Goal: Task Accomplishment & Management: Use online tool/utility

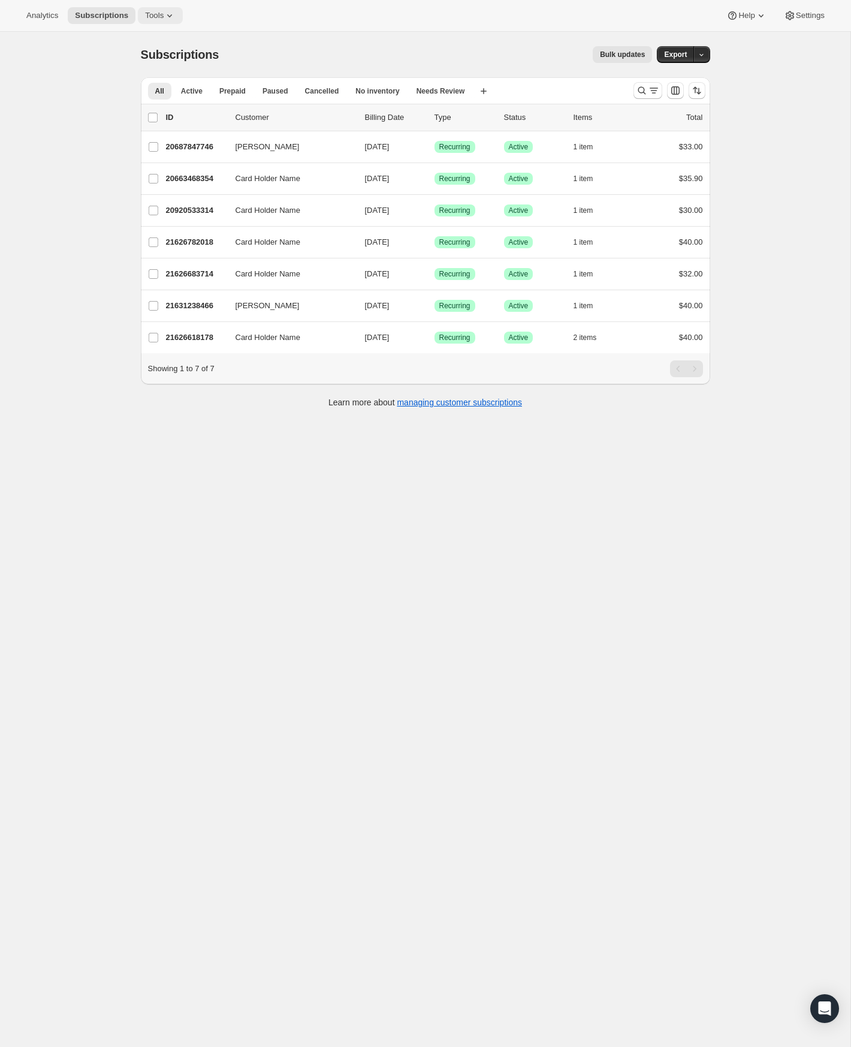
click at [145, 14] on span "Tools" at bounding box center [154, 16] width 19 height 10
click at [136, 38] on span "Subscription Plans" at bounding box center [132, 40] width 65 height 9
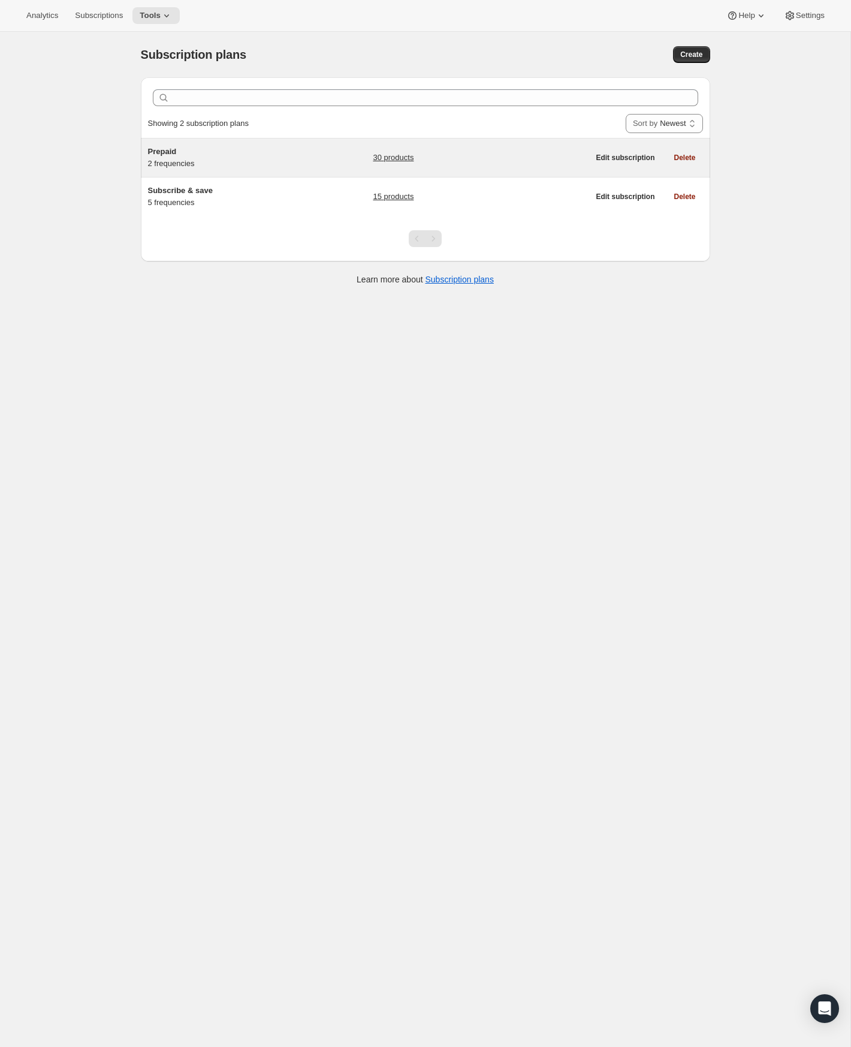
click at [306, 161] on div "Prepaid 2 frequencies 30 products" at bounding box center [368, 158] width 441 height 24
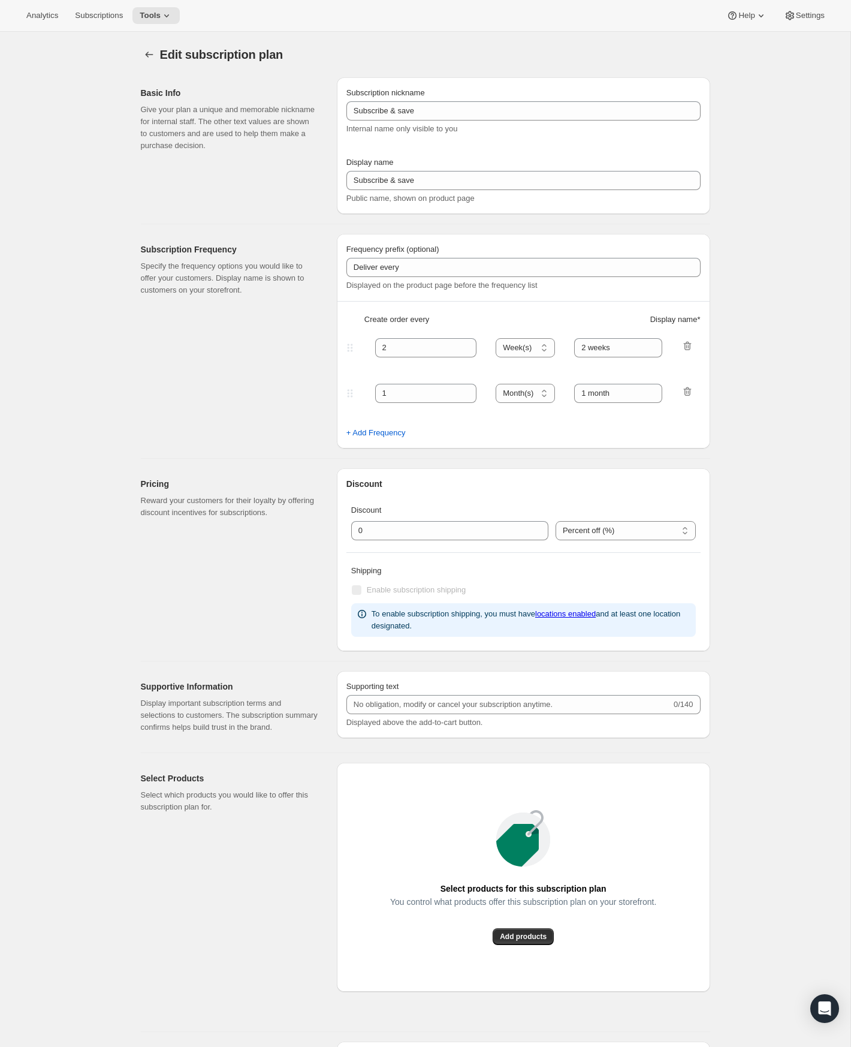
type input "Prepaid"
select select "MONTH"
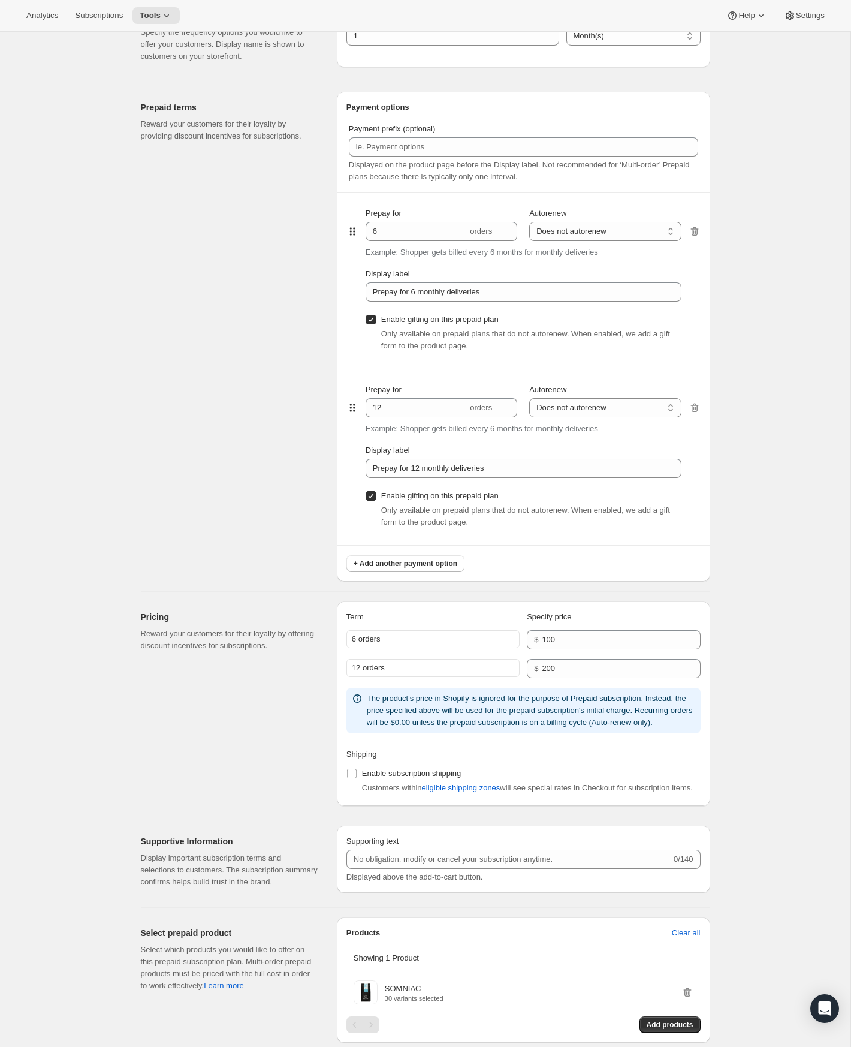
scroll to position [497, 0]
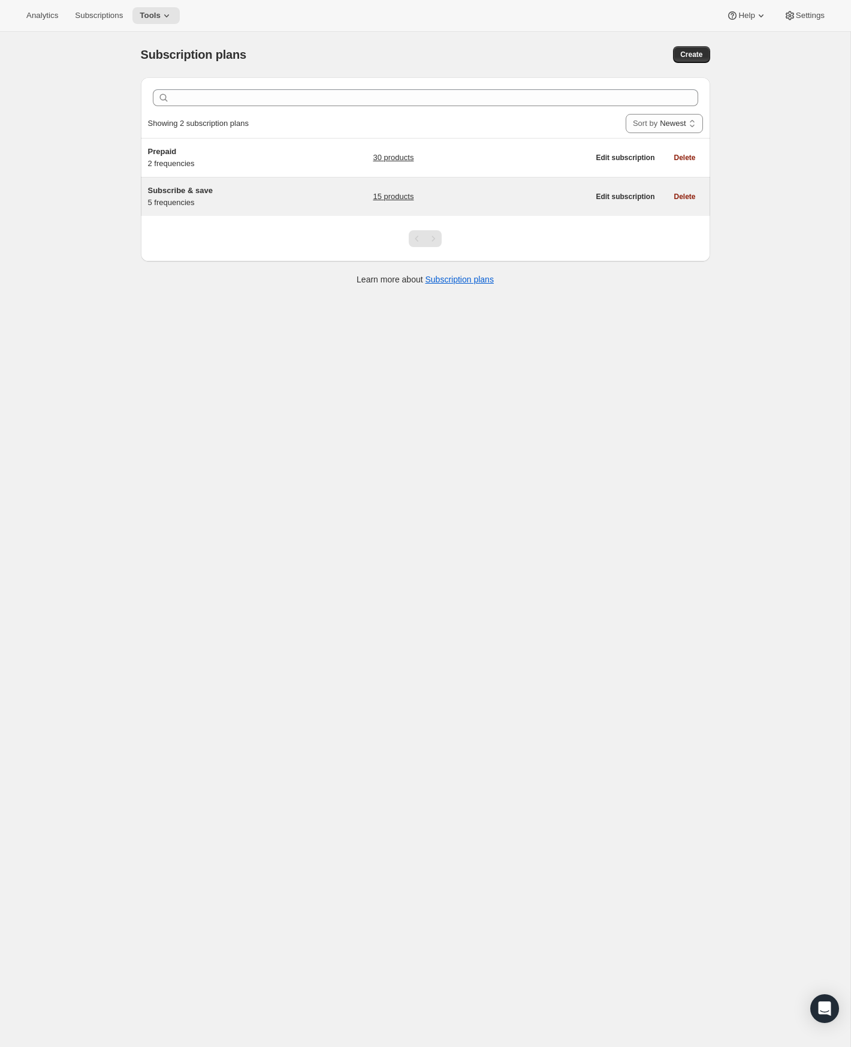
click at [390, 197] on link "15 products" at bounding box center [393, 197] width 41 height 12
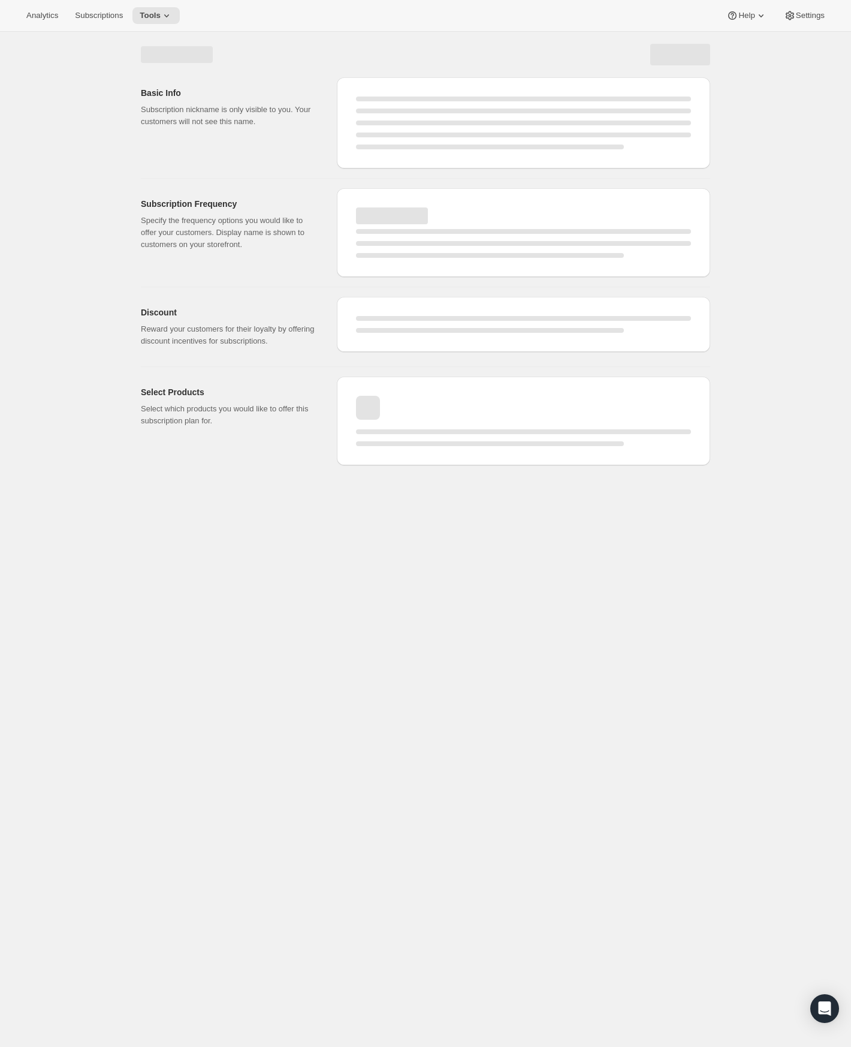
select select "WEEK"
select select "MONTH"
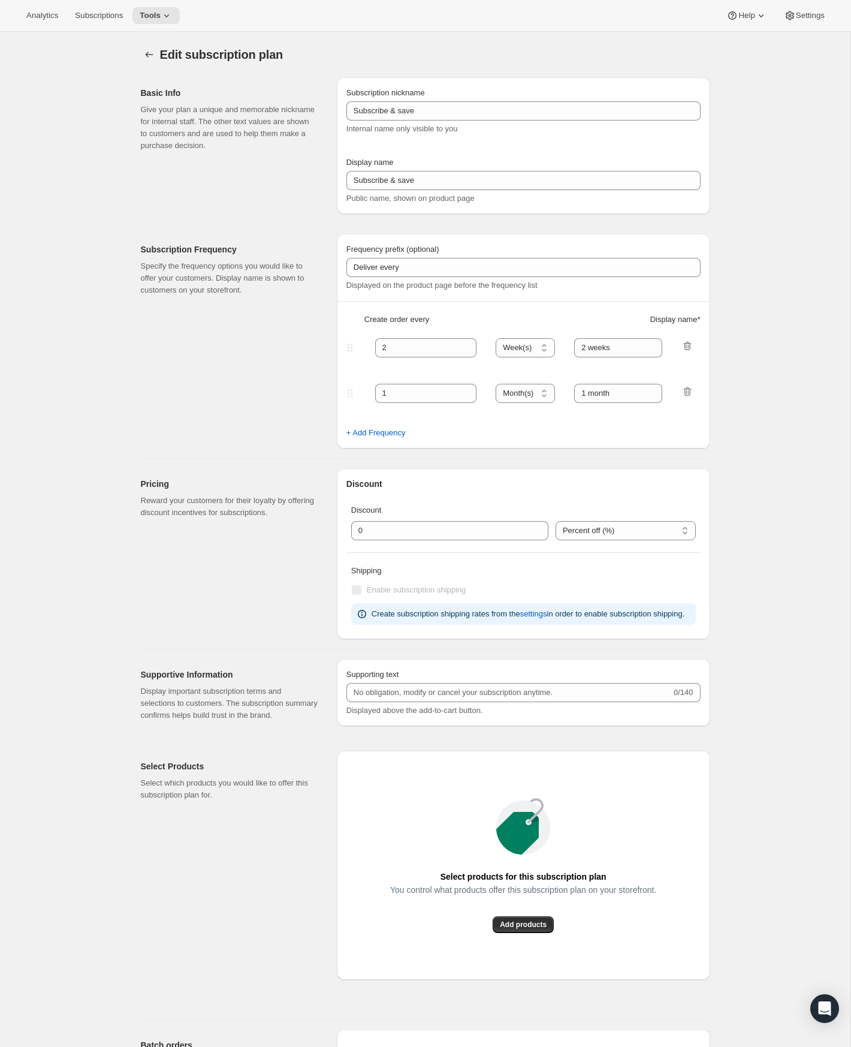
type input "Every"
type input "3"
type input "3 weeks (most popular)"
select select "WEEK"
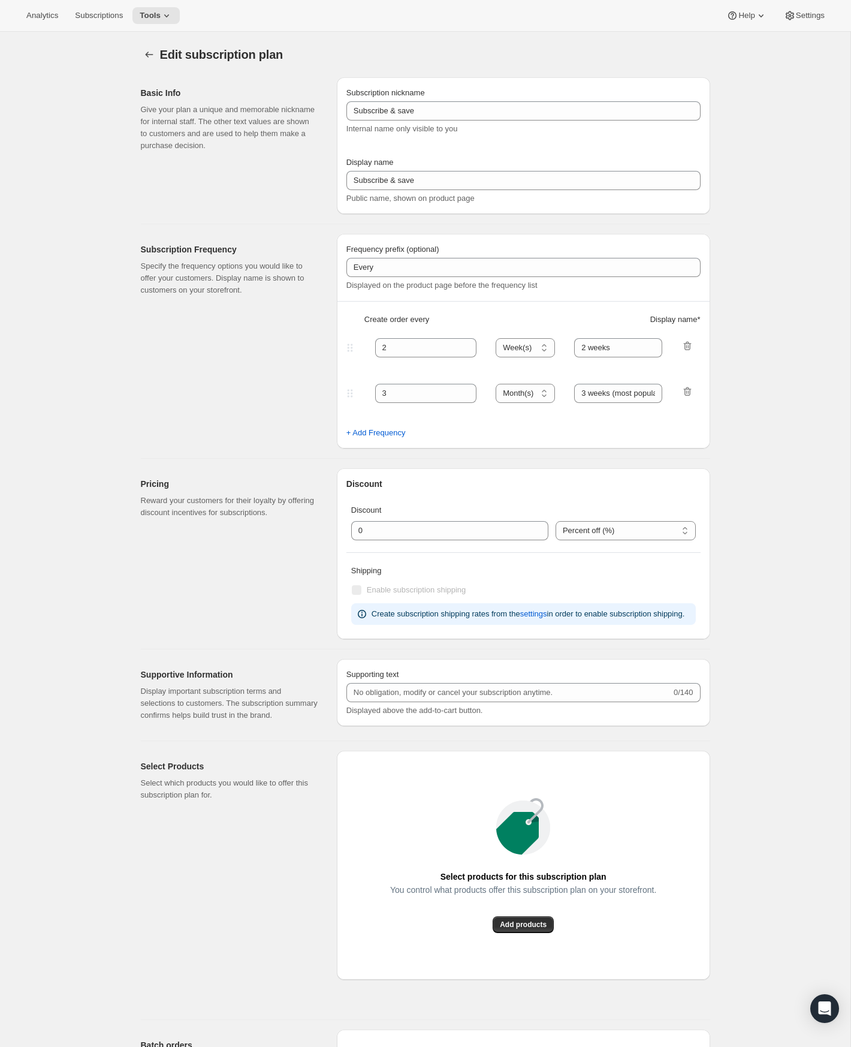
select select "WEEK"
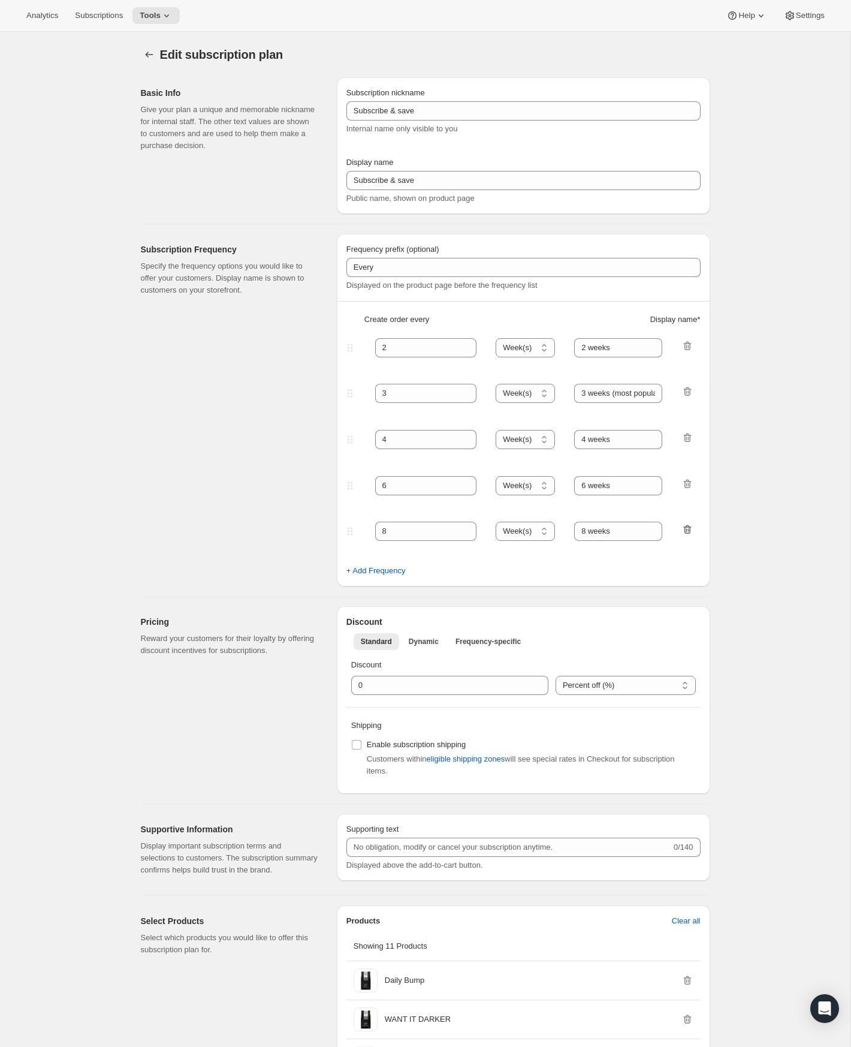
click at [689, 531] on icon "button" at bounding box center [687, 529] width 12 height 12
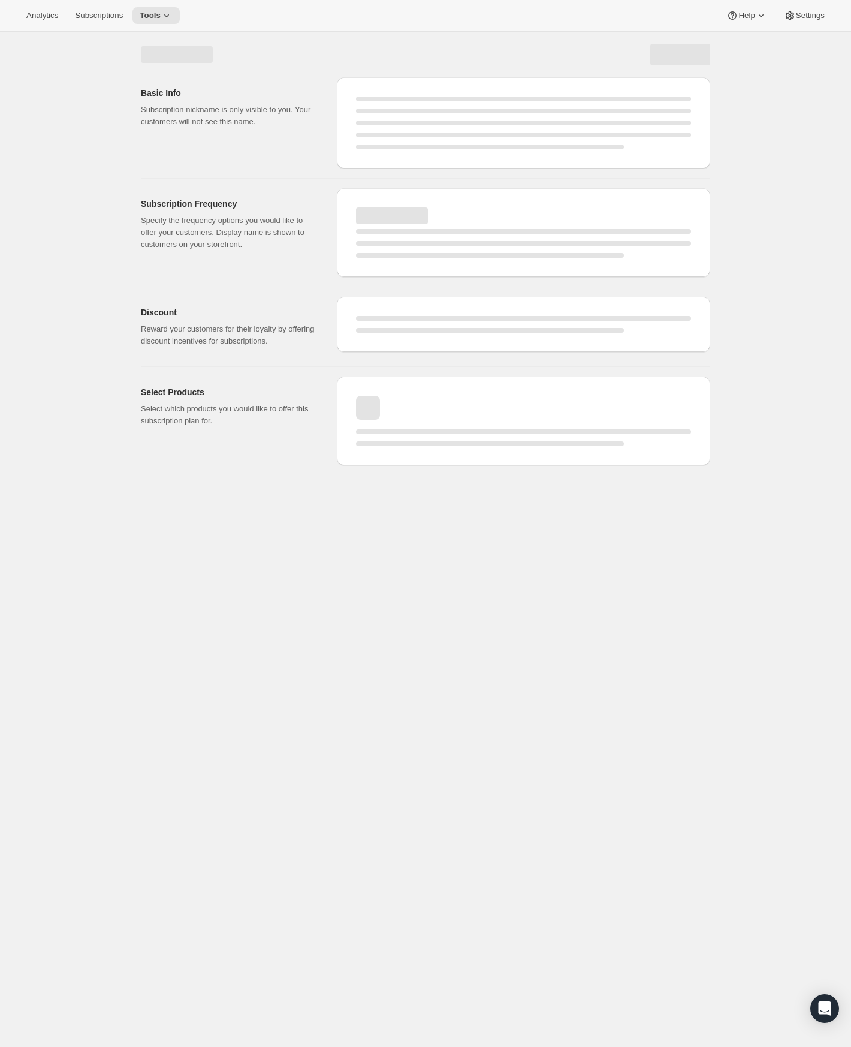
select select "WEEK"
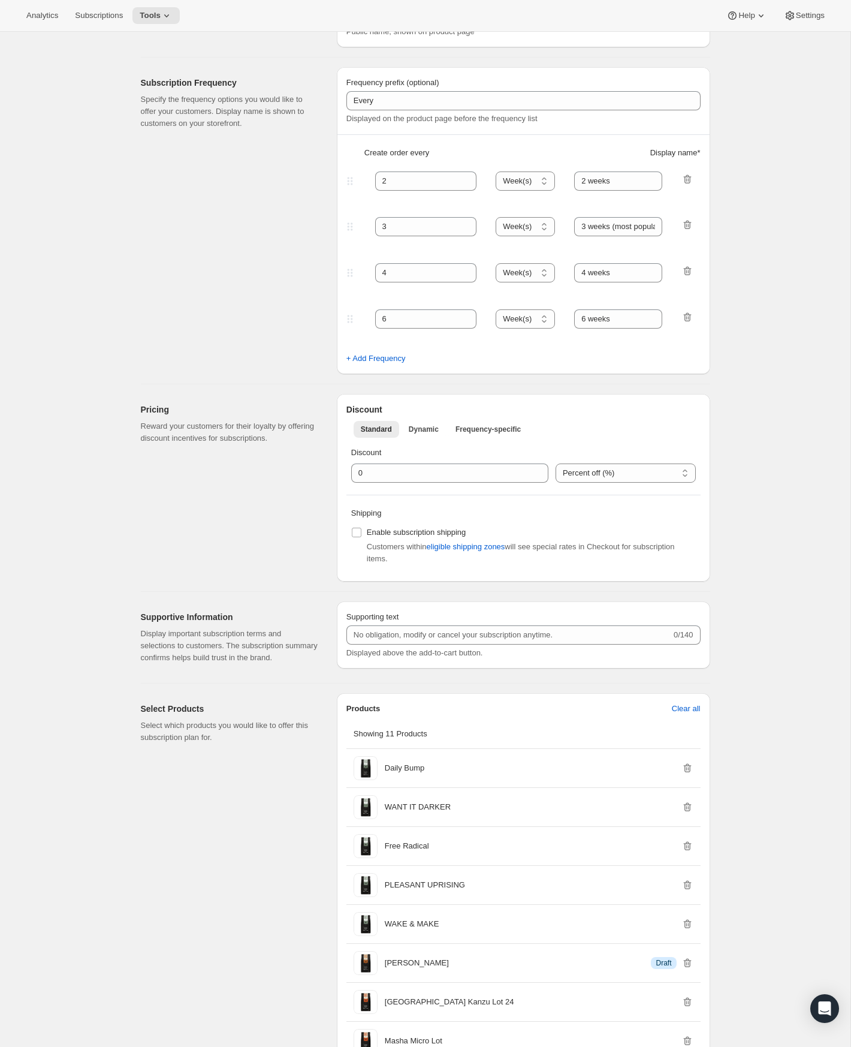
scroll to position [248, 0]
click at [424, 427] on span "Dynamic" at bounding box center [424, 428] width 30 height 10
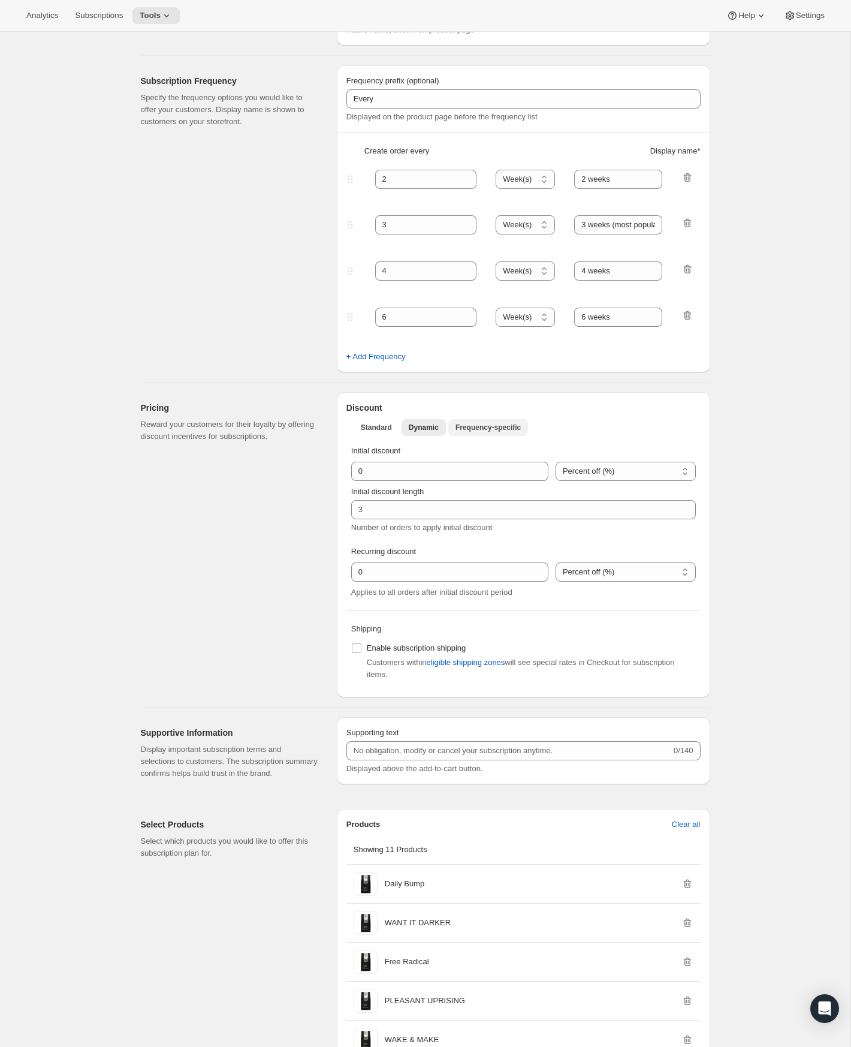
click at [474, 427] on span "Frequency-specific" at bounding box center [488, 428] width 65 height 10
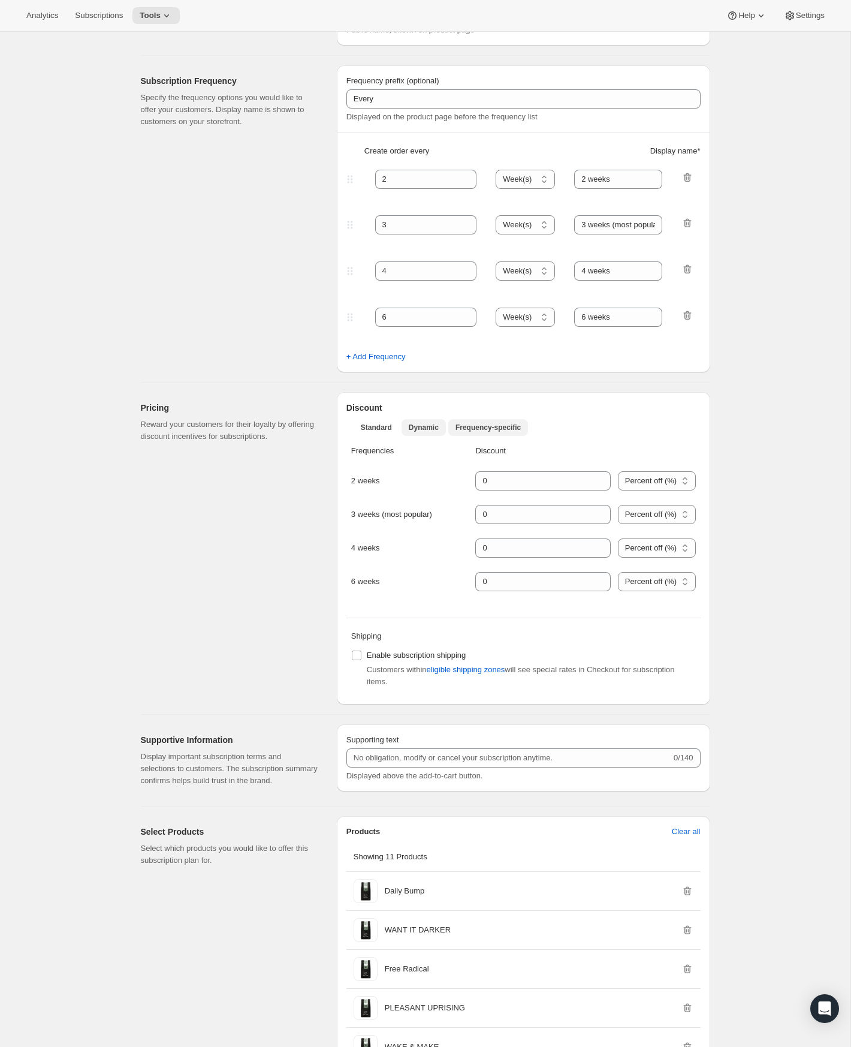
click at [434, 424] on span "Dynamic" at bounding box center [424, 428] width 30 height 10
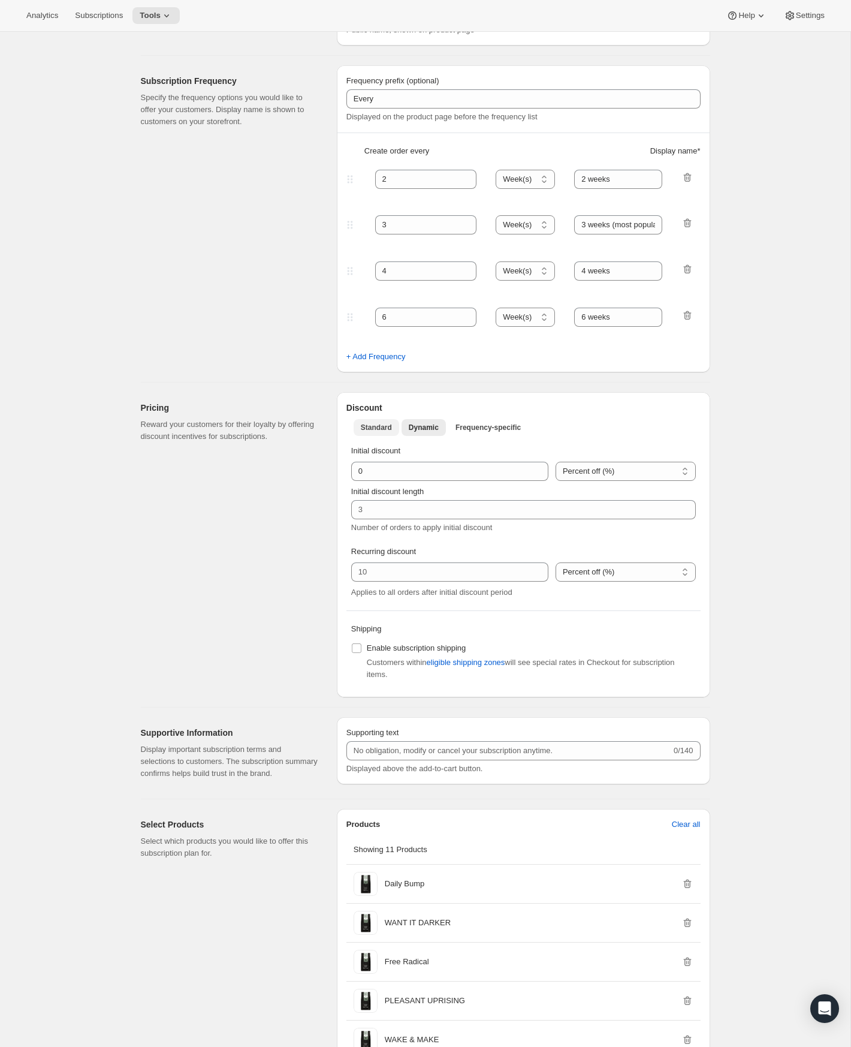
click at [384, 423] on span "Standard" at bounding box center [376, 428] width 31 height 10
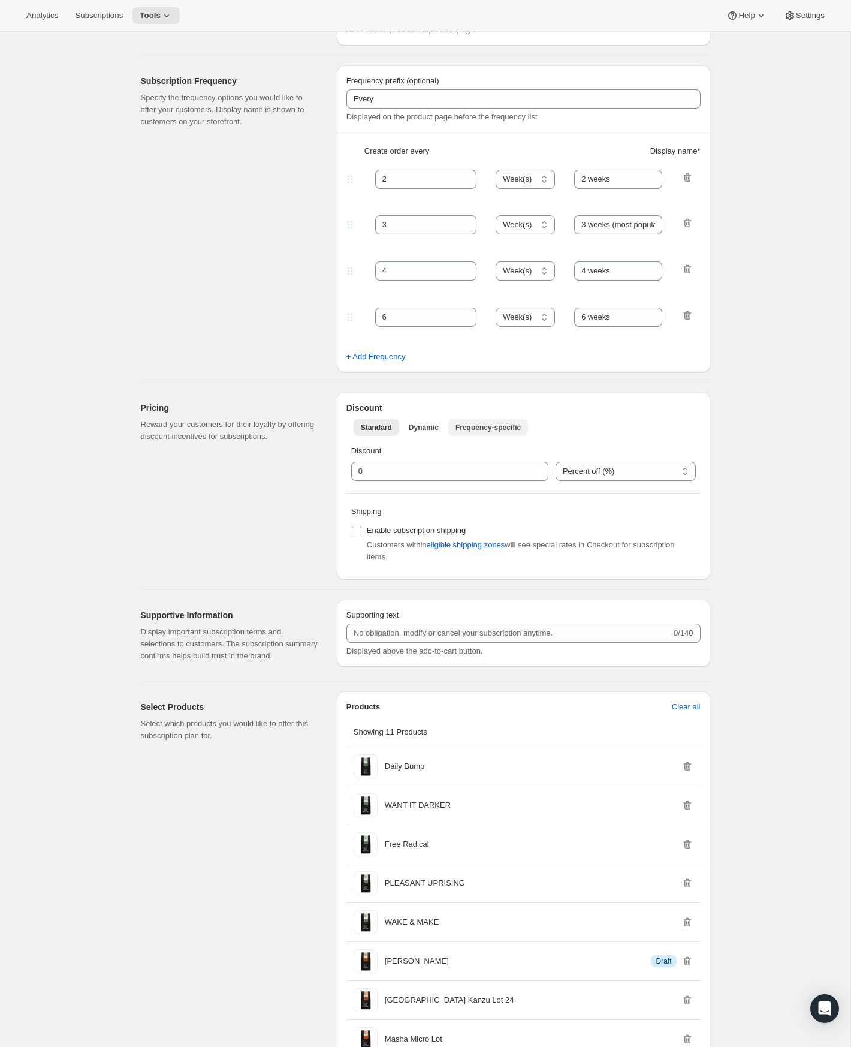
click at [453, 432] on button "Frequency-specific" at bounding box center [488, 427] width 80 height 17
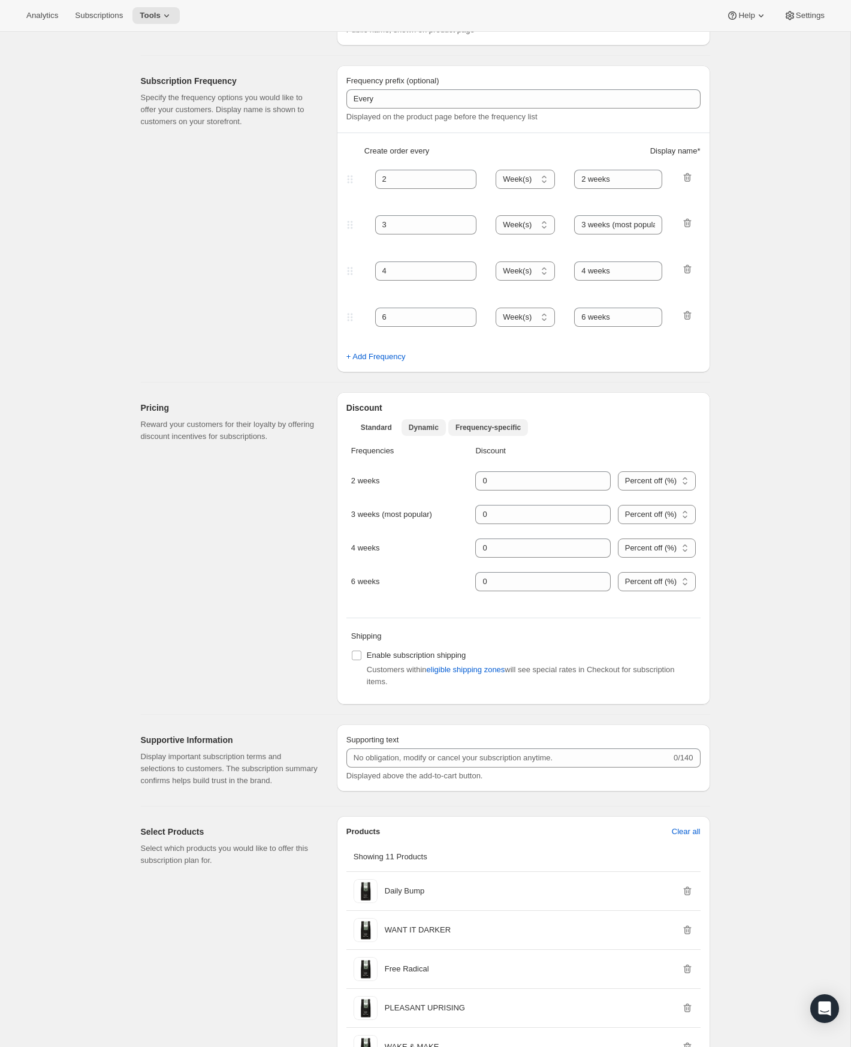
click at [418, 426] on span "Dynamic" at bounding box center [424, 428] width 30 height 10
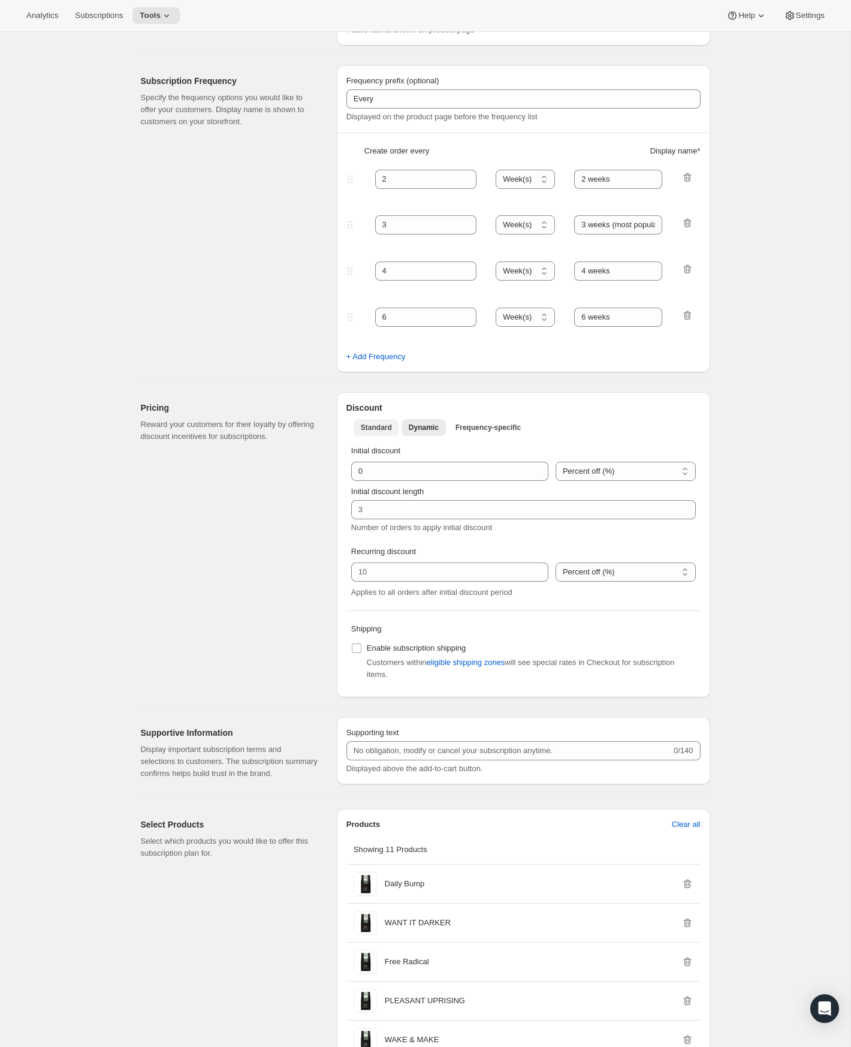
click at [381, 426] on span "Standard" at bounding box center [376, 428] width 31 height 10
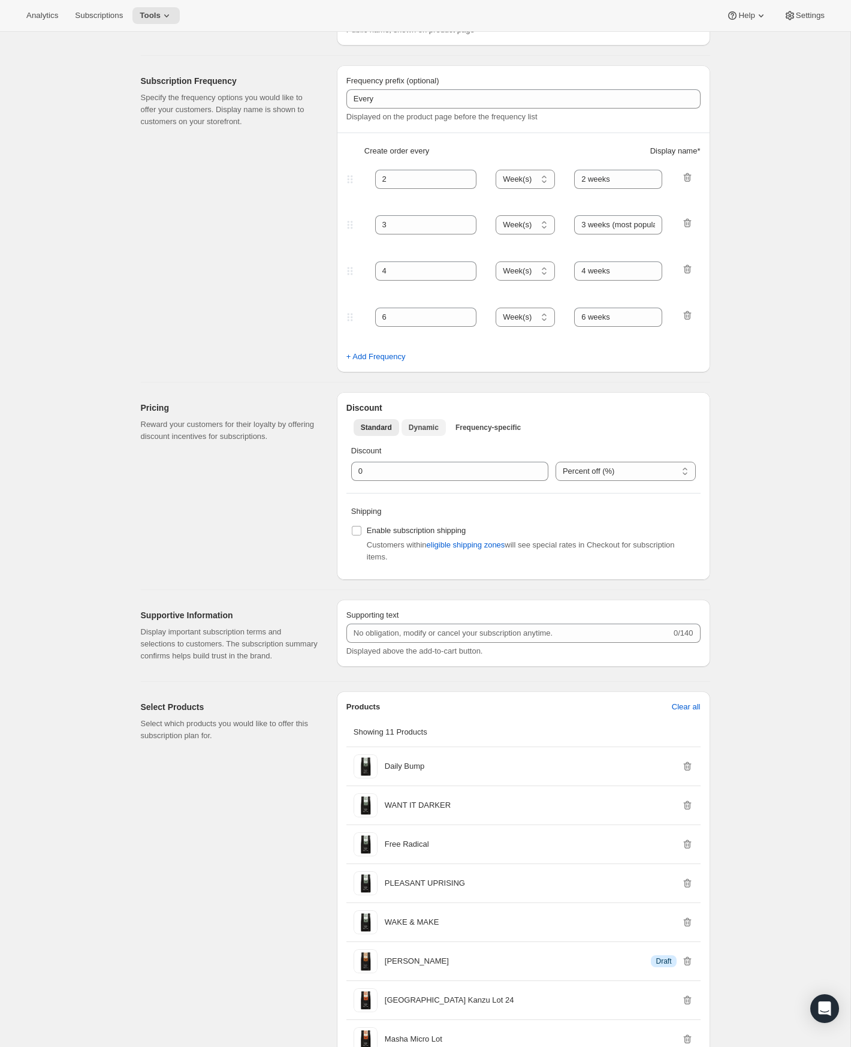
click at [406, 427] on button "Dynamic" at bounding box center [424, 427] width 44 height 17
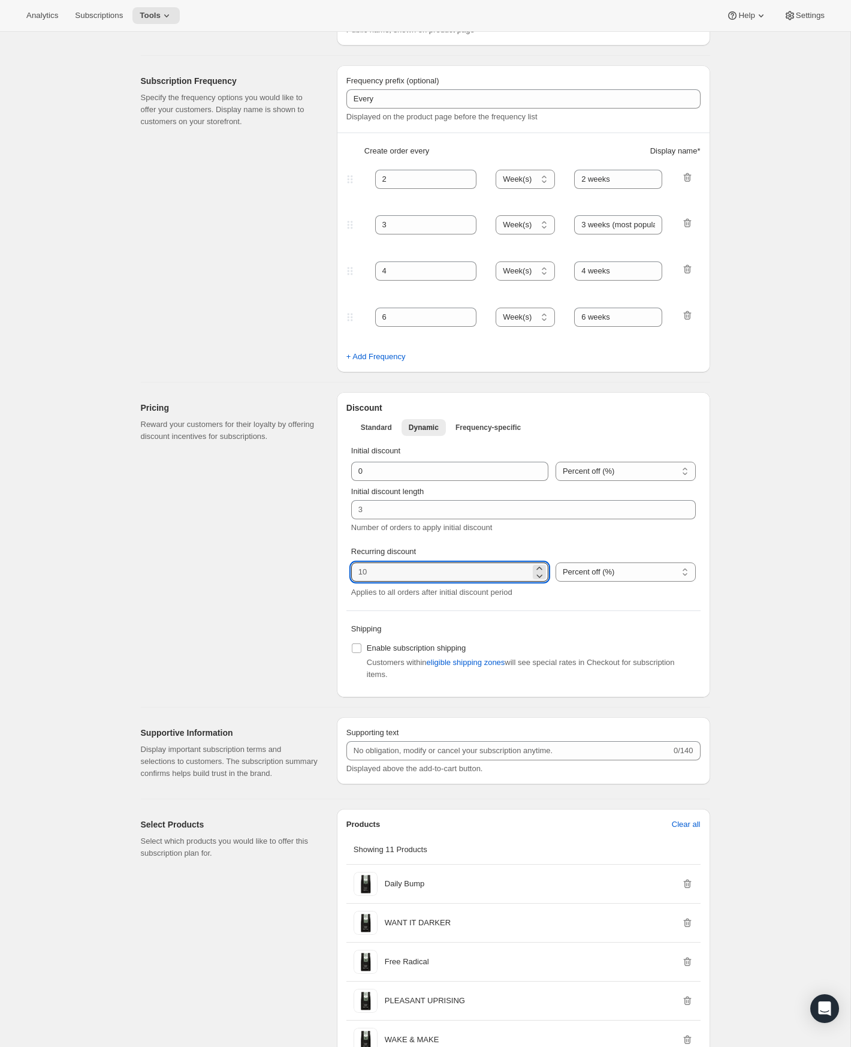
drag, startPoint x: 377, startPoint y: 569, endPoint x: 321, endPoint y: 562, distance: 56.2
click at [321, 562] on div "Pricing Reward your customers for their loyalty by offering discount incentives…" at bounding box center [420, 539] width 579 height 315
click at [381, 574] on input "integer" at bounding box center [440, 571] width 179 height 19
type input "0"
click at [304, 571] on div "Pricing Reward your customers for their loyalty by offering discount incentives…" at bounding box center [234, 544] width 186 height 305
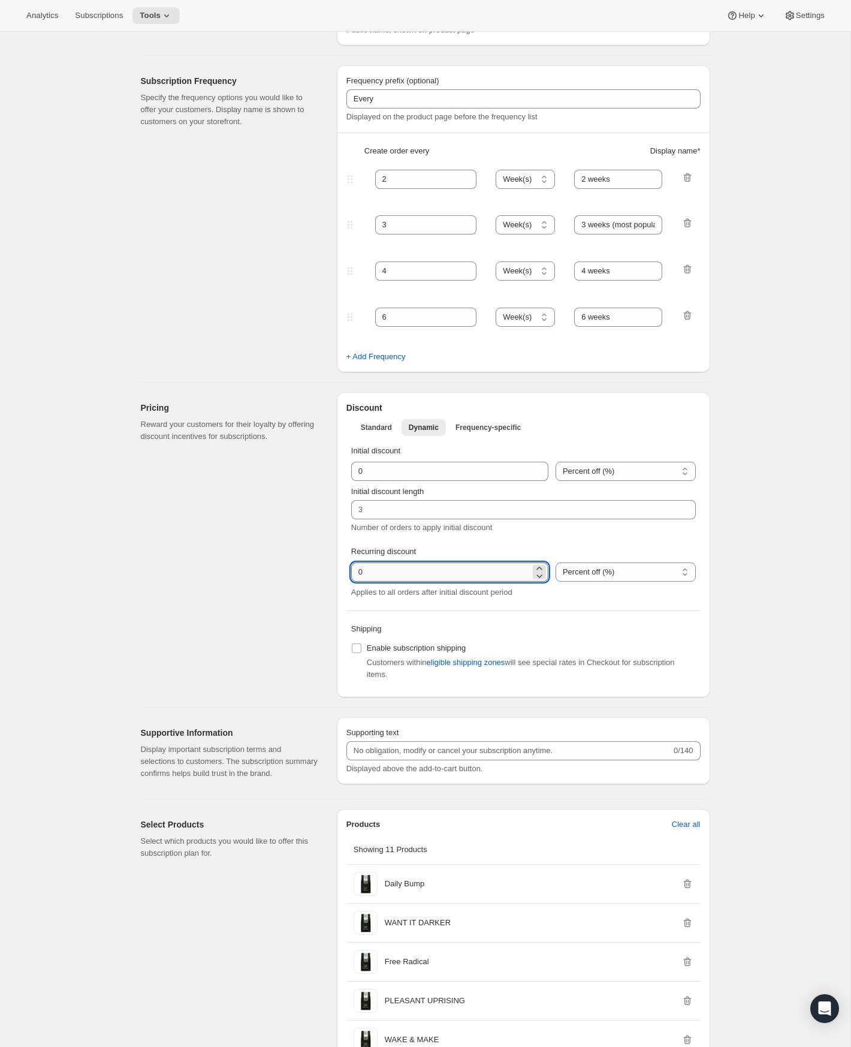
click at [432, 575] on input "integer" at bounding box center [440, 571] width 179 height 19
drag, startPoint x: 432, startPoint y: 575, endPoint x: 331, endPoint y: 568, distance: 100.9
click at [331, 568] on div "Pricing Reward your customers for their loyalty by offering discount incentives…" at bounding box center [420, 539] width 579 height 315
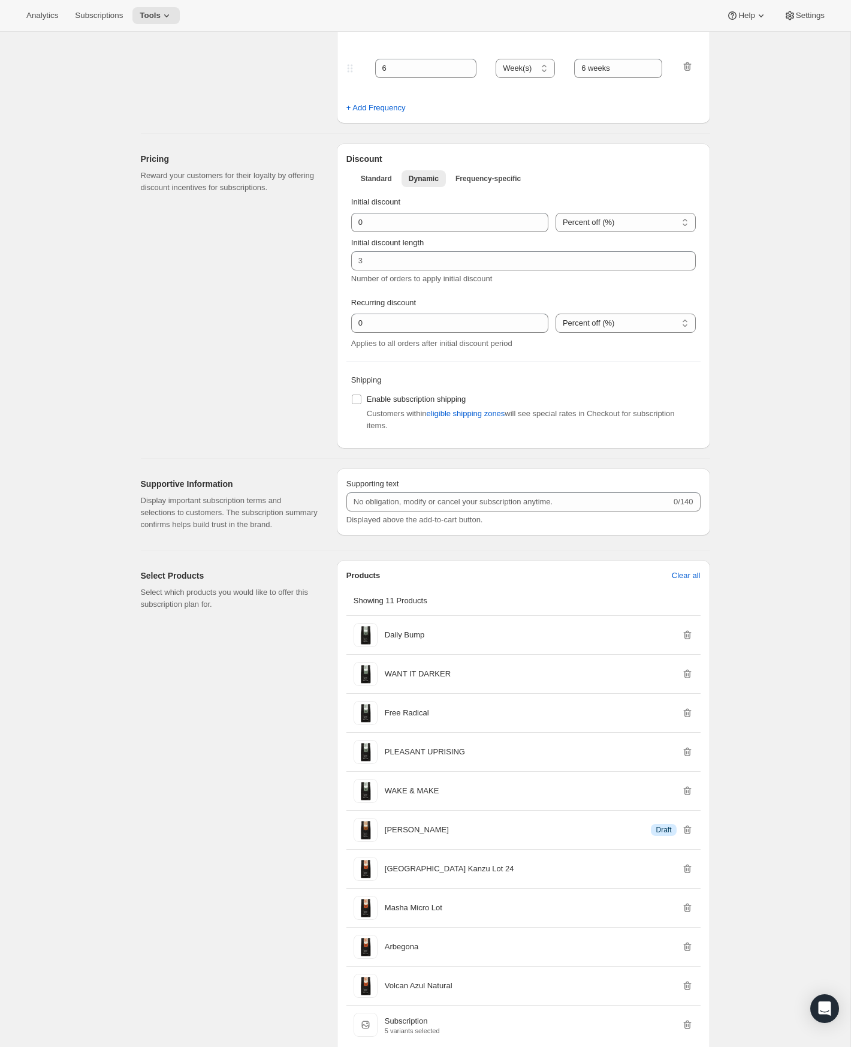
scroll to position [498, 0]
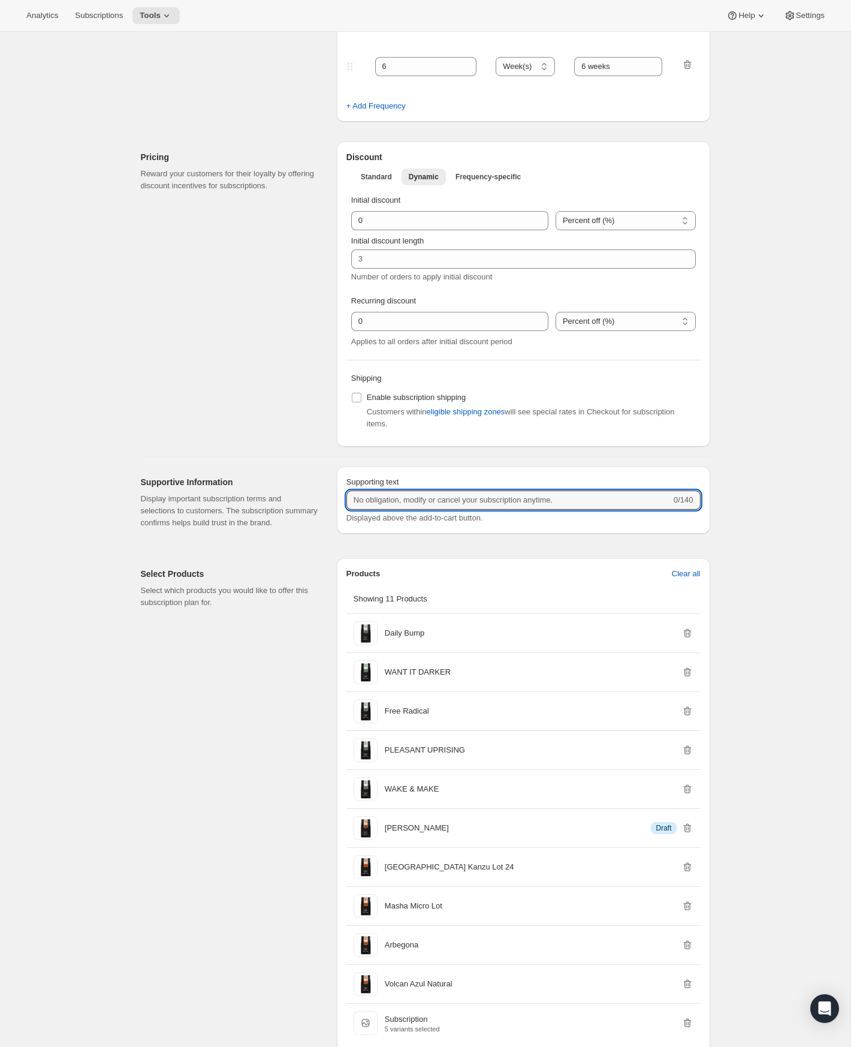
drag, startPoint x: 585, startPoint y: 500, endPoint x: 372, endPoint y: 484, distance: 213.4
click at [372, 484] on div "Supporting text 0/140 Displayed above the add-to-cart button." at bounding box center [523, 500] width 354 height 48
click at [362, 496] on input "Supporting text" at bounding box center [508, 499] width 325 height 19
type input "n"
drag, startPoint x: 584, startPoint y: 499, endPoint x: 409, endPoint y: 496, distance: 175.7
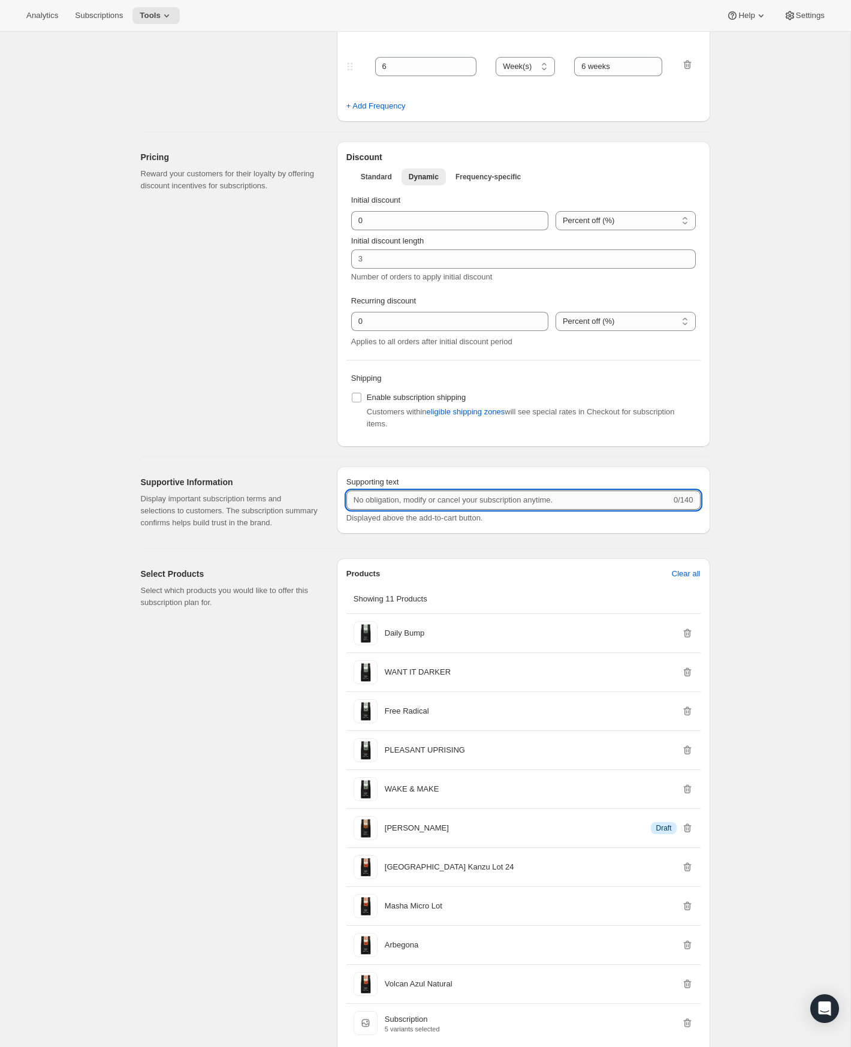
click at [409, 496] on input "Supporting text" at bounding box center [508, 499] width 325 height 19
drag, startPoint x: 352, startPoint y: 498, endPoint x: 536, endPoint y: 505, distance: 184.2
click at [536, 505] on input "Supporting text" at bounding box center [508, 499] width 325 height 19
click at [485, 499] on input "Supporting text" at bounding box center [508, 499] width 325 height 19
paste input "No obligation, modify or cancel your subscription anytime"
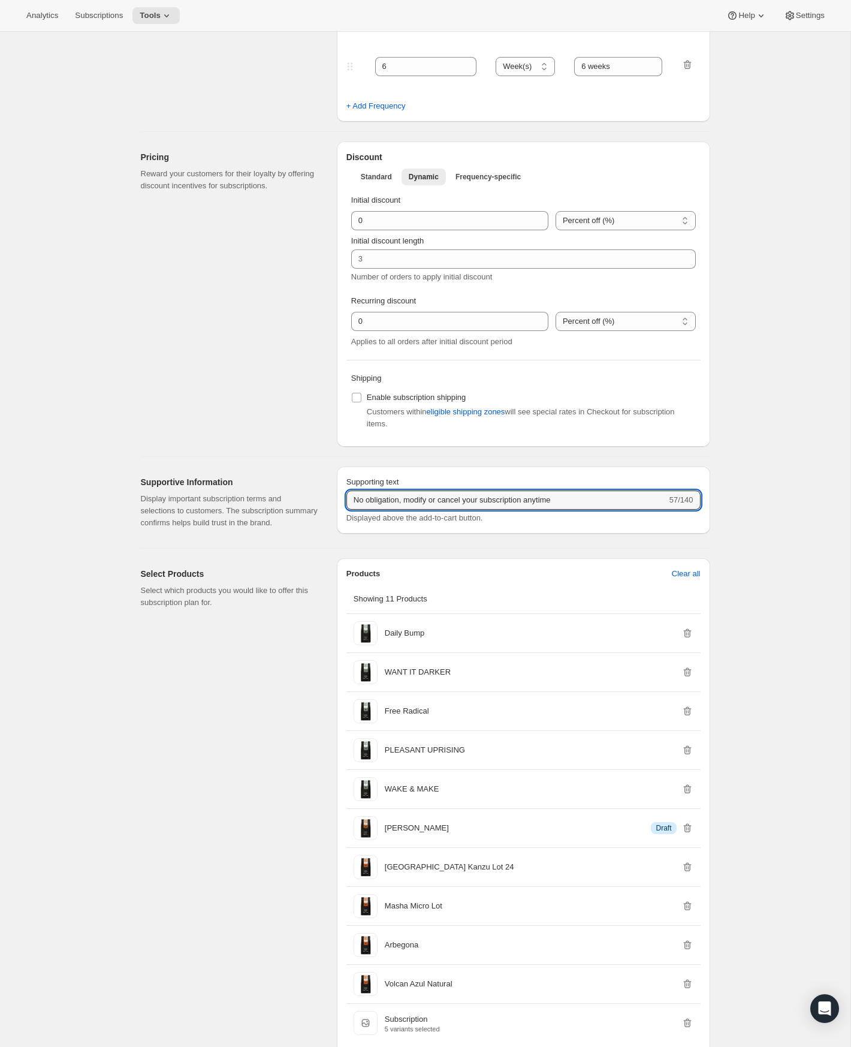
type input "No obligation, modify or cancel your subscription anytime"
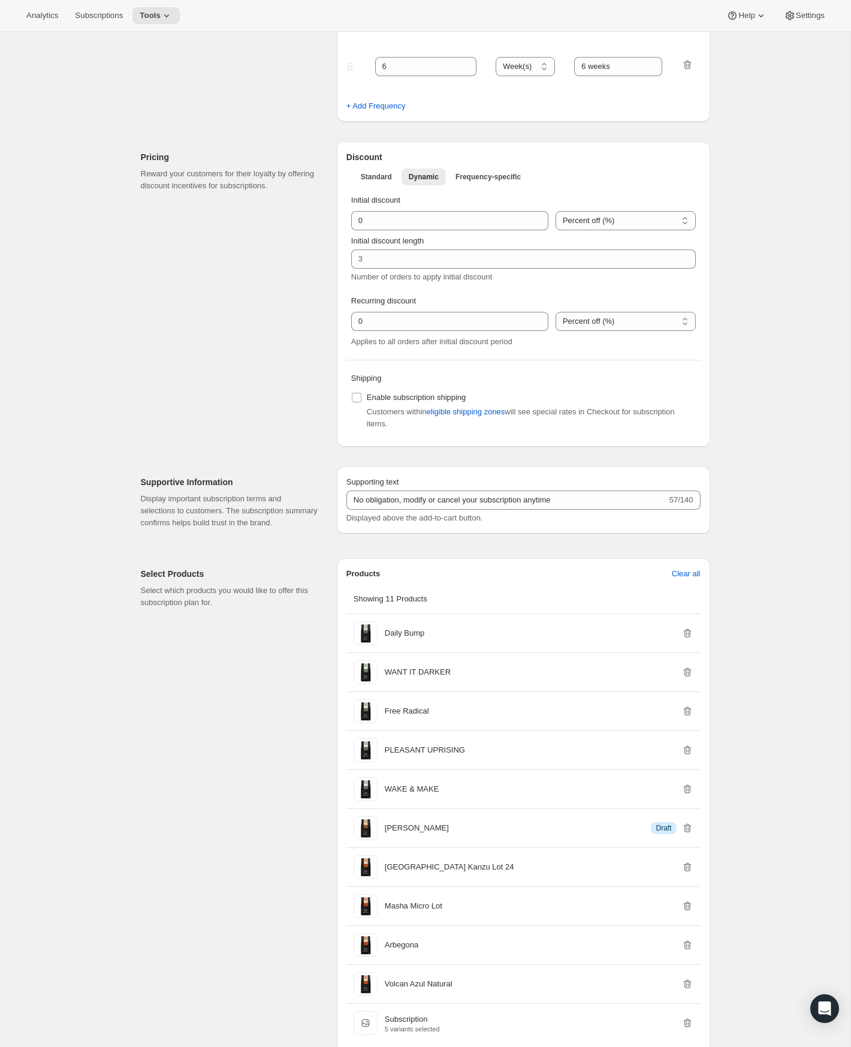
click at [515, 538] on div "Supporting text No obligation, modify or cancel your subscription anytime 57/14…" at bounding box center [523, 502] width 373 height 72
click at [496, 538] on div "Supporting text No obligation, modify or cancel your subscription anytime 57/14…" at bounding box center [523, 502] width 373 height 72
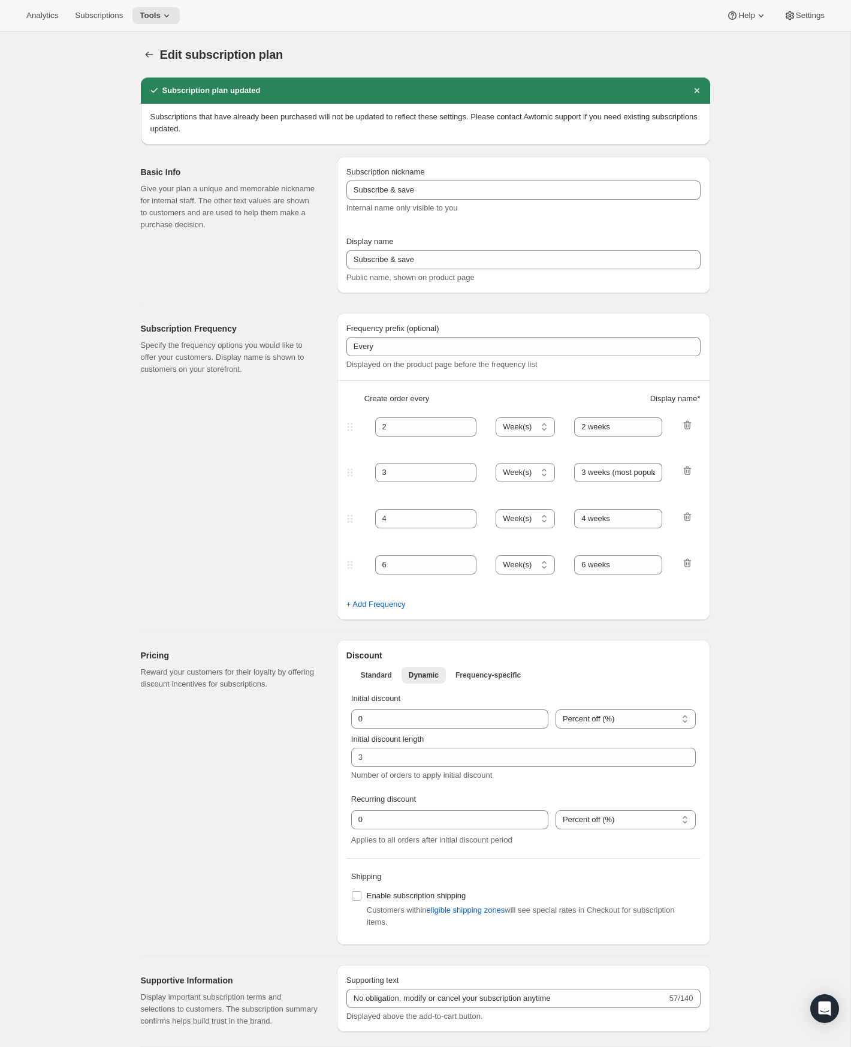
scroll to position [0, 0]
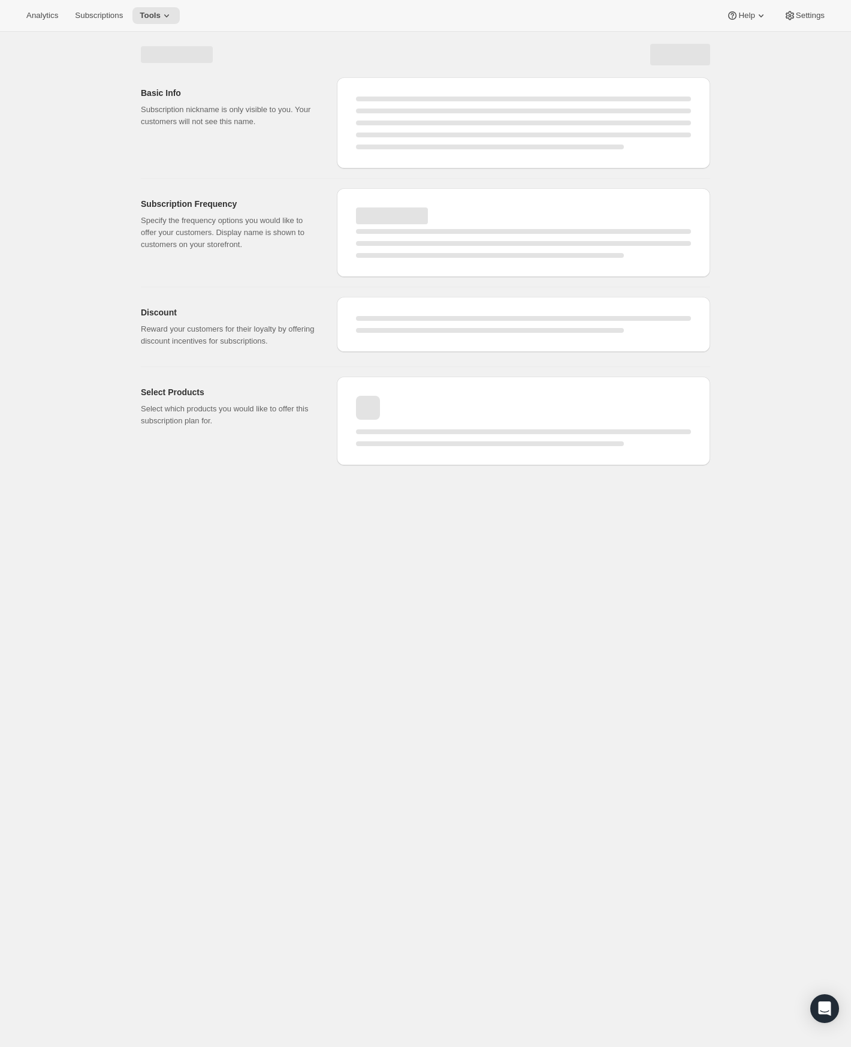
select select "WEEK"
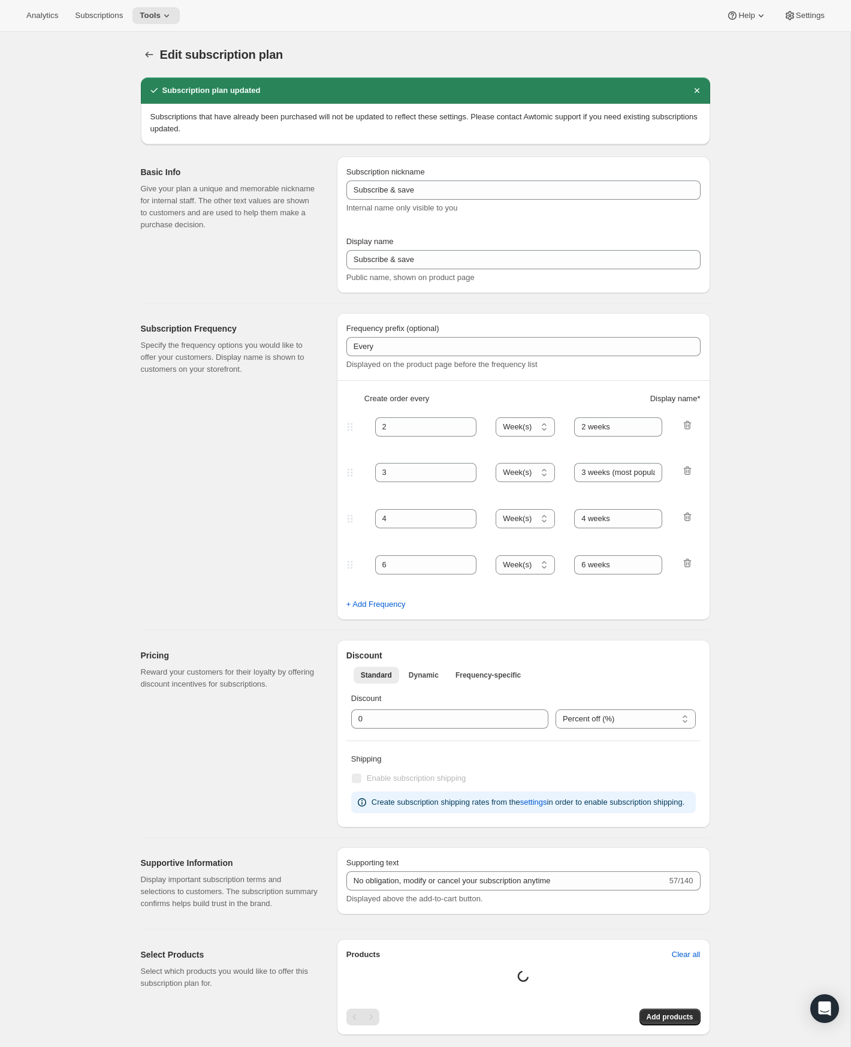
type input "No obligation, modify or cancel your subscription anytime"
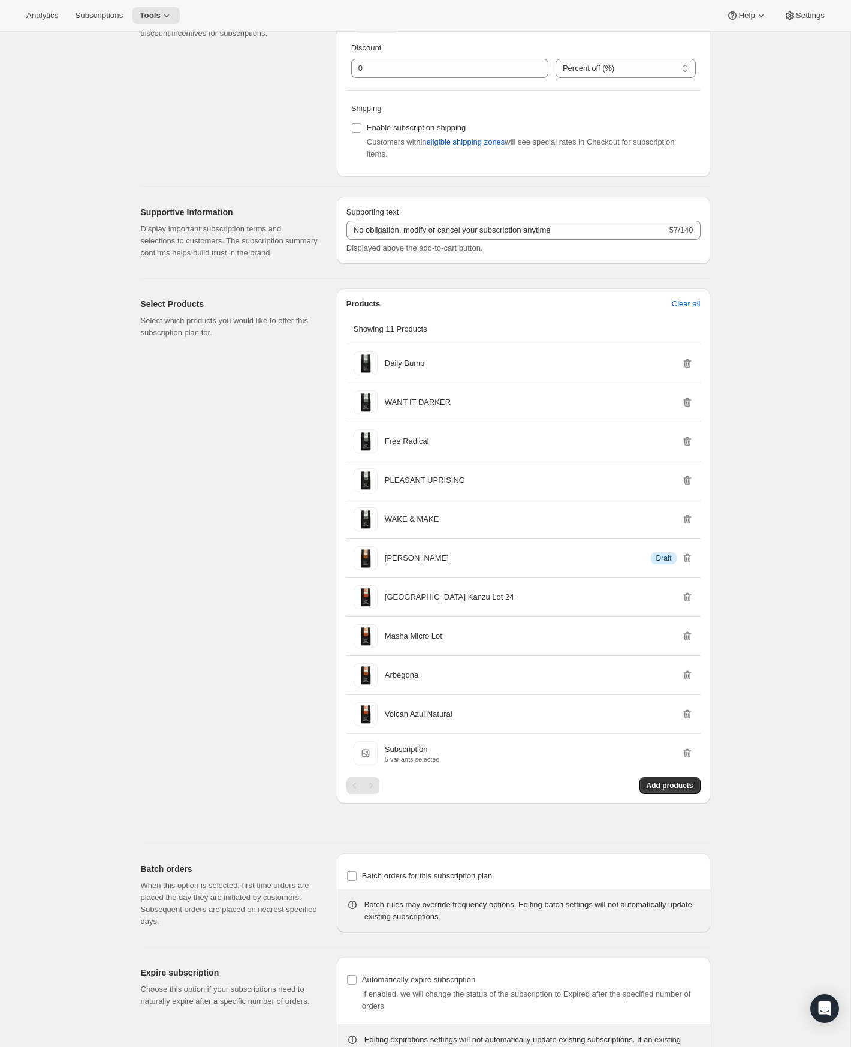
scroll to position [653, 0]
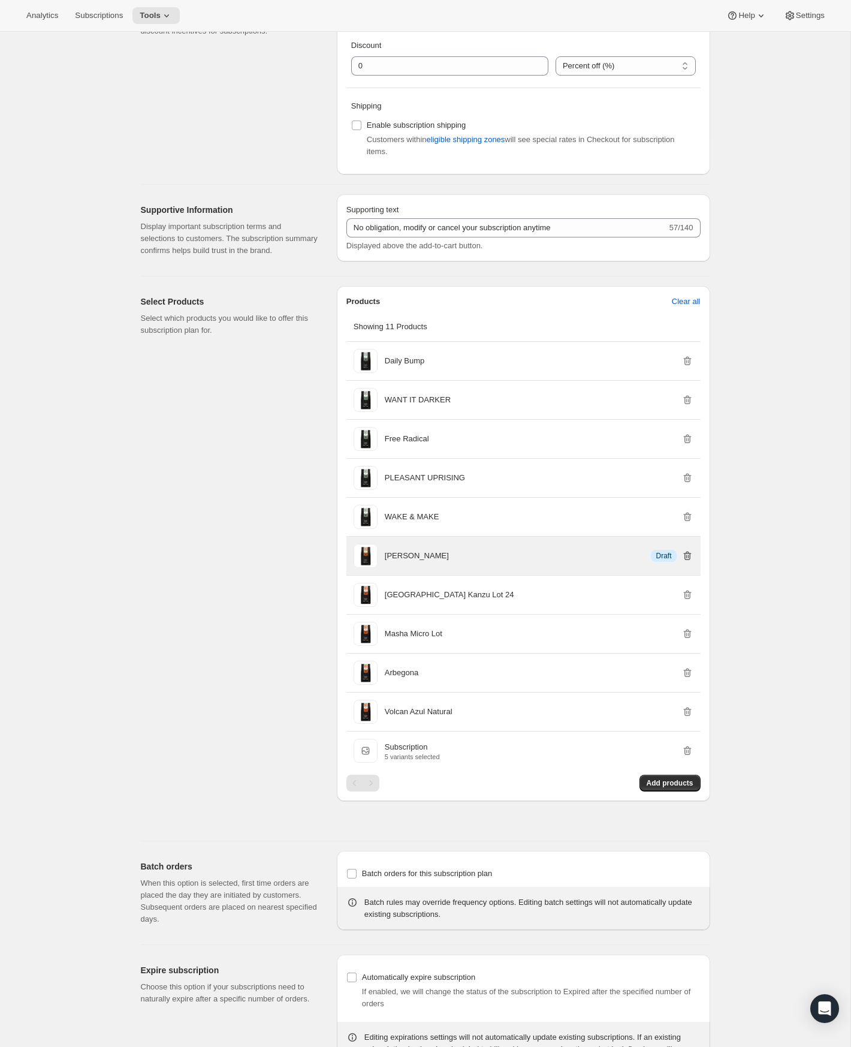
click at [689, 560] on icon "button" at bounding box center [687, 555] width 8 height 9
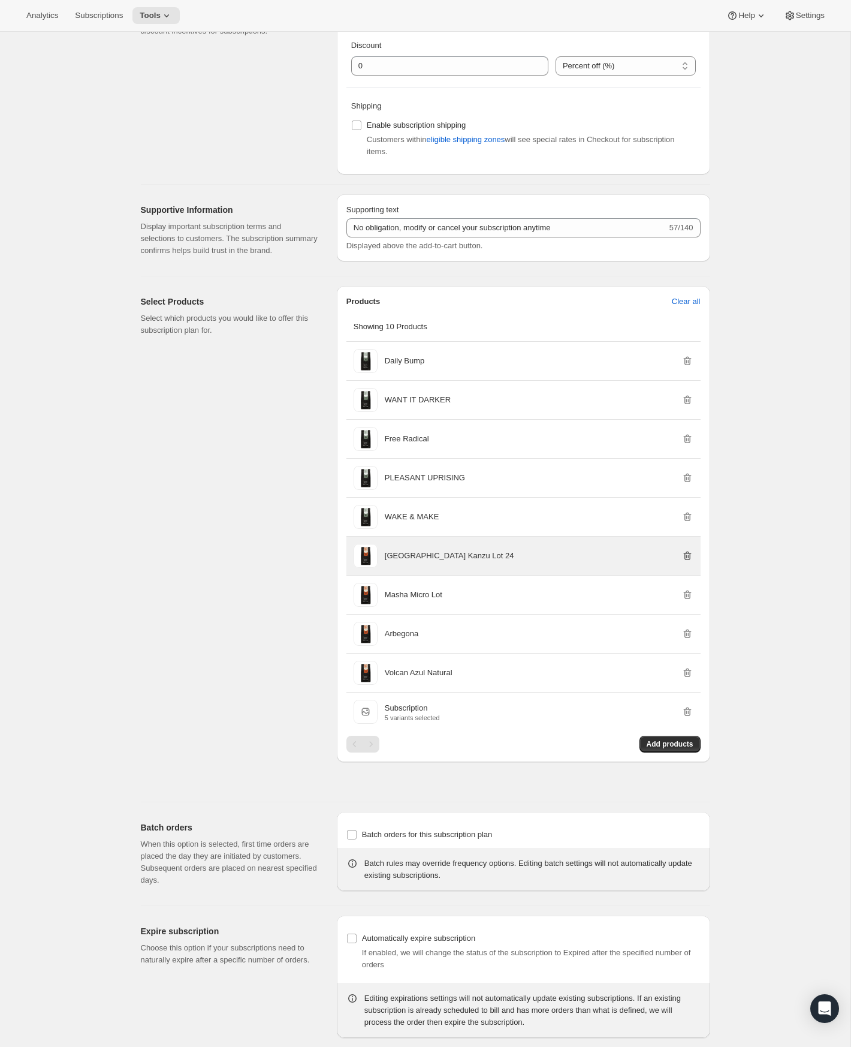
click at [687, 562] on icon "button" at bounding box center [687, 556] width 12 height 12
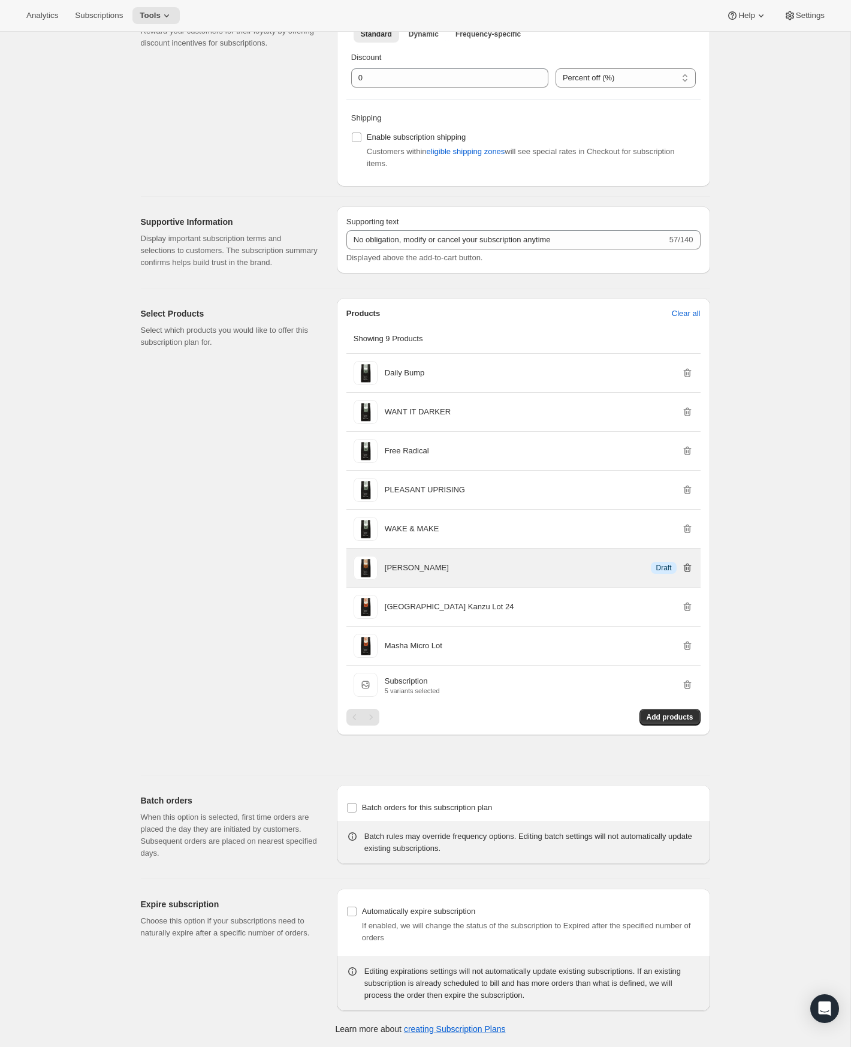
click at [687, 568] on icon "button" at bounding box center [687, 568] width 12 height 12
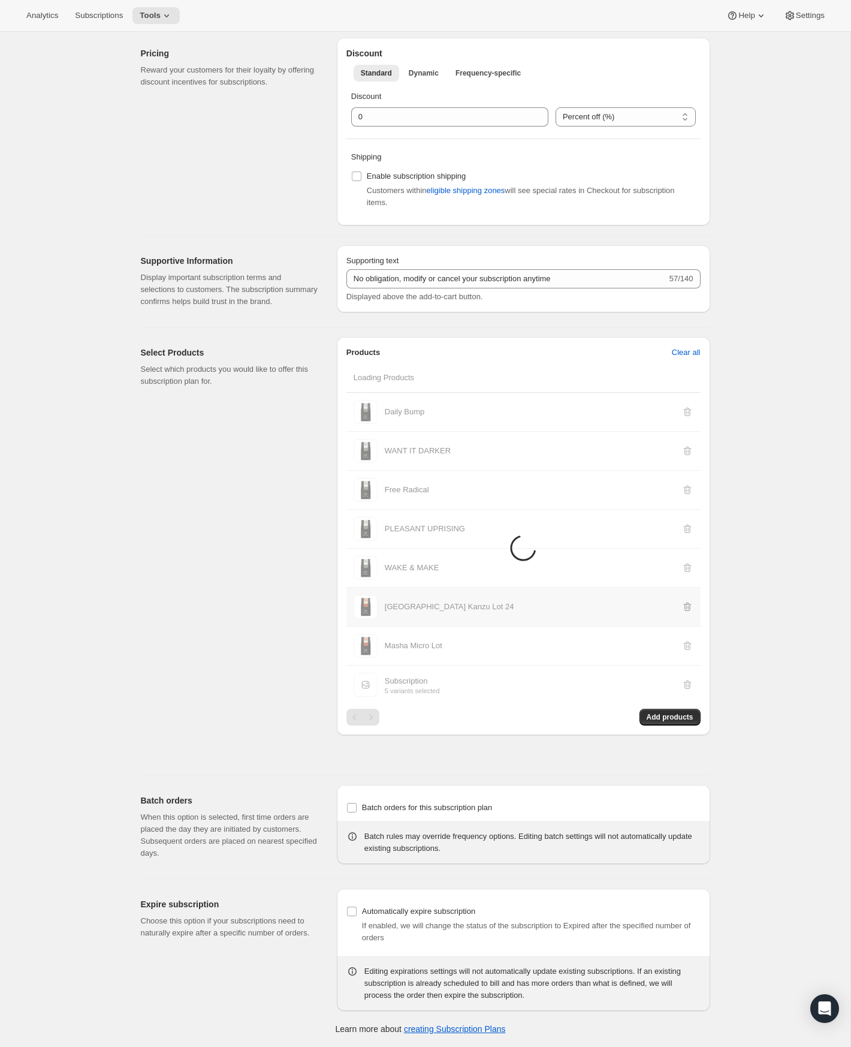
scroll to position [614, 0]
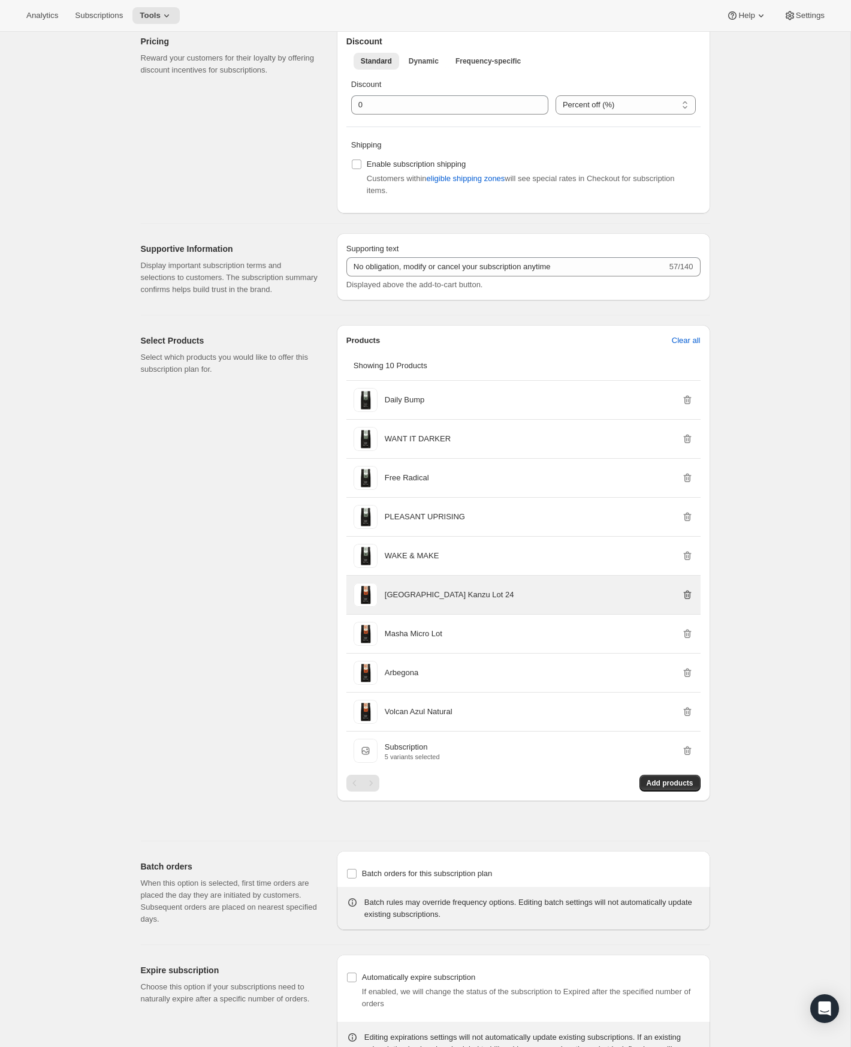
click at [686, 601] on icon "button" at bounding box center [687, 595] width 12 height 12
click at [689, 601] on icon "button" at bounding box center [687, 595] width 12 height 12
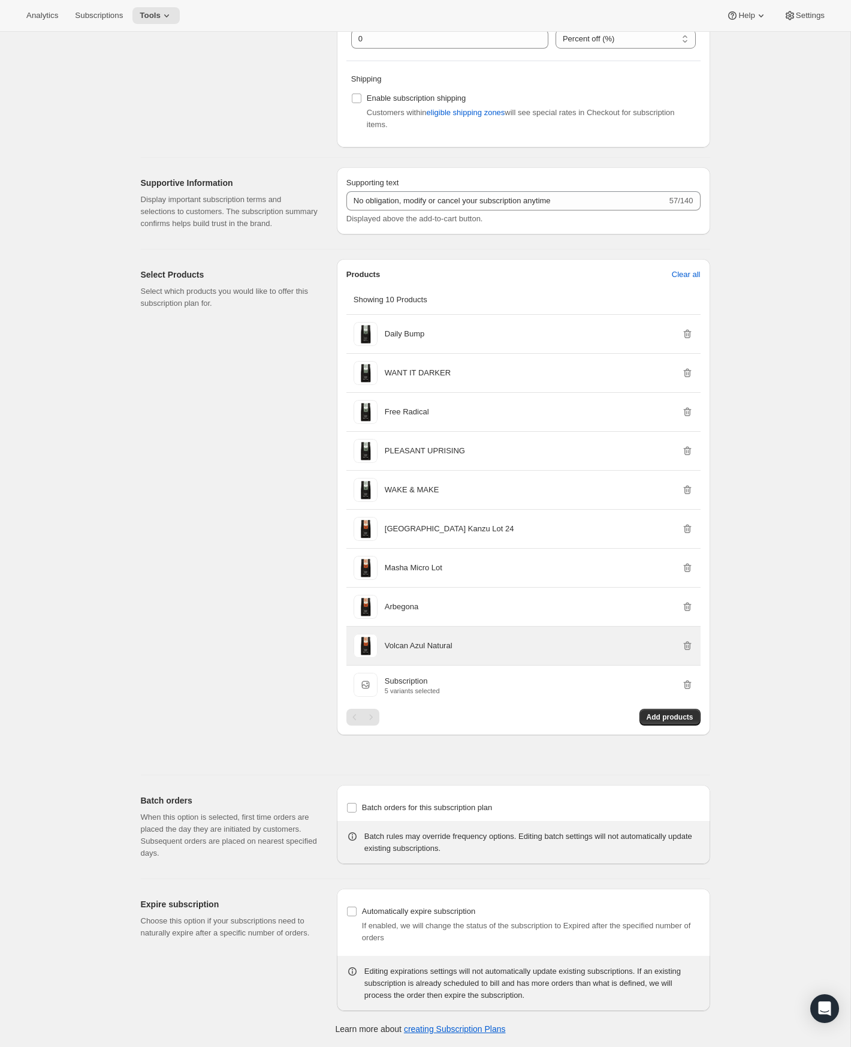
scroll to position [692, 0]
click at [686, 644] on icon "button" at bounding box center [687, 646] width 12 height 12
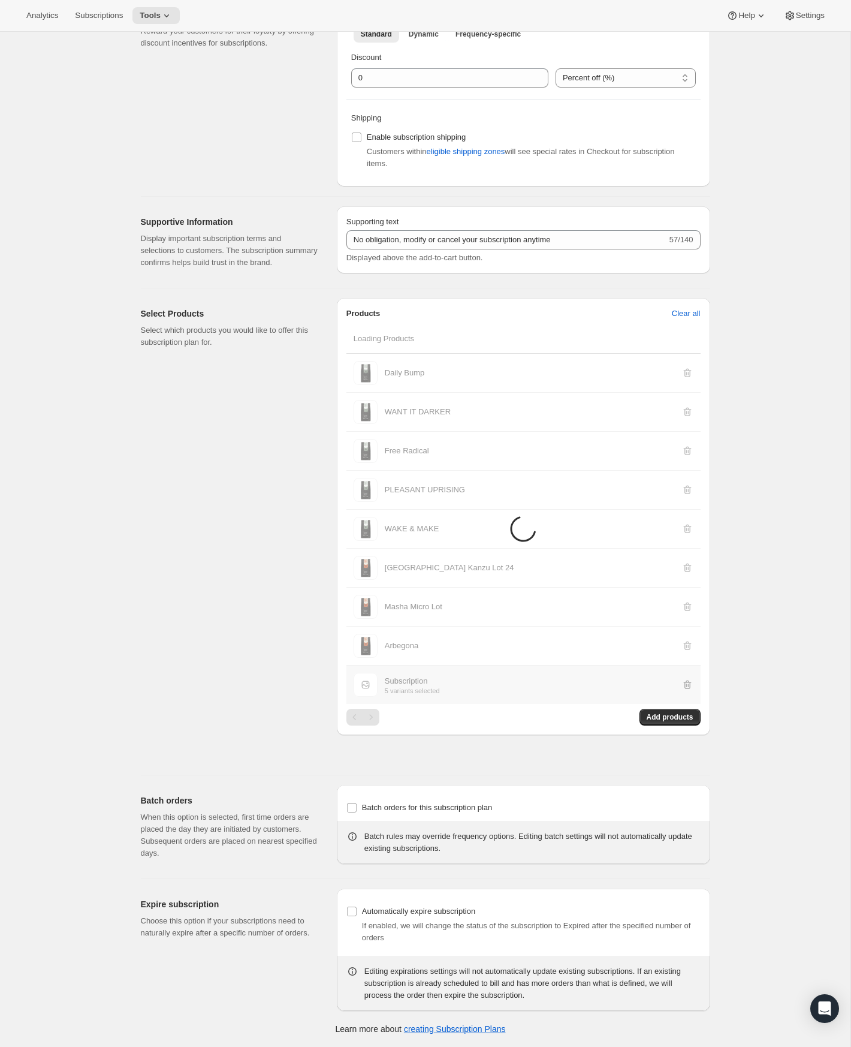
scroll to position [653, 0]
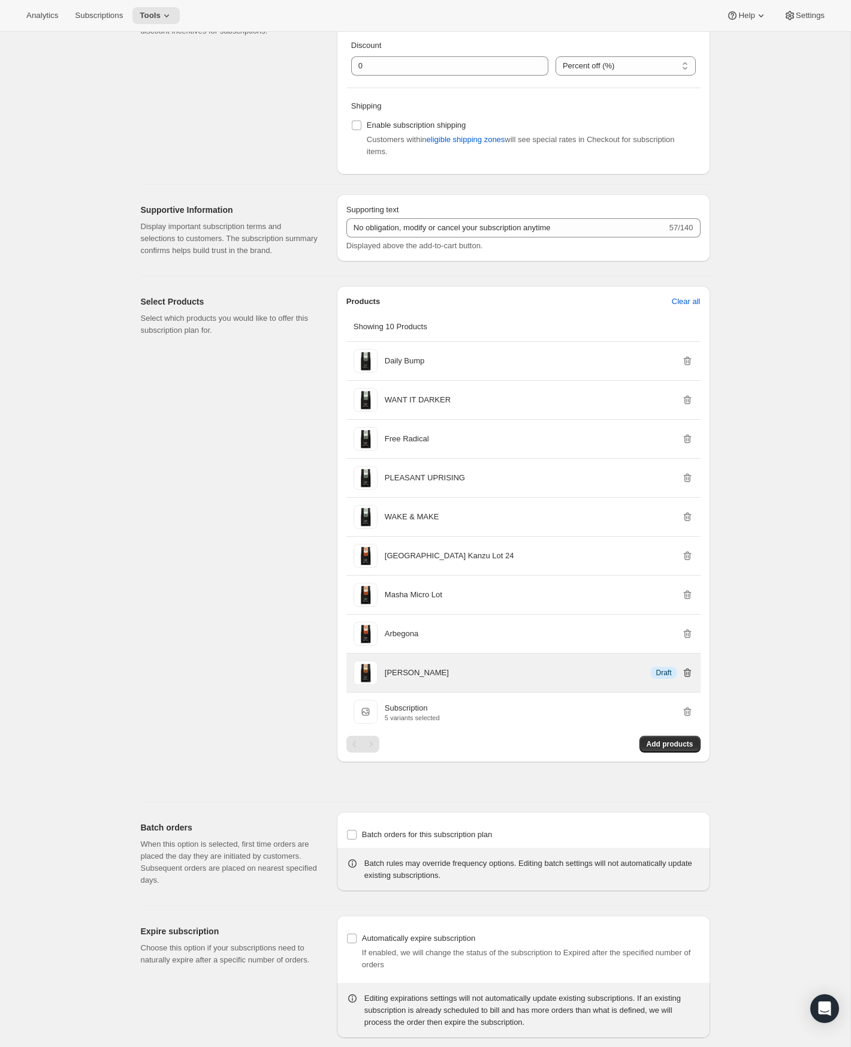
click at [686, 677] on icon "button" at bounding box center [687, 672] width 8 height 9
click at [689, 677] on icon "button" at bounding box center [687, 672] width 8 height 9
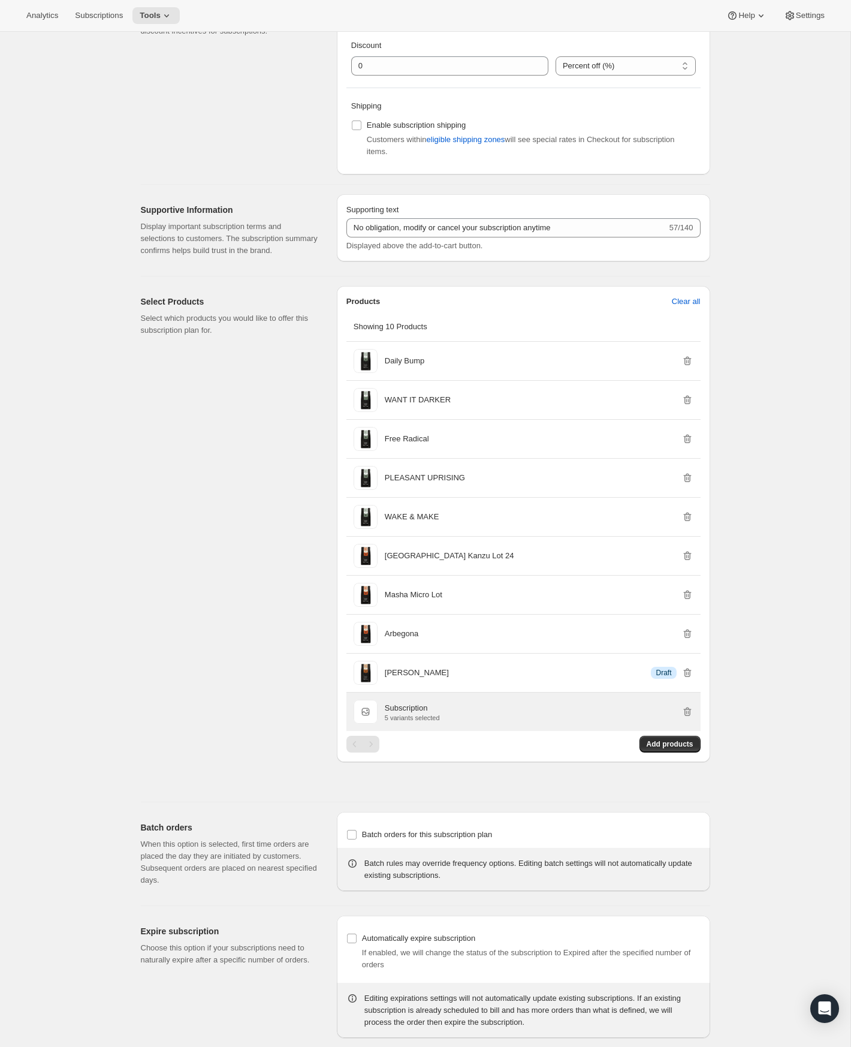
click at [429, 721] on p "5 variants selected" at bounding box center [412, 717] width 55 height 7
click at [368, 723] on span "Subscription" at bounding box center [366, 711] width 24 height 24
click at [402, 721] on p "5 variants selected" at bounding box center [412, 717] width 55 height 7
click at [656, 749] on span "Add products" at bounding box center [670, 744] width 47 height 10
click at [438, 714] on div "Subscription" at bounding box center [412, 708] width 55 height 12
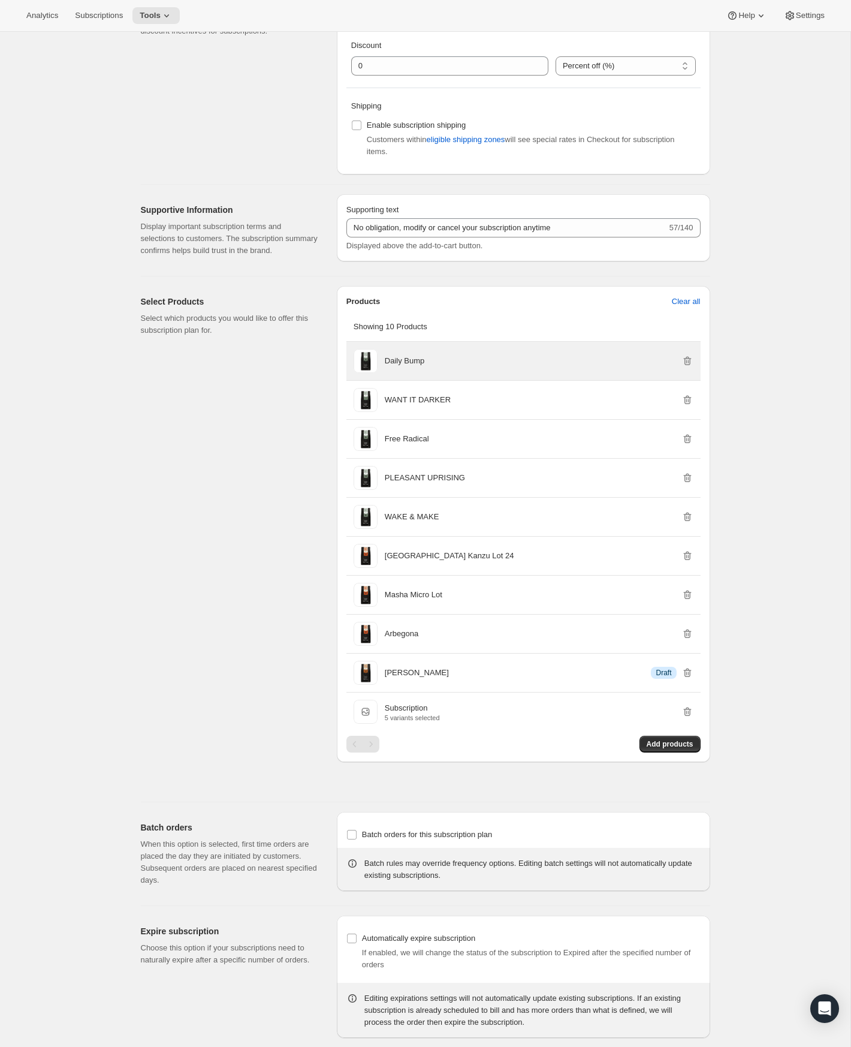
click at [416, 373] on div "Daily Bump" at bounding box center [539, 361] width 309 height 24
click at [415, 367] on p "Daily Bump" at bounding box center [405, 361] width 40 height 12
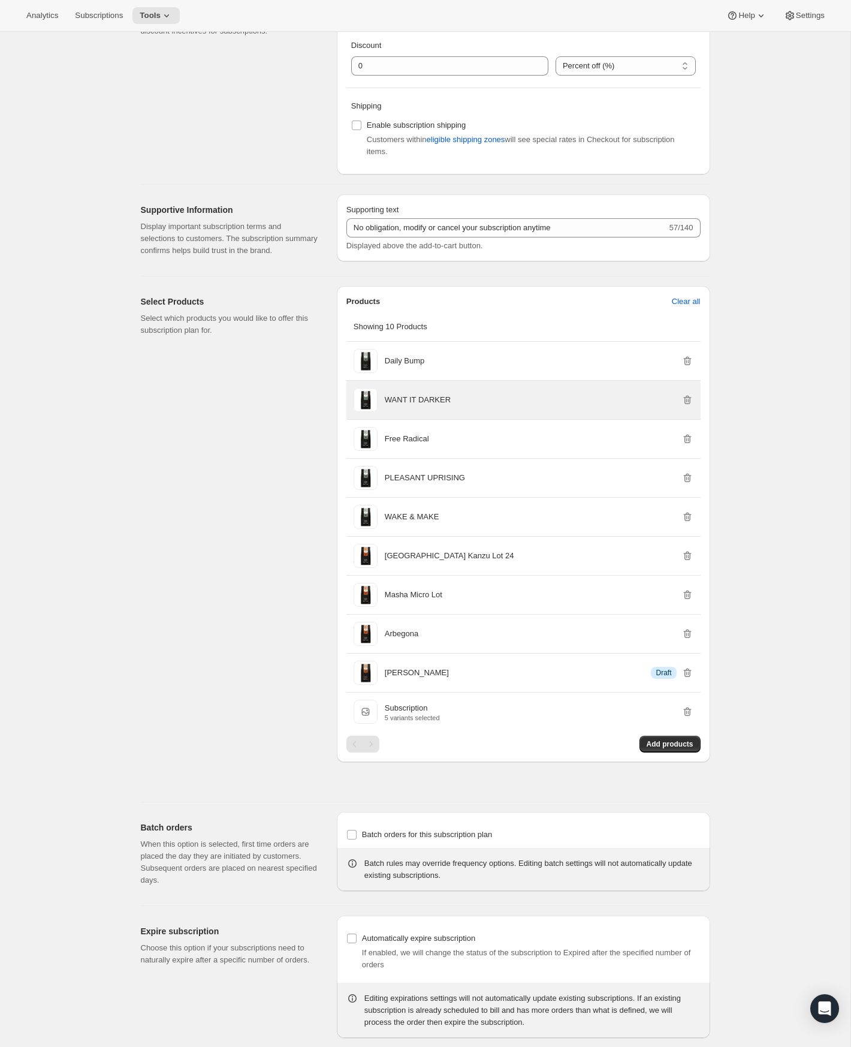
click at [414, 406] on p "WANT IT DARKER" at bounding box center [418, 400] width 66 height 12
click at [652, 749] on span "Add products" at bounding box center [670, 744] width 47 height 10
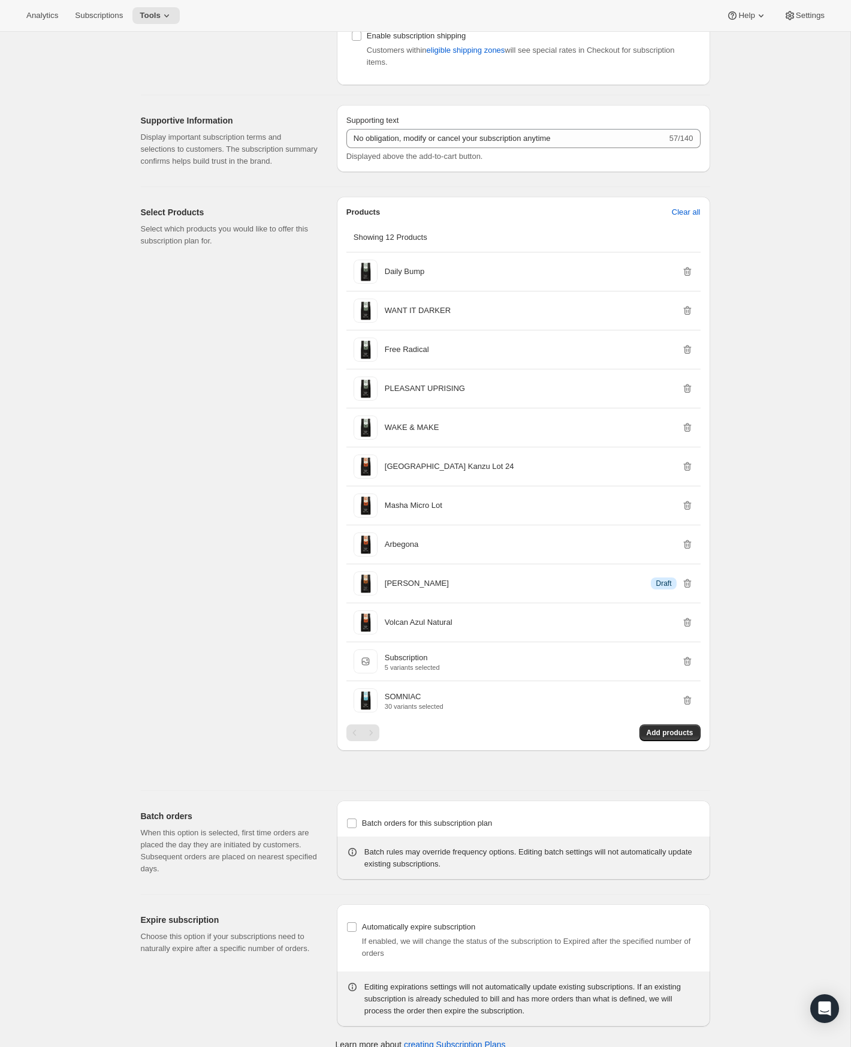
scroll to position [743, 0]
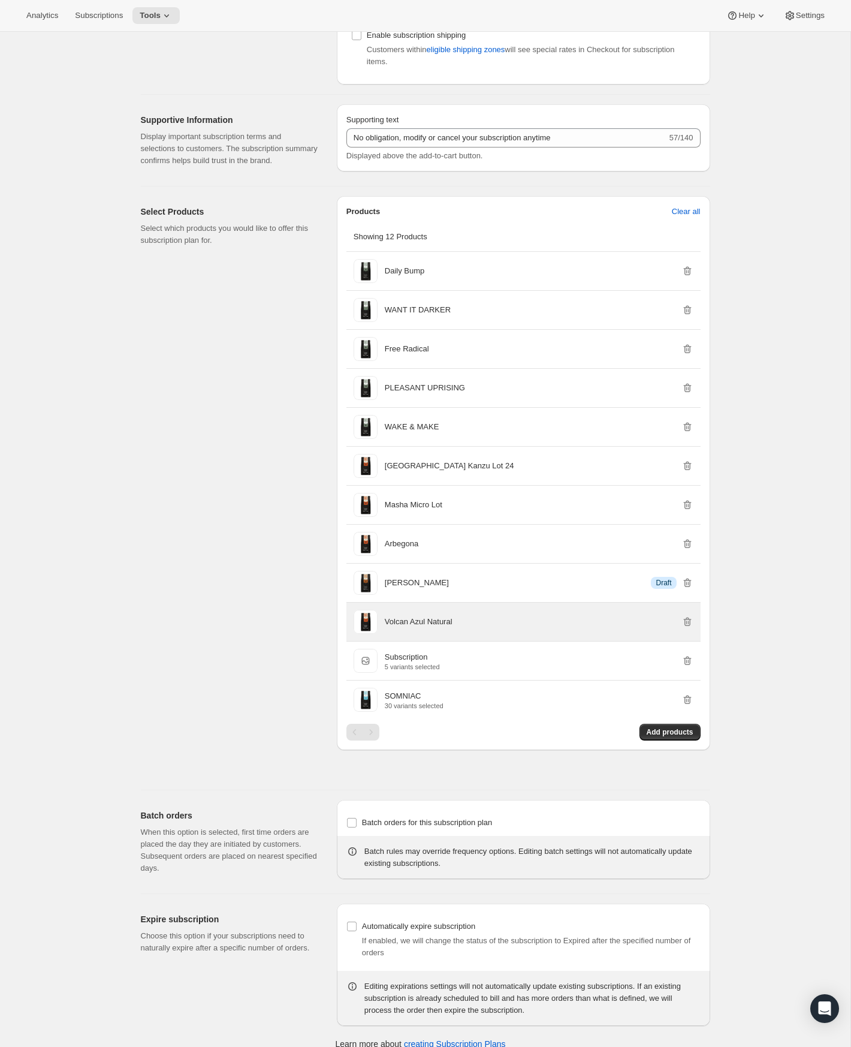
click at [451, 634] on div "Volcan Azul Natural" at bounding box center [539, 622] width 309 height 24
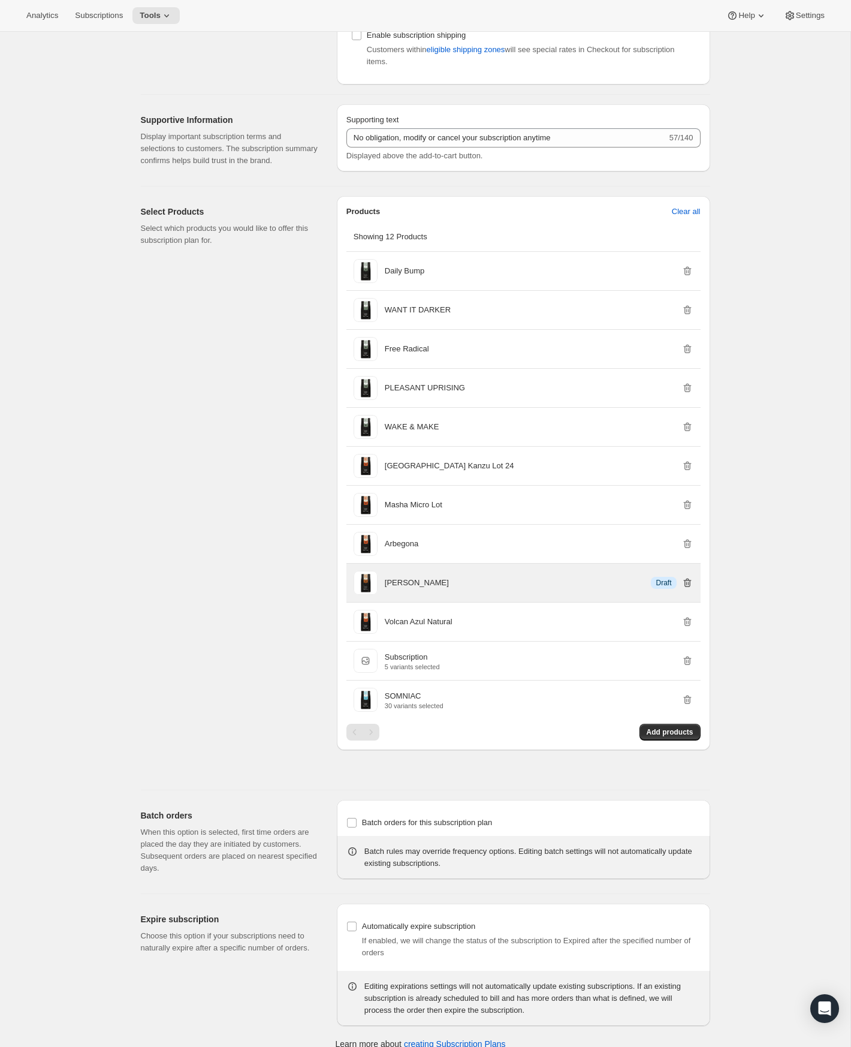
click at [689, 589] on icon "button" at bounding box center [687, 583] width 12 height 12
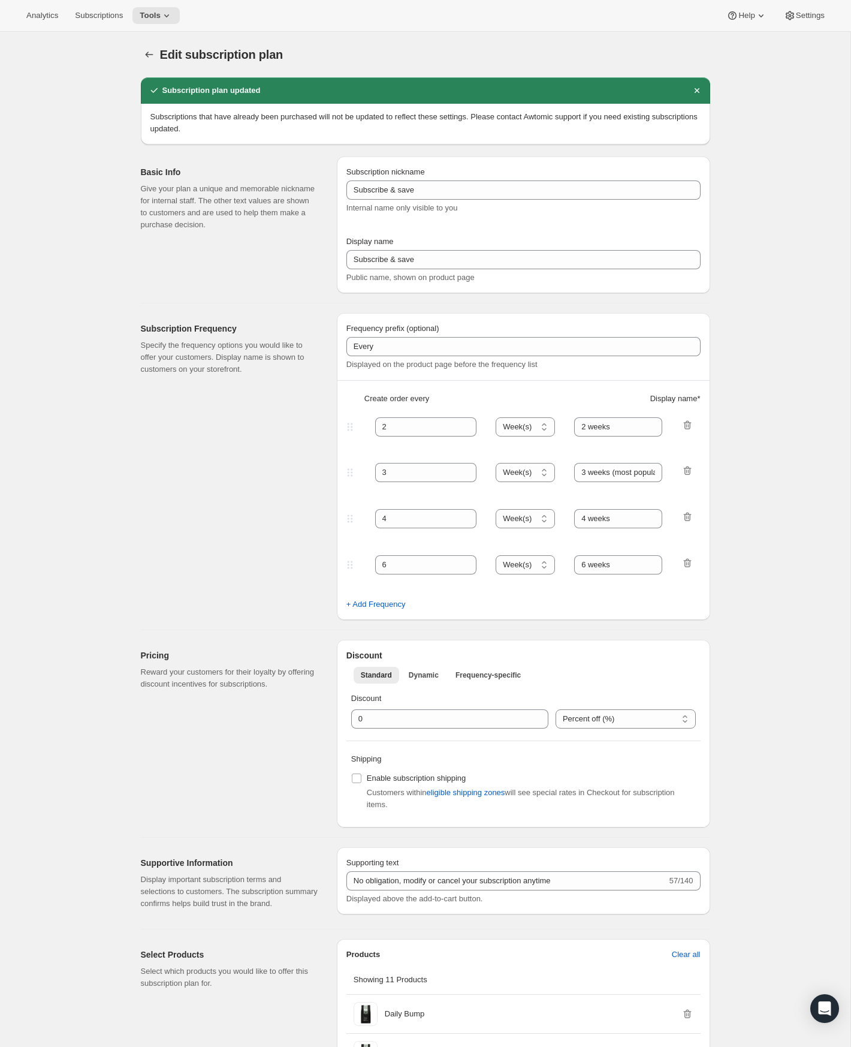
scroll to position [0, 0]
click at [288, 121] on p "Subscriptions that have already been purchased will not be updated to reflect t…" at bounding box center [425, 123] width 550 height 24
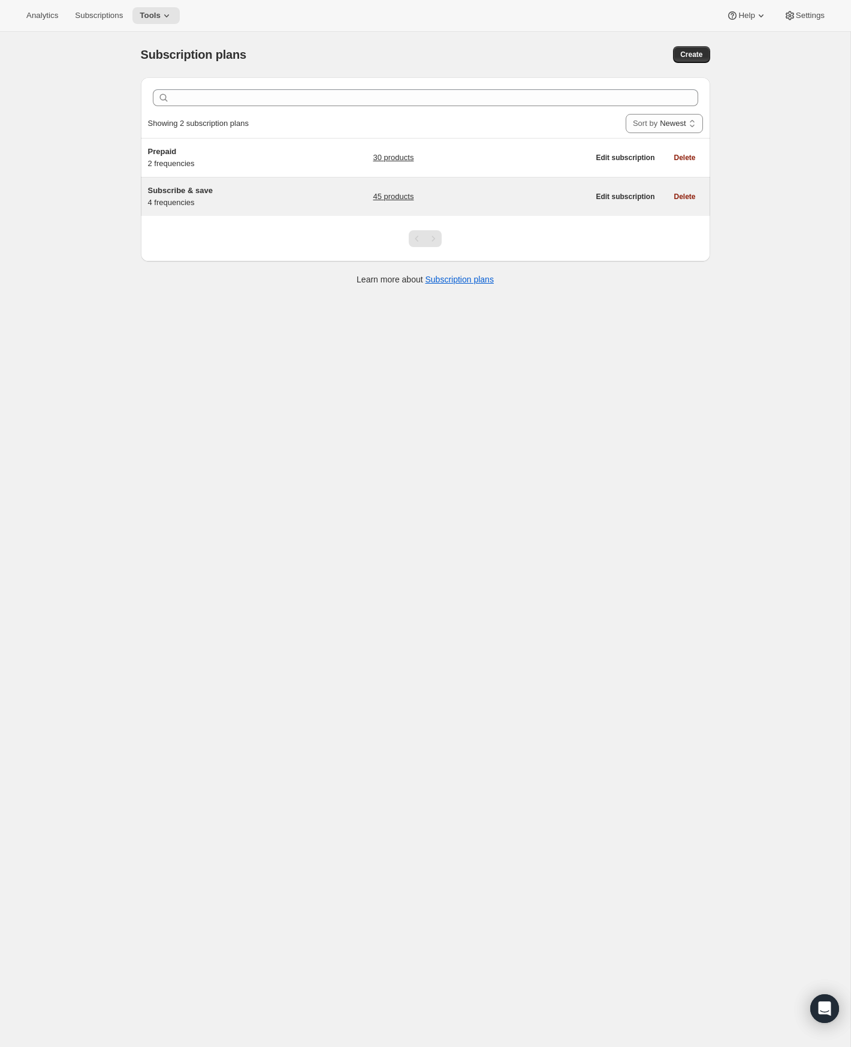
click at [394, 198] on link "45 products" at bounding box center [393, 197] width 41 height 12
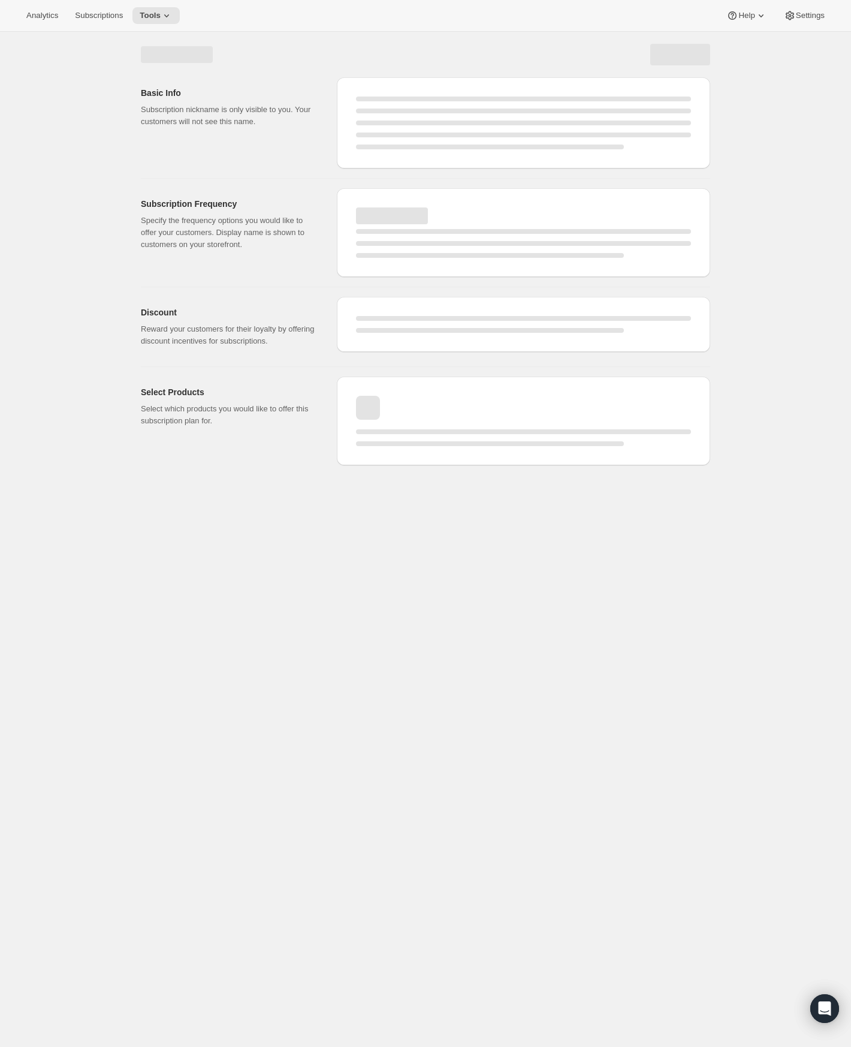
select select "WEEK"
select select "MONTH"
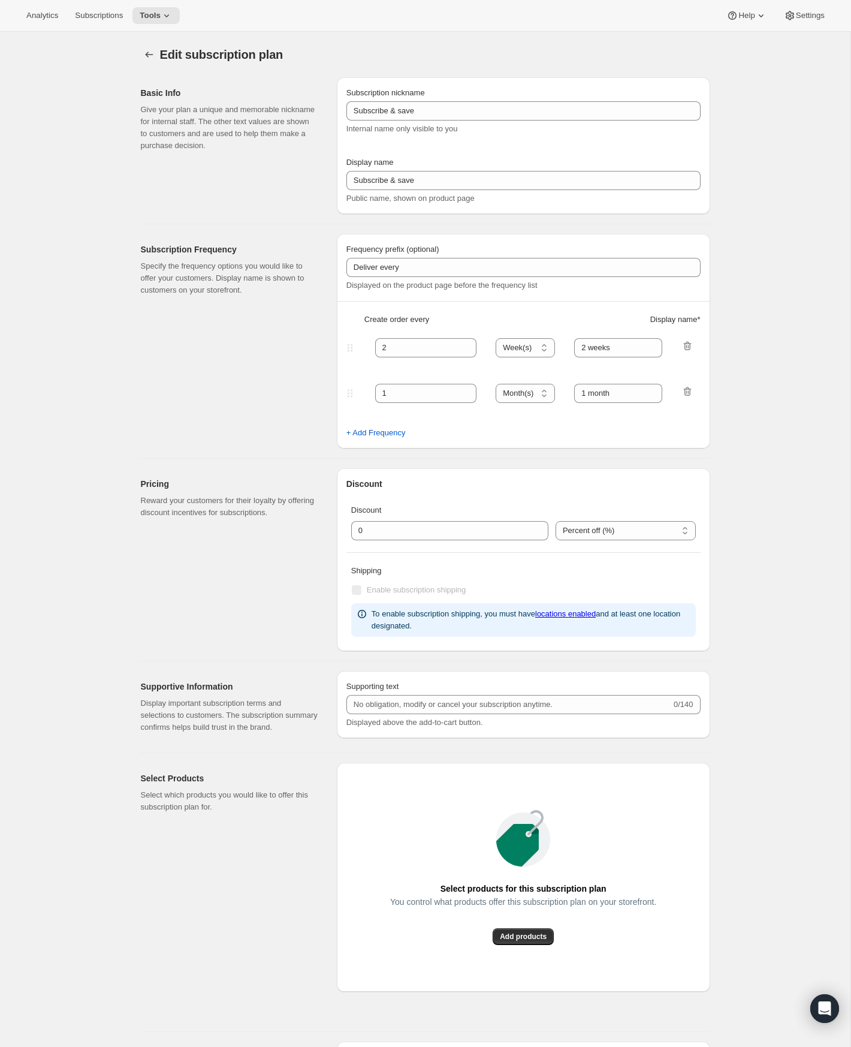
select select "WEEK"
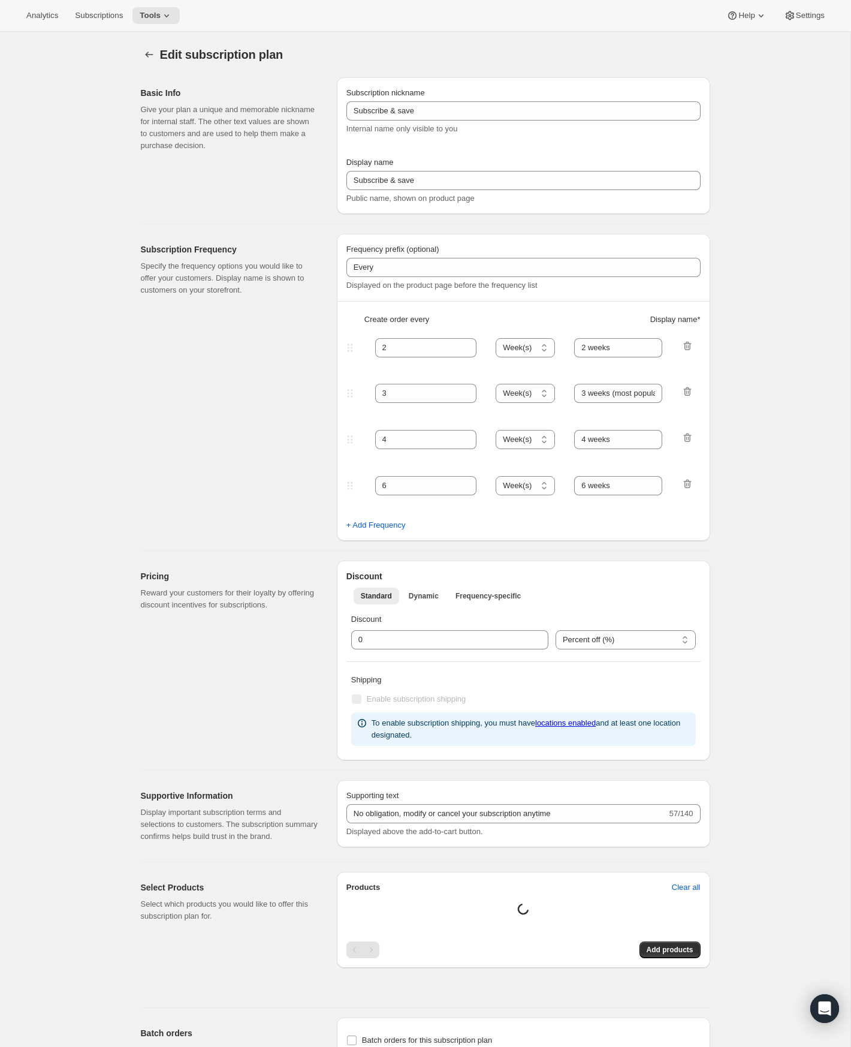
type input "Every"
type input "3"
select select "WEEK"
type input "3 weeks (most popular)"
type input "No obligation, modify or cancel your subscription anytime"
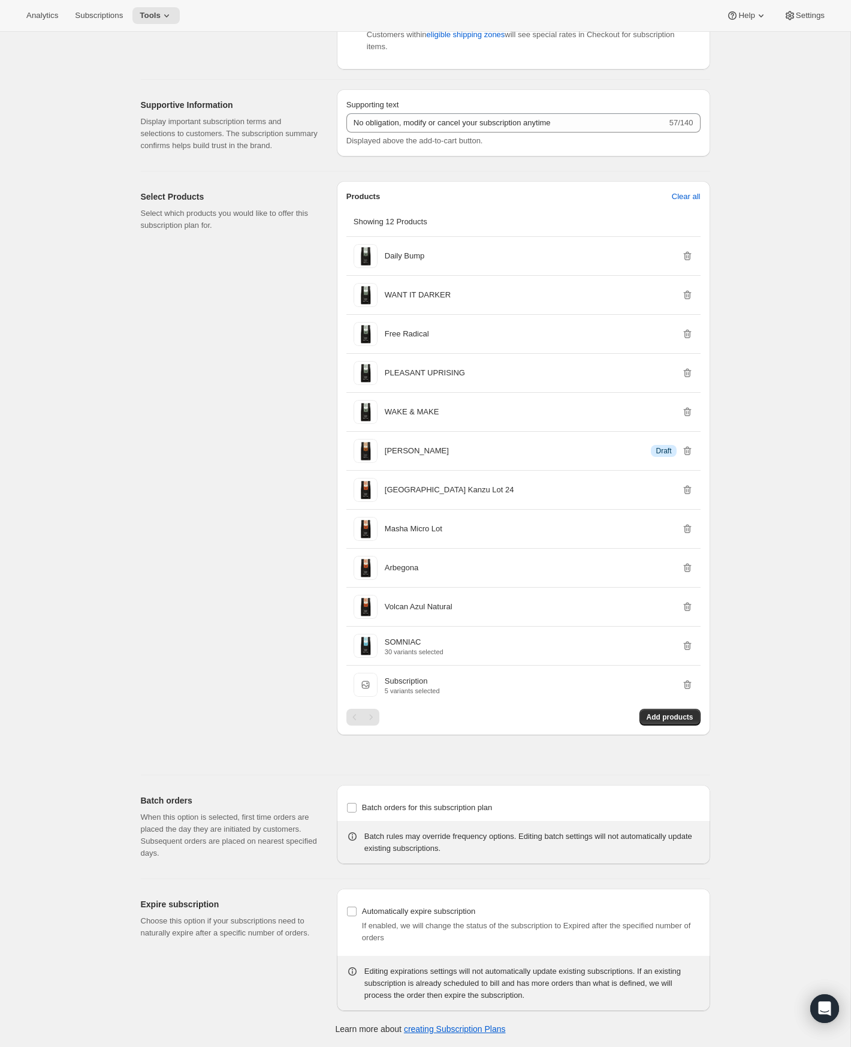
scroll to position [690, 0]
click at [362, 683] on span "Subscription" at bounding box center [366, 685] width 24 height 24
click at [393, 687] on p "5 variants selected" at bounding box center [412, 690] width 55 height 7
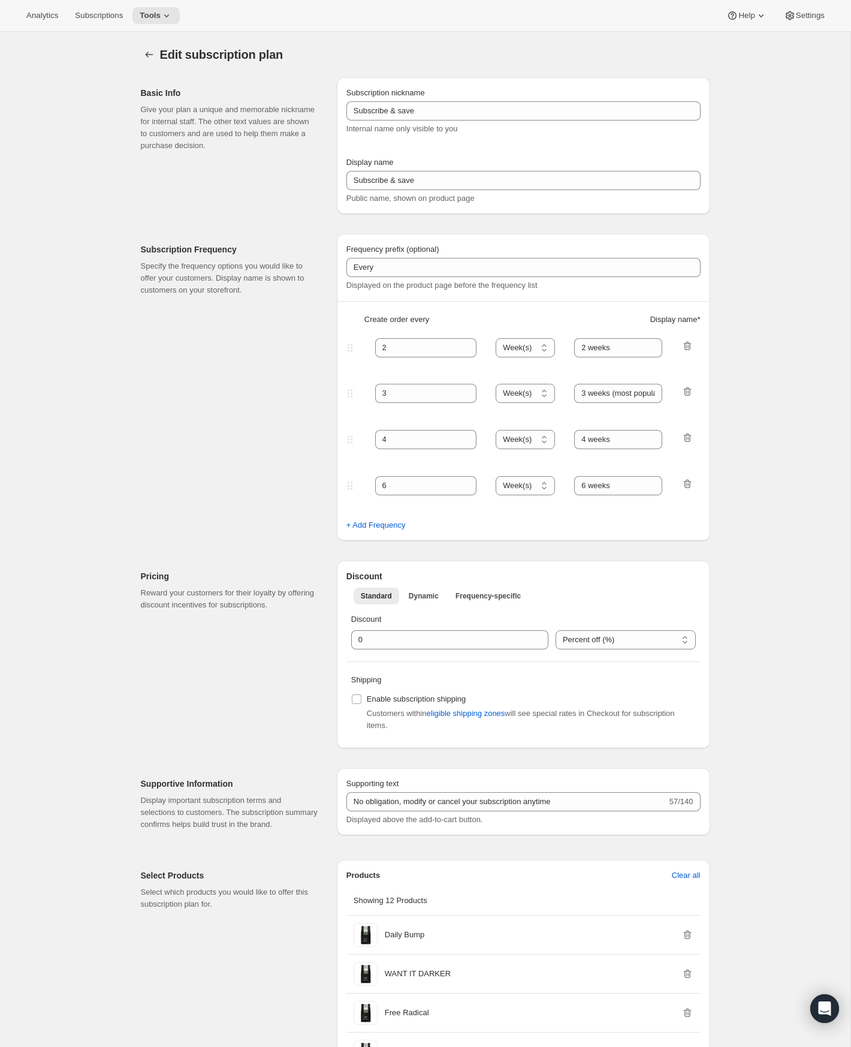
scroll to position [0, 0]
click at [792, 21] on icon at bounding box center [790, 16] width 12 height 12
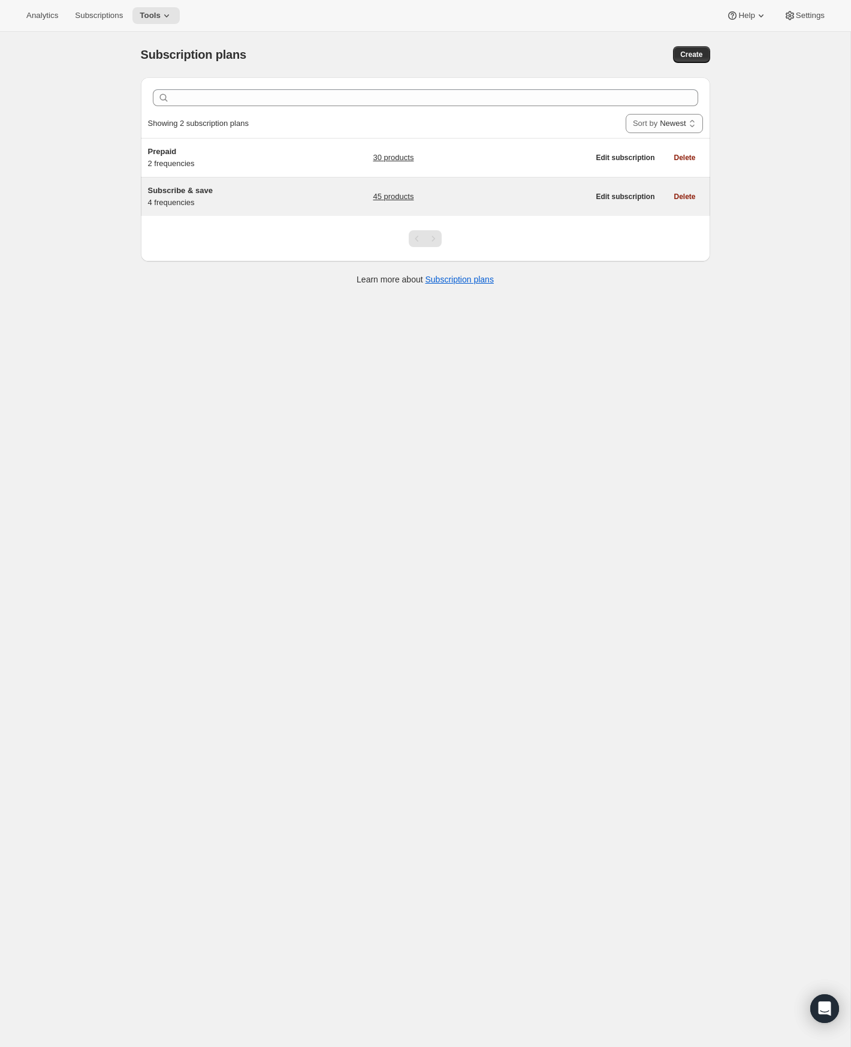
click at [396, 197] on link "45 products" at bounding box center [393, 197] width 41 height 12
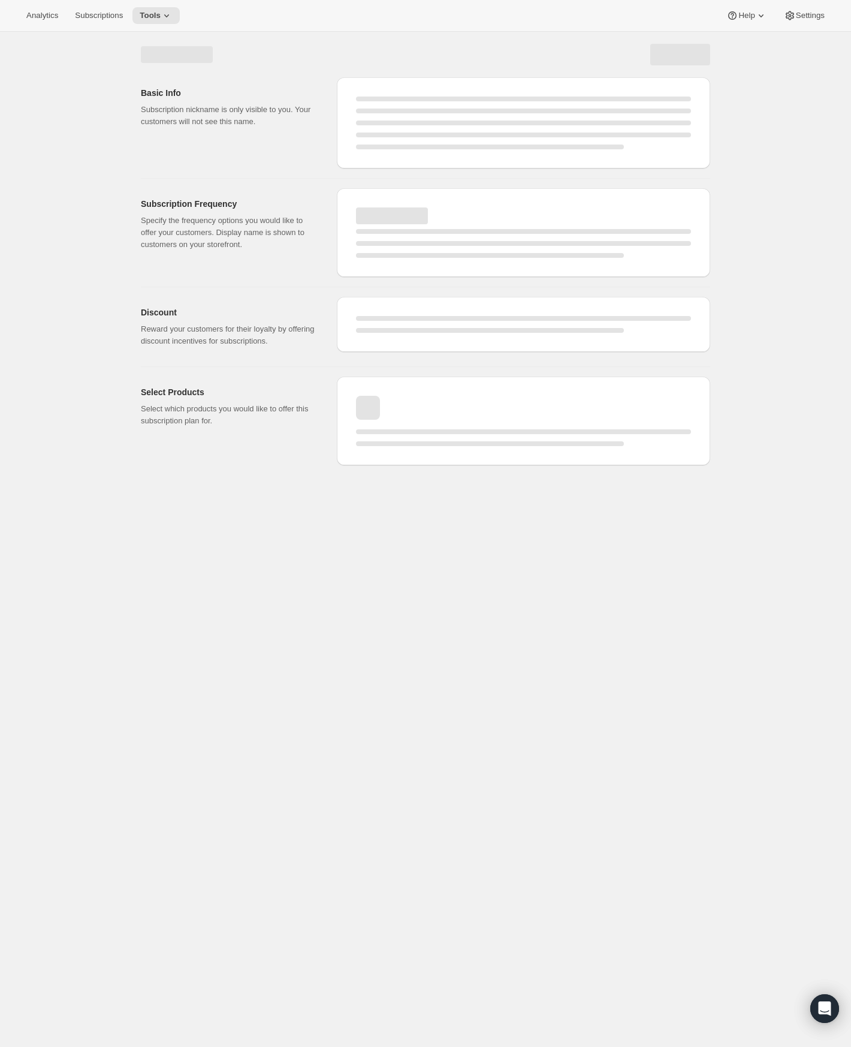
select select "WEEK"
select select "MONTH"
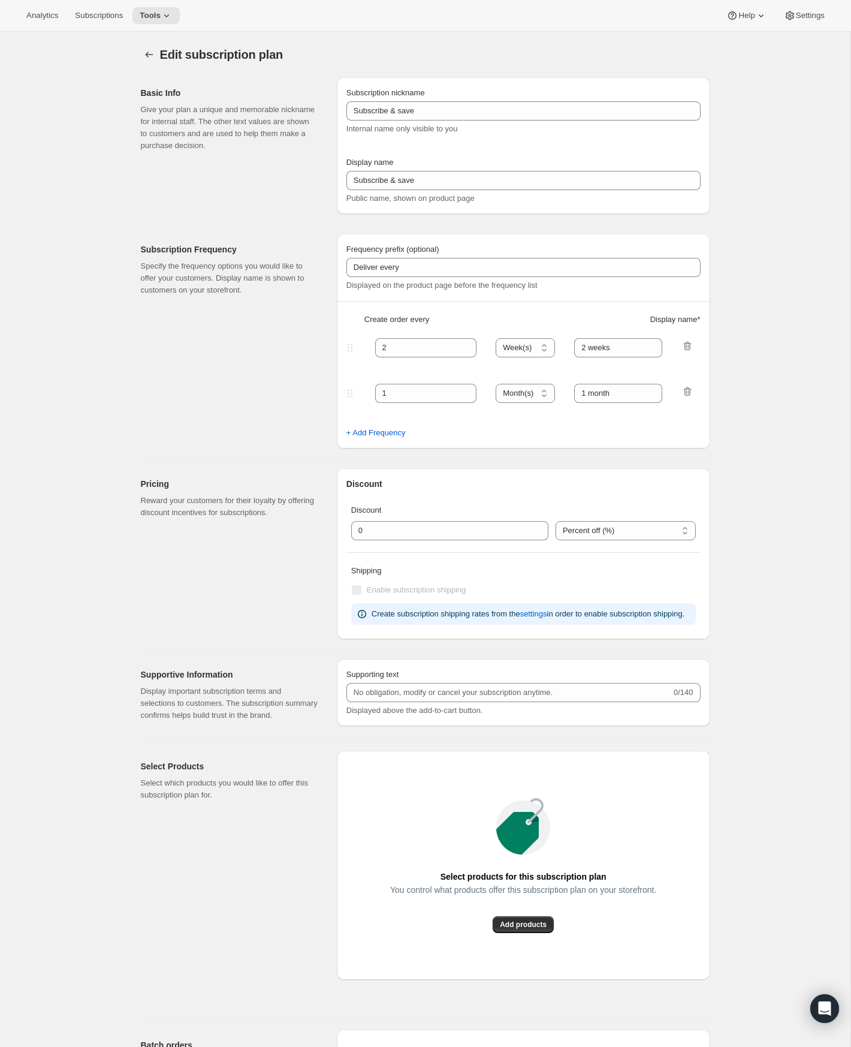
select select "WEEK"
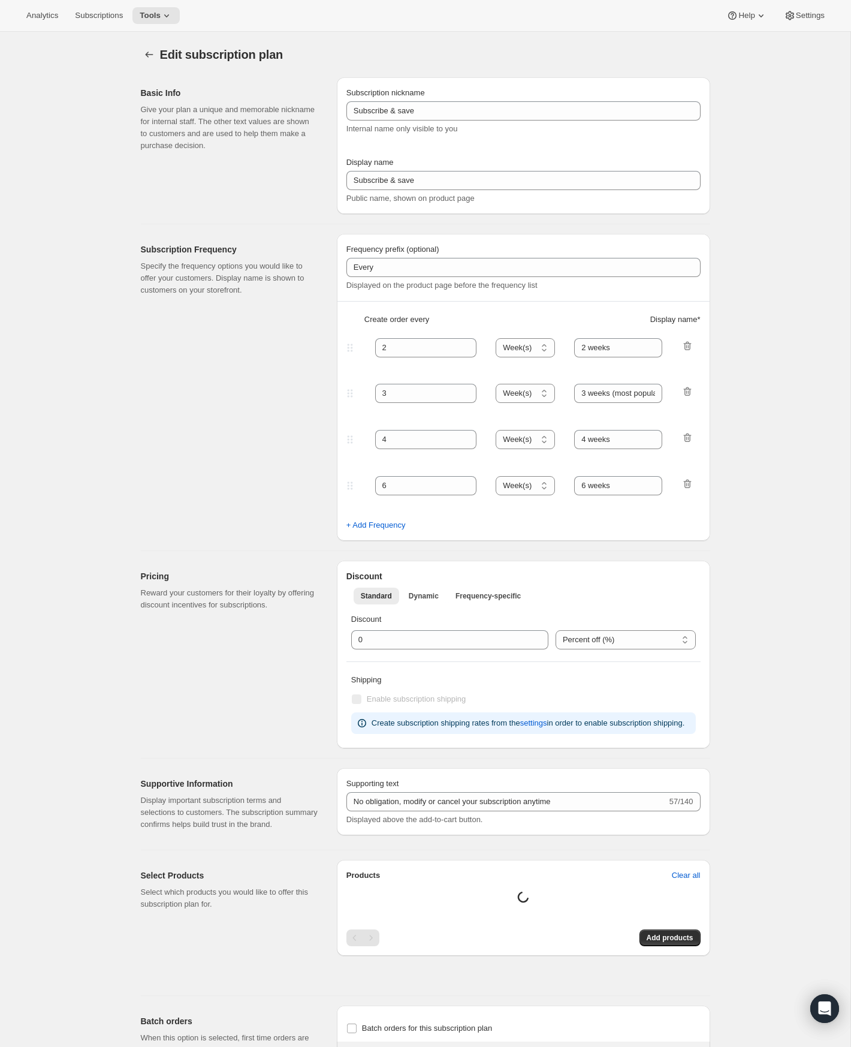
type input "Every"
type input "3"
select select "WEEK"
type input "3 weeks (most popular)"
type input "No obligation, modify or cancel your subscription anytime"
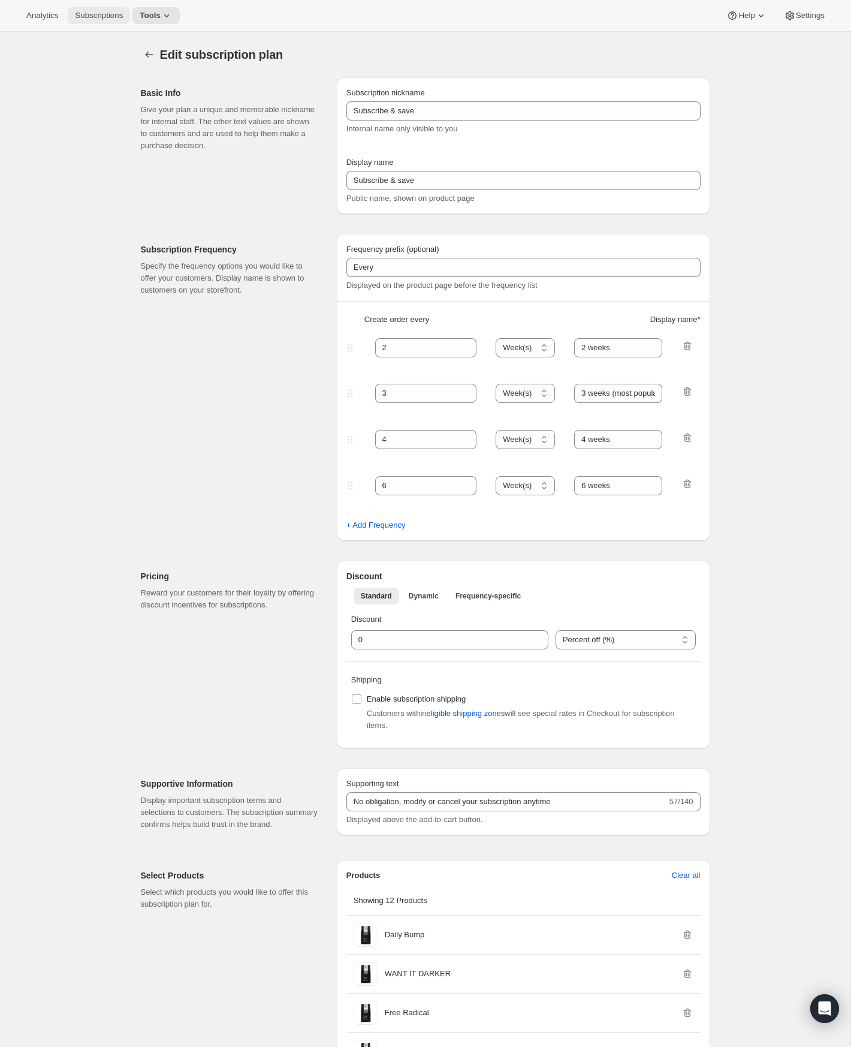
click at [96, 11] on span "Subscriptions" at bounding box center [99, 16] width 48 height 10
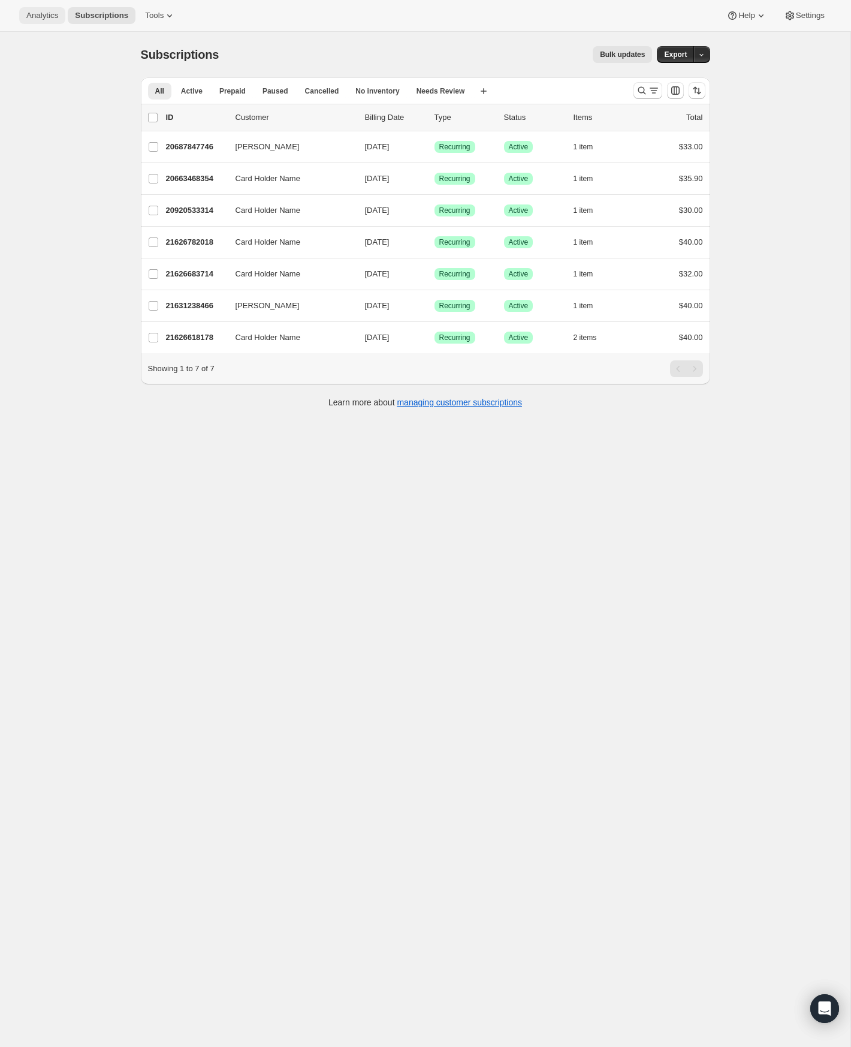
click at [52, 18] on span "Analytics" at bounding box center [42, 16] width 32 height 10
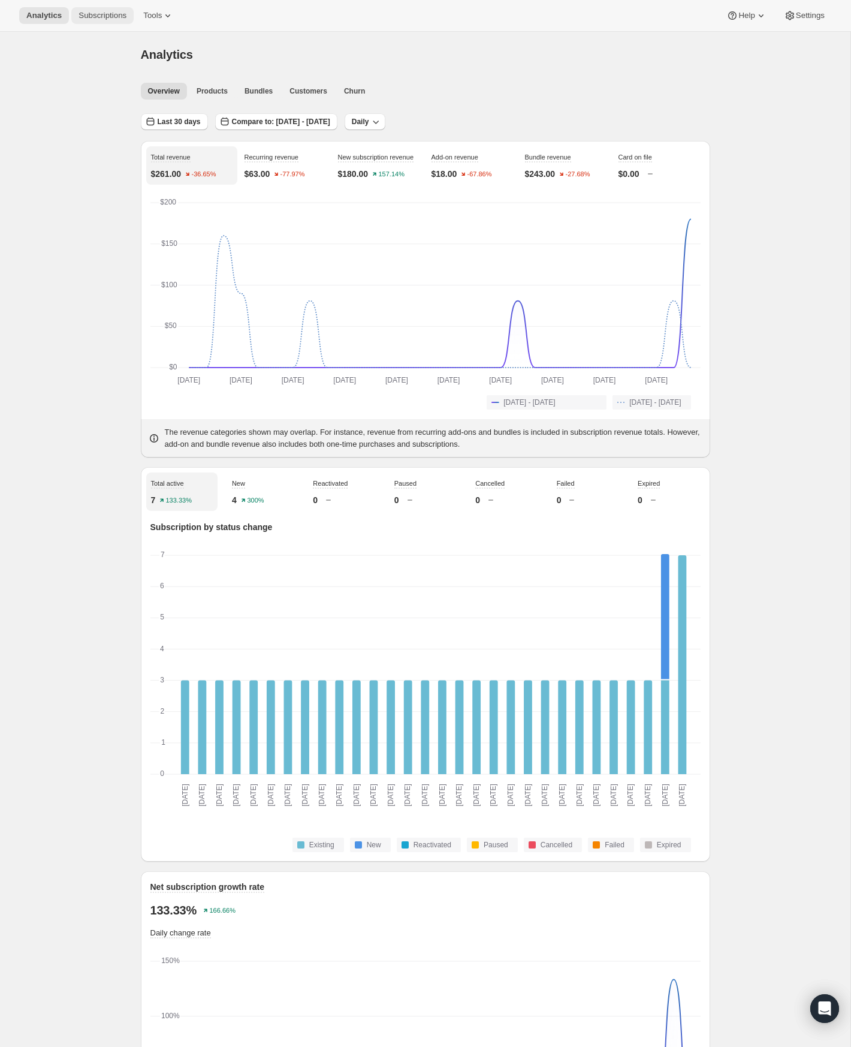
click at [85, 16] on span "Subscriptions" at bounding box center [103, 16] width 48 height 10
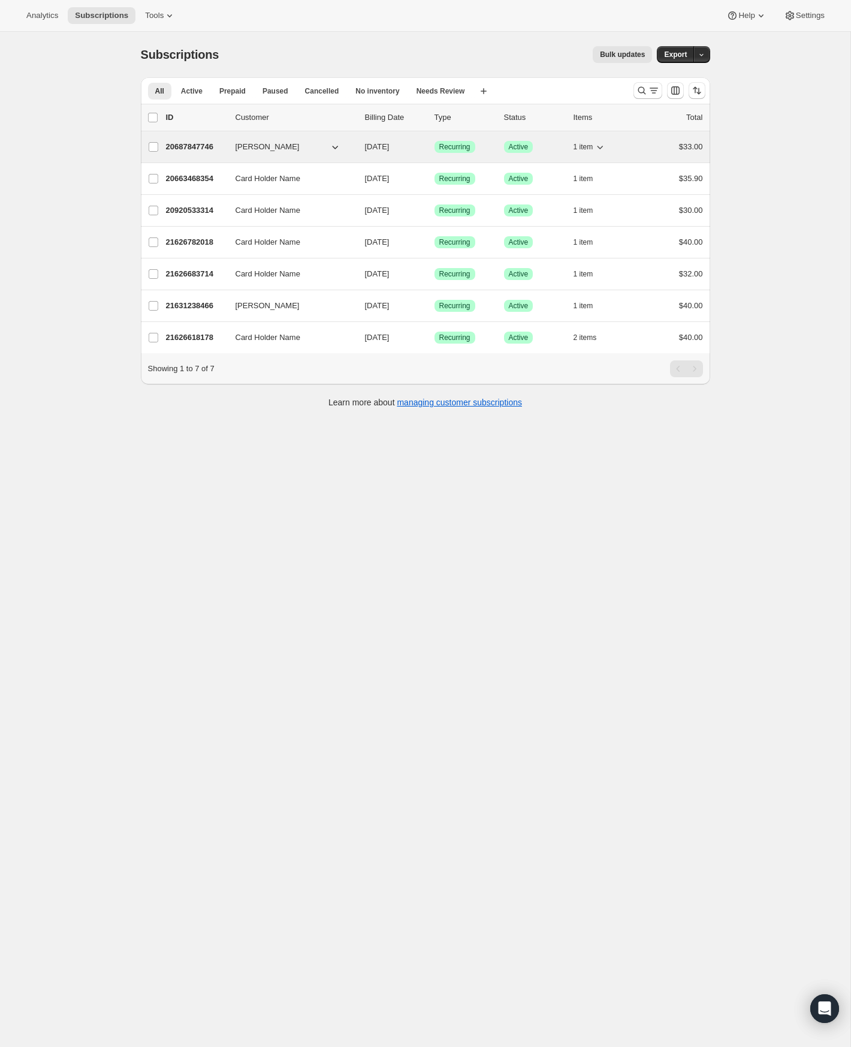
click at [390, 150] on span "[DATE]" at bounding box center [377, 146] width 25 height 9
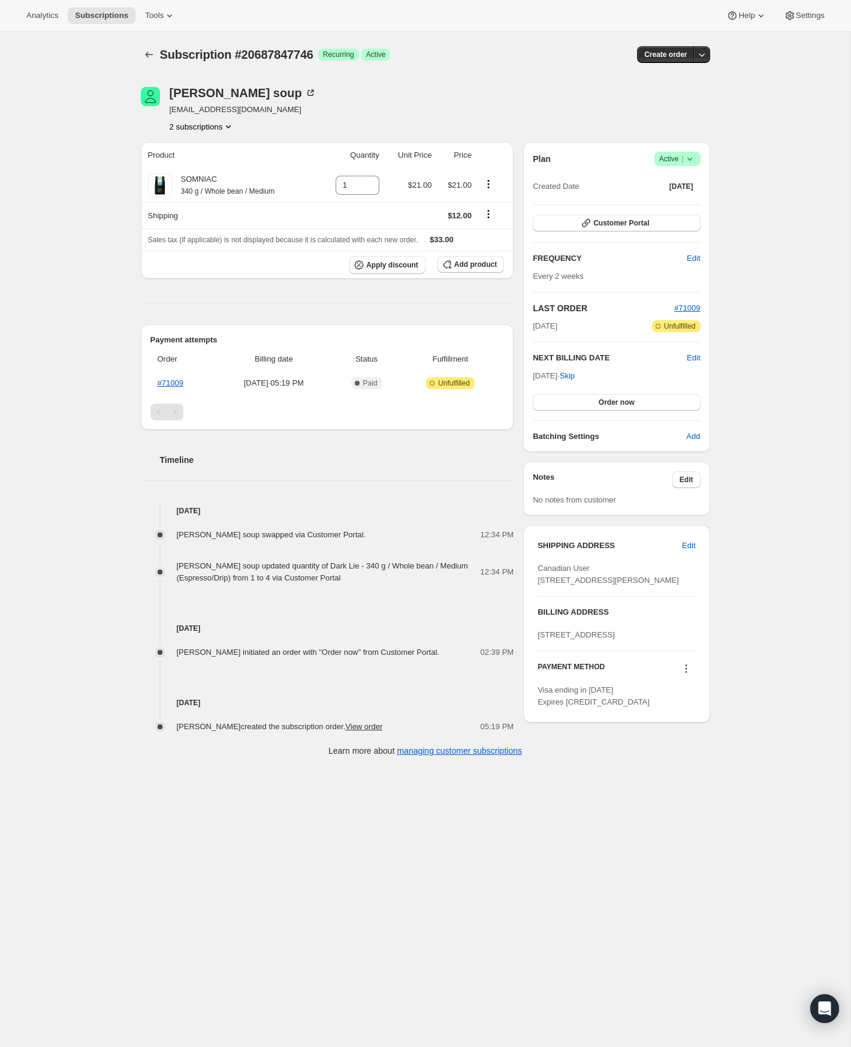
drag, startPoint x: 382, startPoint y: 56, endPoint x: 376, endPoint y: 57, distance: 6.6
click at [382, 56] on span "Active" at bounding box center [376, 55] width 20 height 10
click at [353, 55] on span "Recurring" at bounding box center [338, 55] width 31 height 10
click at [689, 162] on icon at bounding box center [690, 159] width 12 height 12
click at [682, 196] on button "Cancel subscription" at bounding box center [674, 202] width 75 height 19
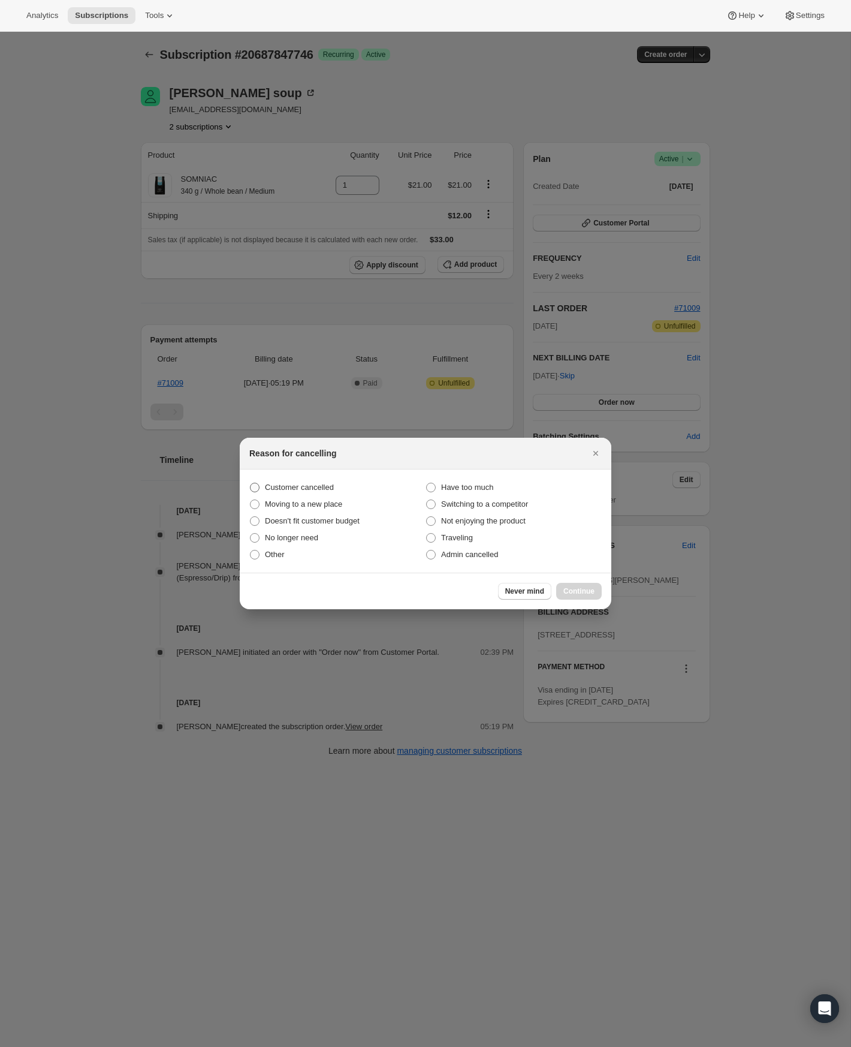
click at [328, 487] on span "Customer cancelled" at bounding box center [299, 487] width 69 height 9
click at [251, 483] on input "Customer cancelled" at bounding box center [250, 483] width 1 height 1
radio input "true"
click at [584, 587] on span "Continue" at bounding box center [578, 591] width 31 height 10
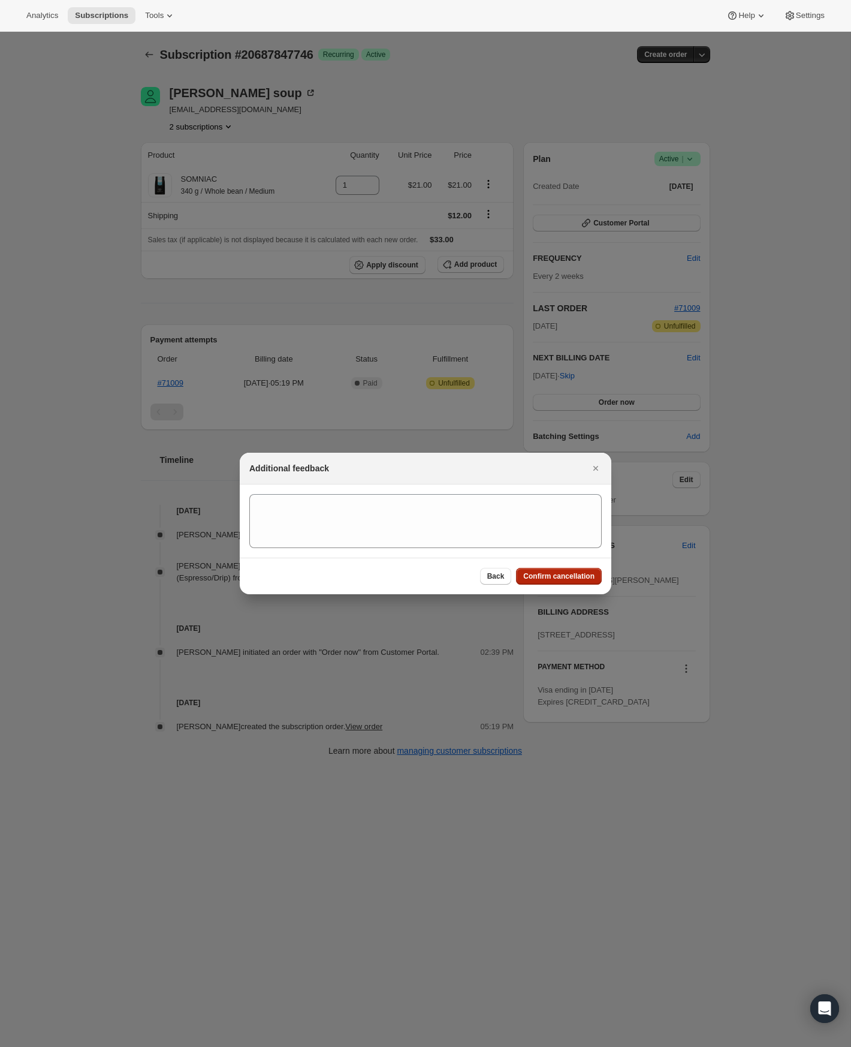
click at [572, 580] on span "Confirm cancellation" at bounding box center [558, 576] width 71 height 10
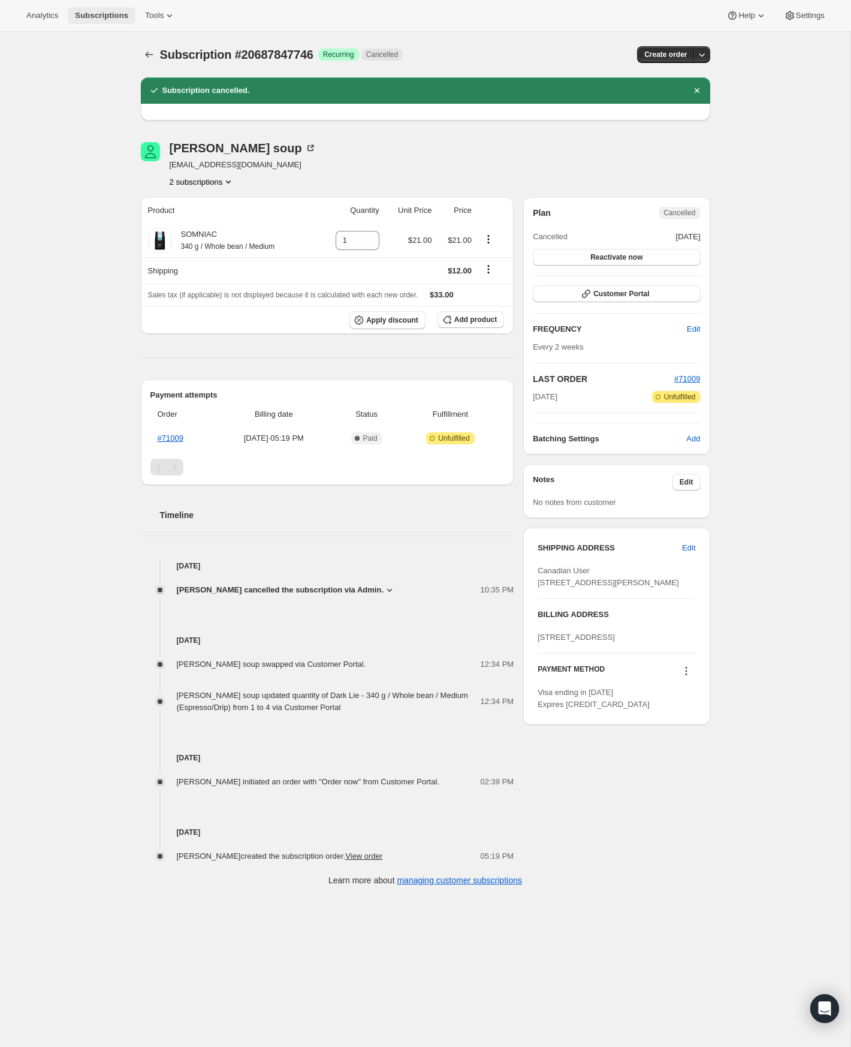
click at [80, 12] on span "Subscriptions" at bounding box center [101, 16] width 53 height 10
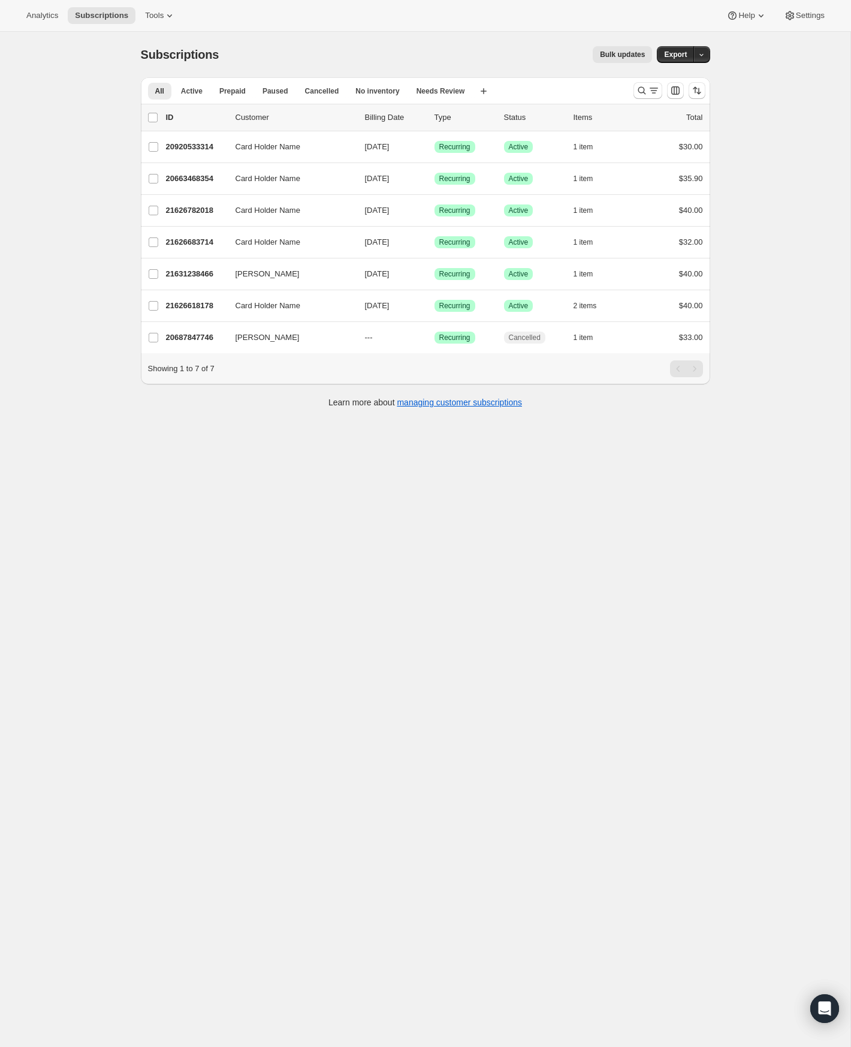
click at [635, 57] on span "Bulk updates" at bounding box center [622, 55] width 45 height 10
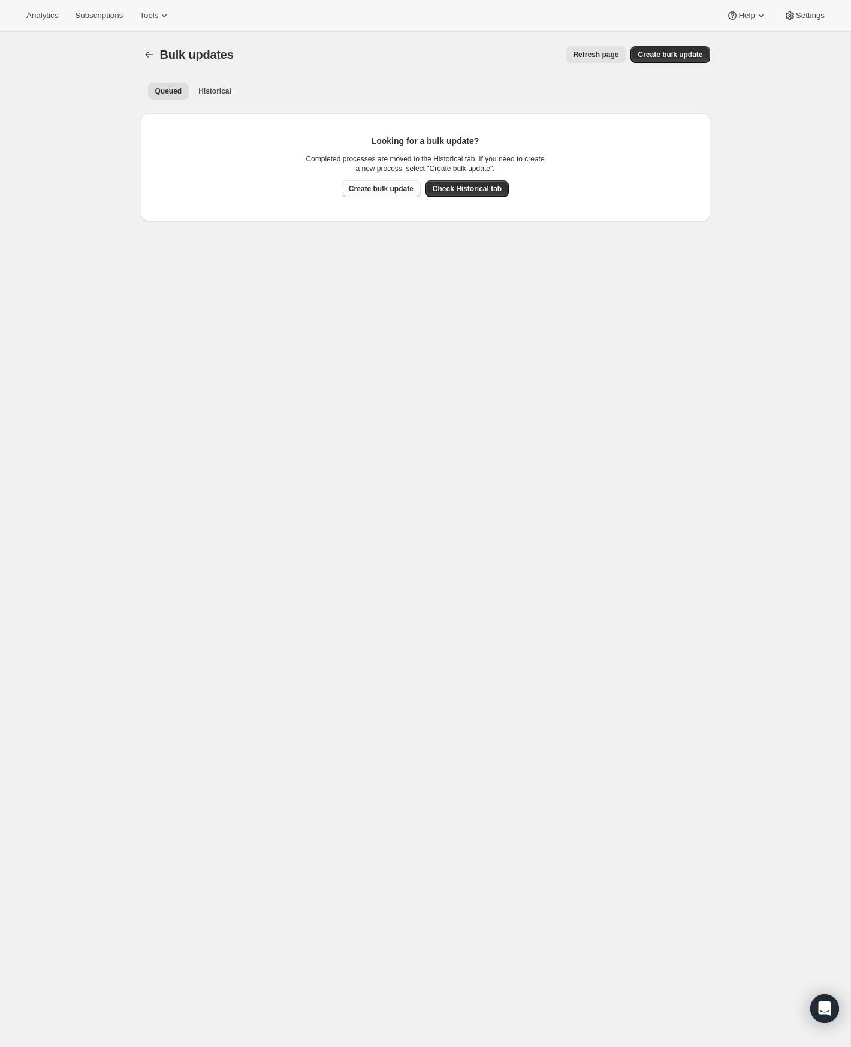
click at [397, 191] on span "Create bulk update" at bounding box center [381, 189] width 65 height 10
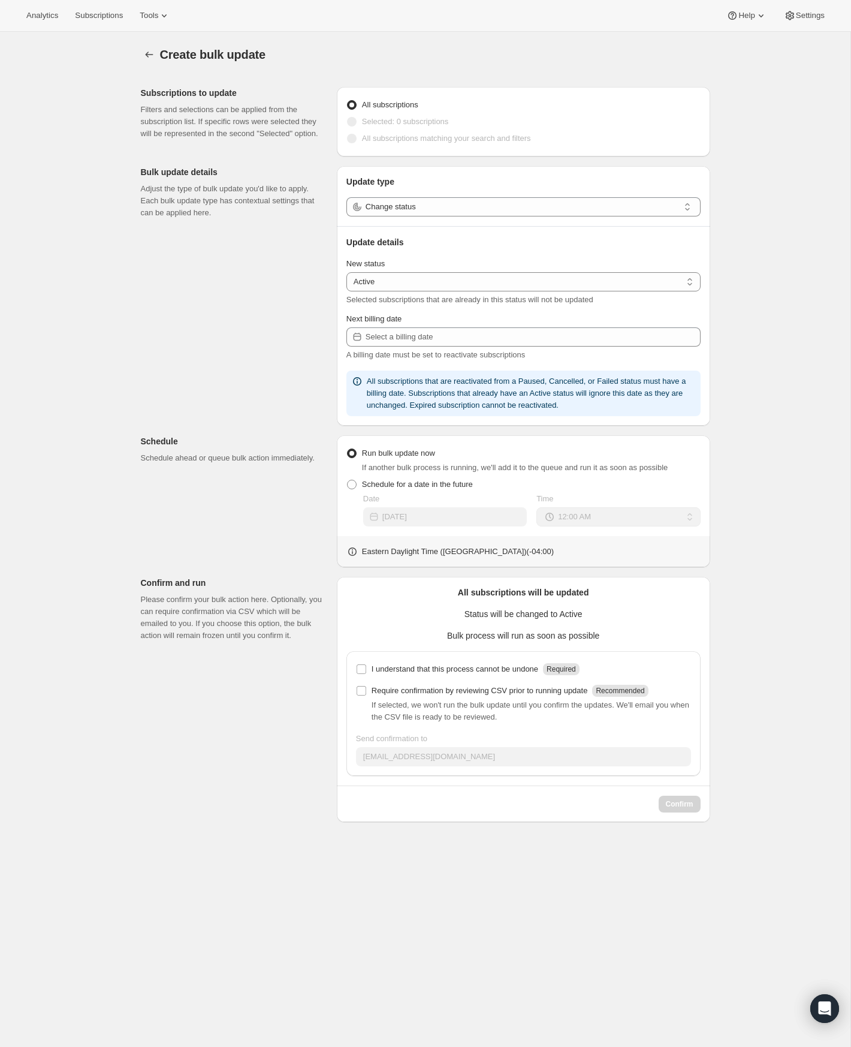
select select "23"
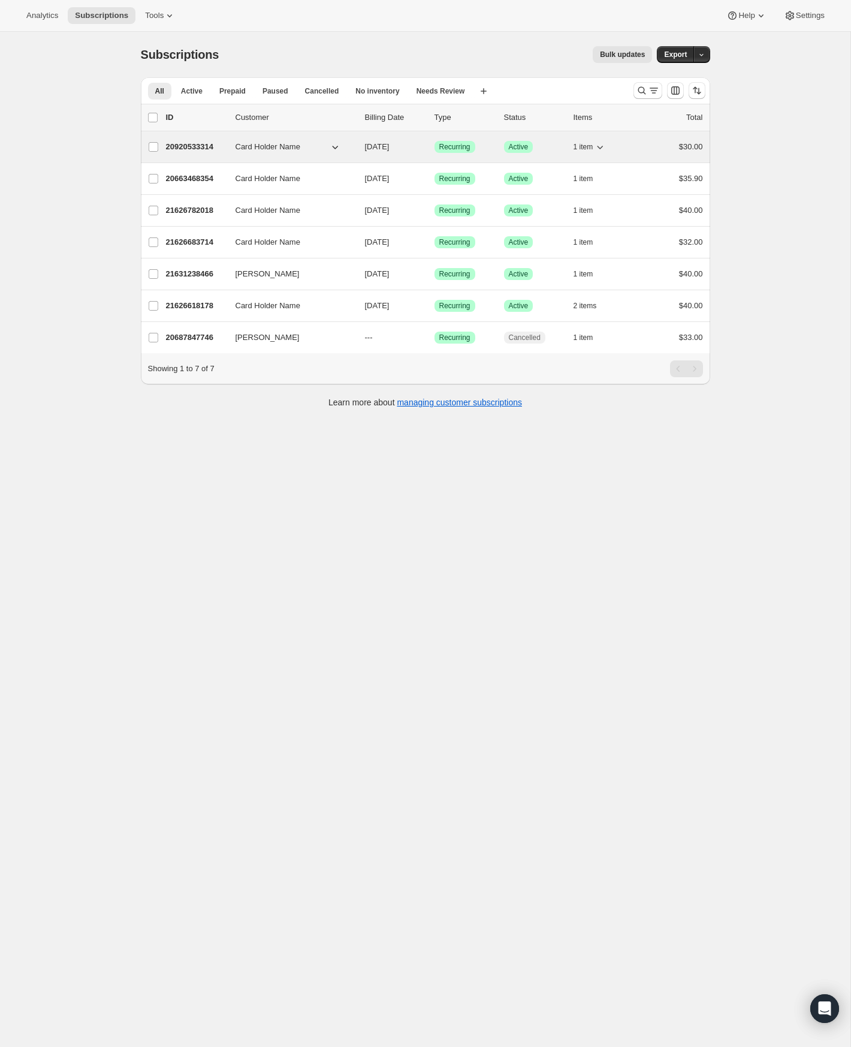
click at [665, 146] on div "$30.00" at bounding box center [673, 147] width 60 height 12
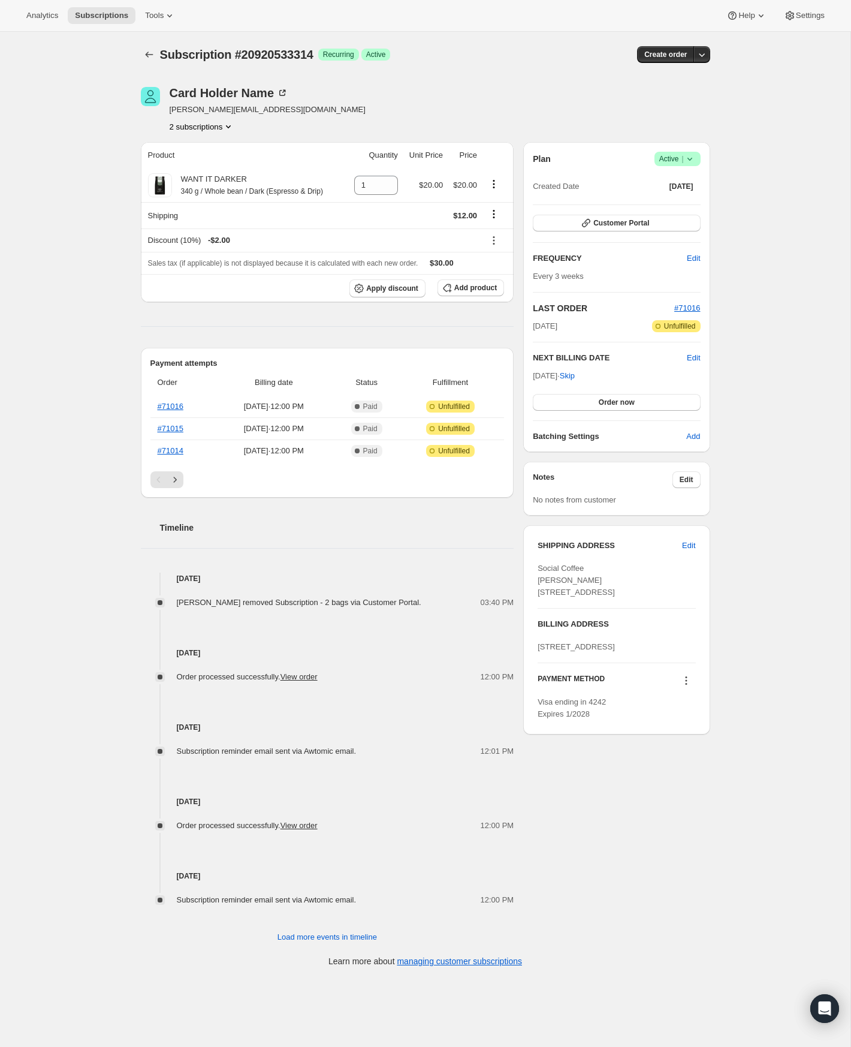
click at [692, 158] on icon at bounding box center [690, 159] width 12 height 12
click at [681, 197] on span "Cancel subscription" at bounding box center [674, 203] width 68 height 12
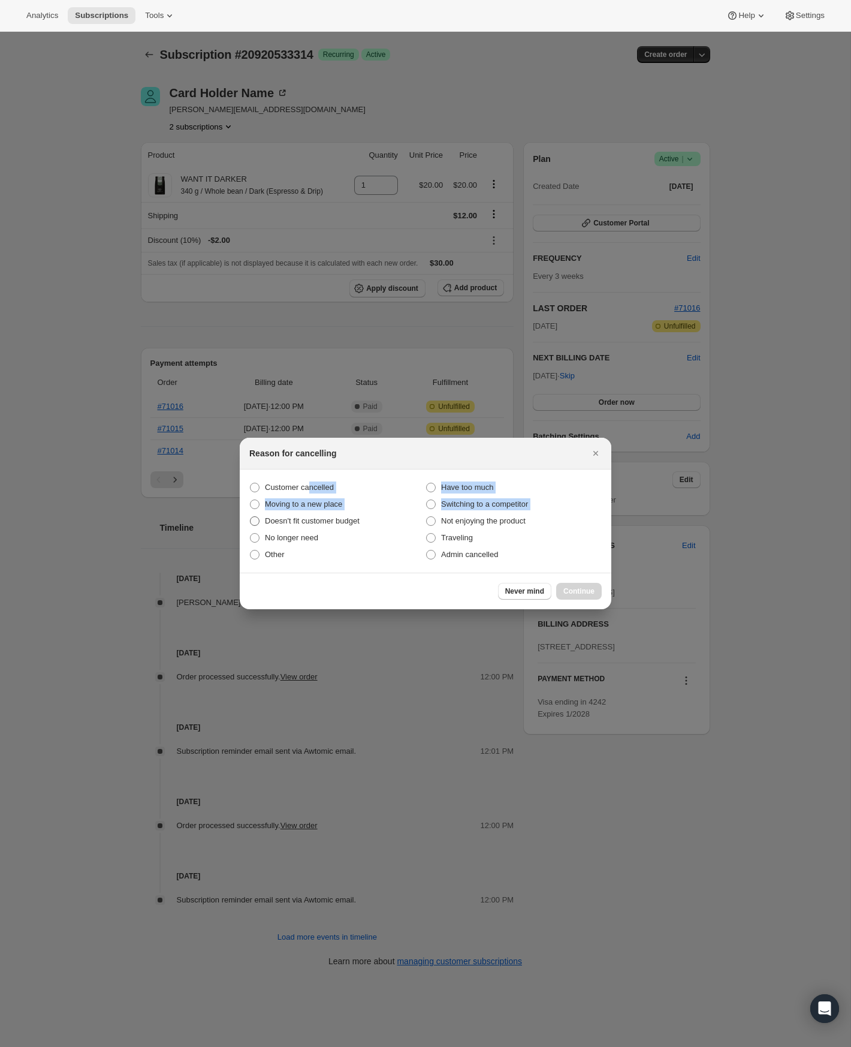
drag, startPoint x: 312, startPoint y: 488, endPoint x: 360, endPoint y: 512, distance: 53.6
click at [360, 512] on div "Customer cancelled Have too much Moving to a new place Switching to a competito…" at bounding box center [425, 521] width 352 height 84
click at [315, 486] on span "Customer cancelled" at bounding box center [299, 487] width 69 height 9
click at [251, 483] on input "Customer cancelled" at bounding box center [250, 483] width 1 height 1
radio input "true"
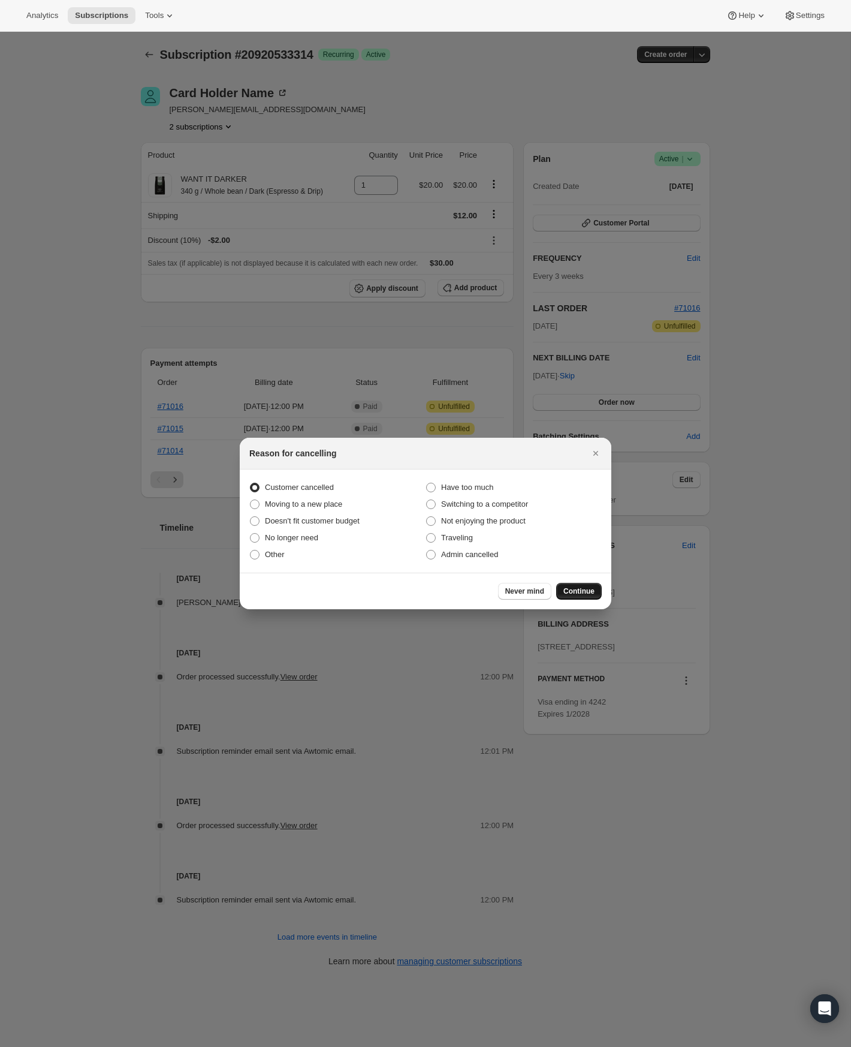
click at [581, 594] on span "Continue" at bounding box center [578, 591] width 31 height 10
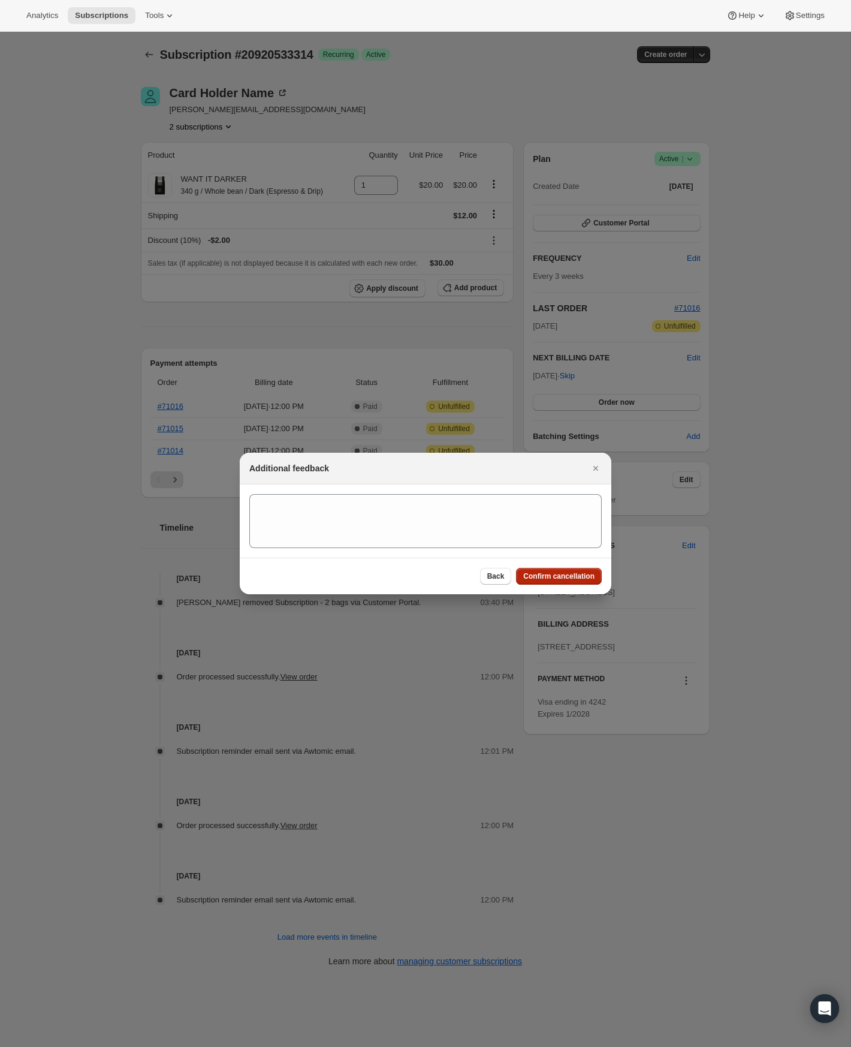
click at [570, 580] on span "Confirm cancellation" at bounding box center [558, 576] width 71 height 10
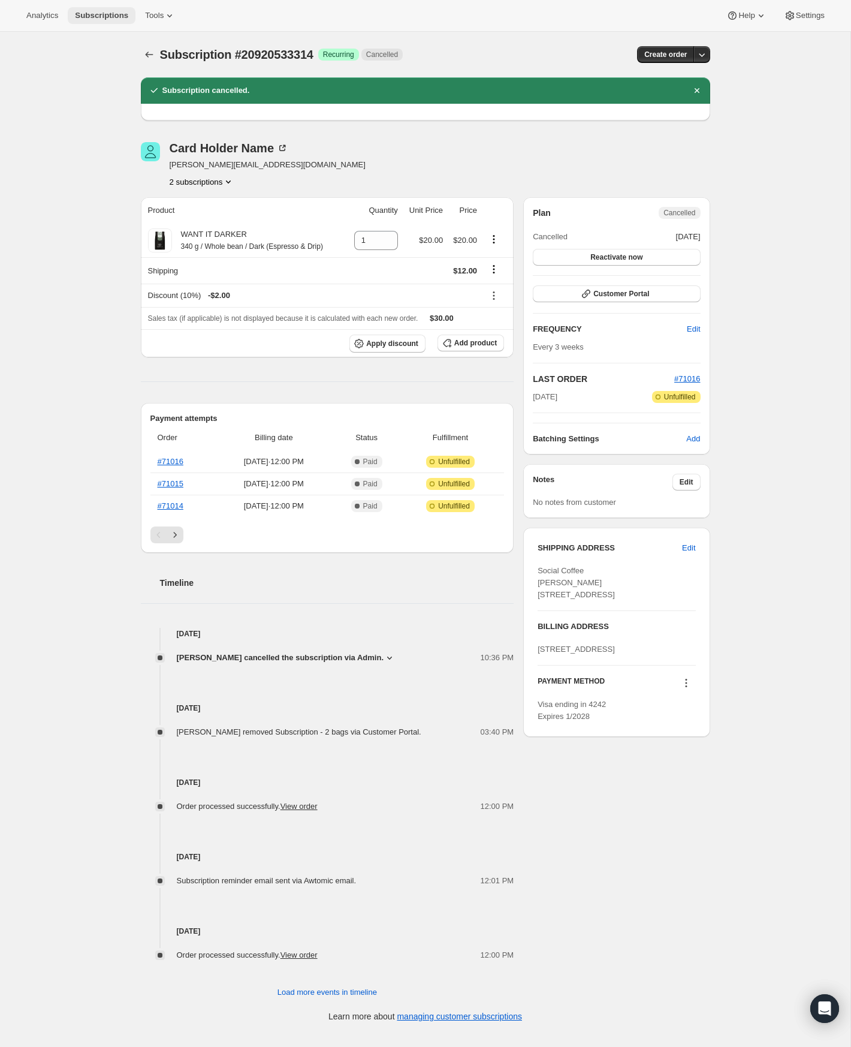
click at [87, 16] on span "Subscriptions" at bounding box center [101, 16] width 53 height 10
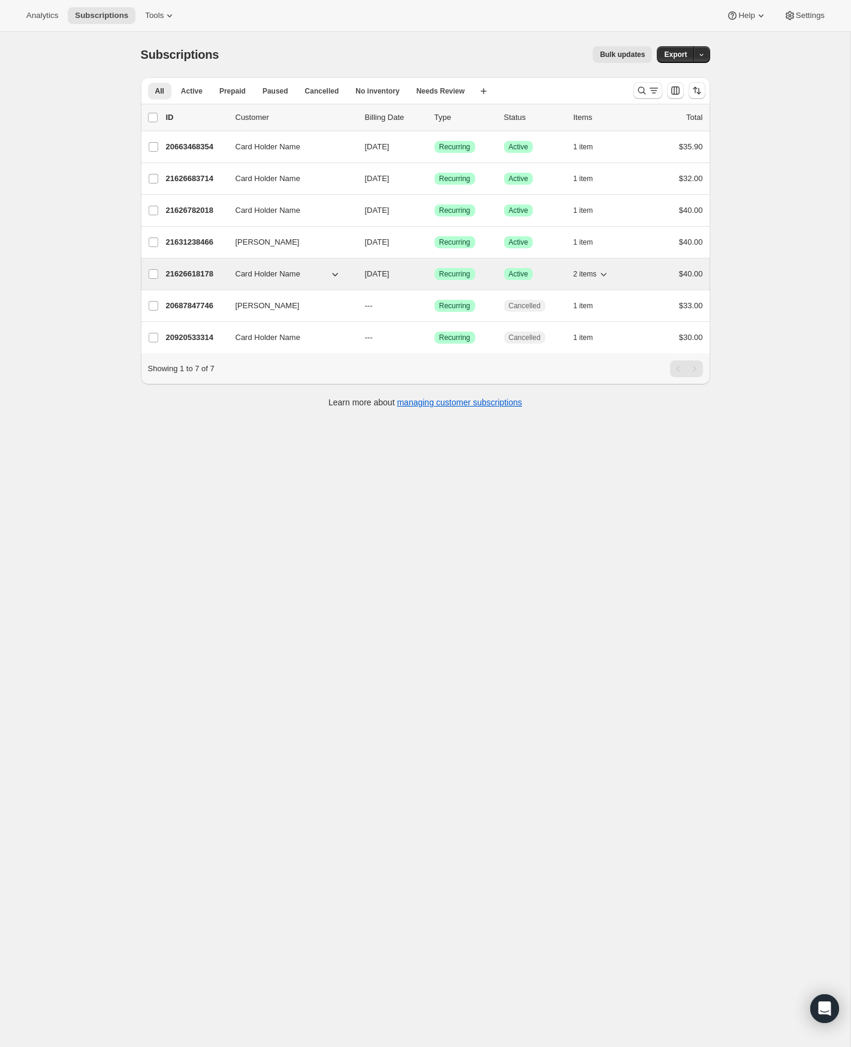
click at [694, 276] on span "$40.00" at bounding box center [691, 273] width 24 height 9
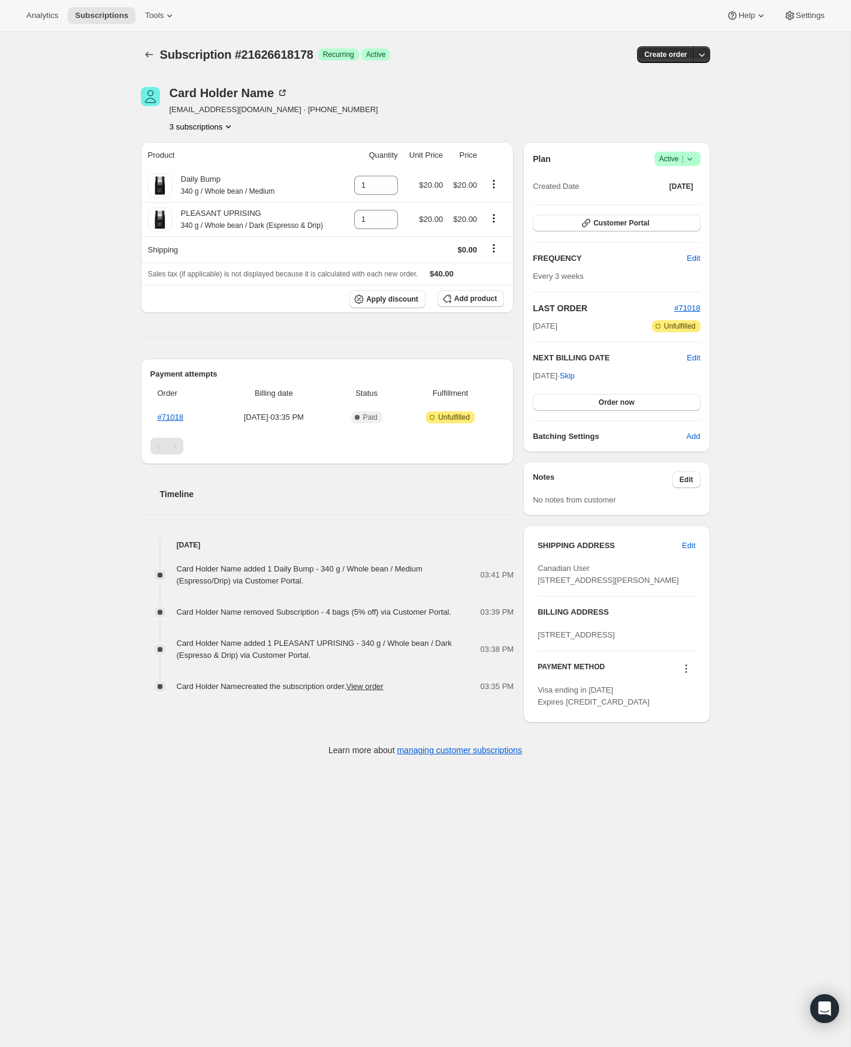
click at [690, 158] on icon at bounding box center [690, 159] width 12 height 12
click at [686, 200] on span "Cancel subscription" at bounding box center [674, 202] width 68 height 9
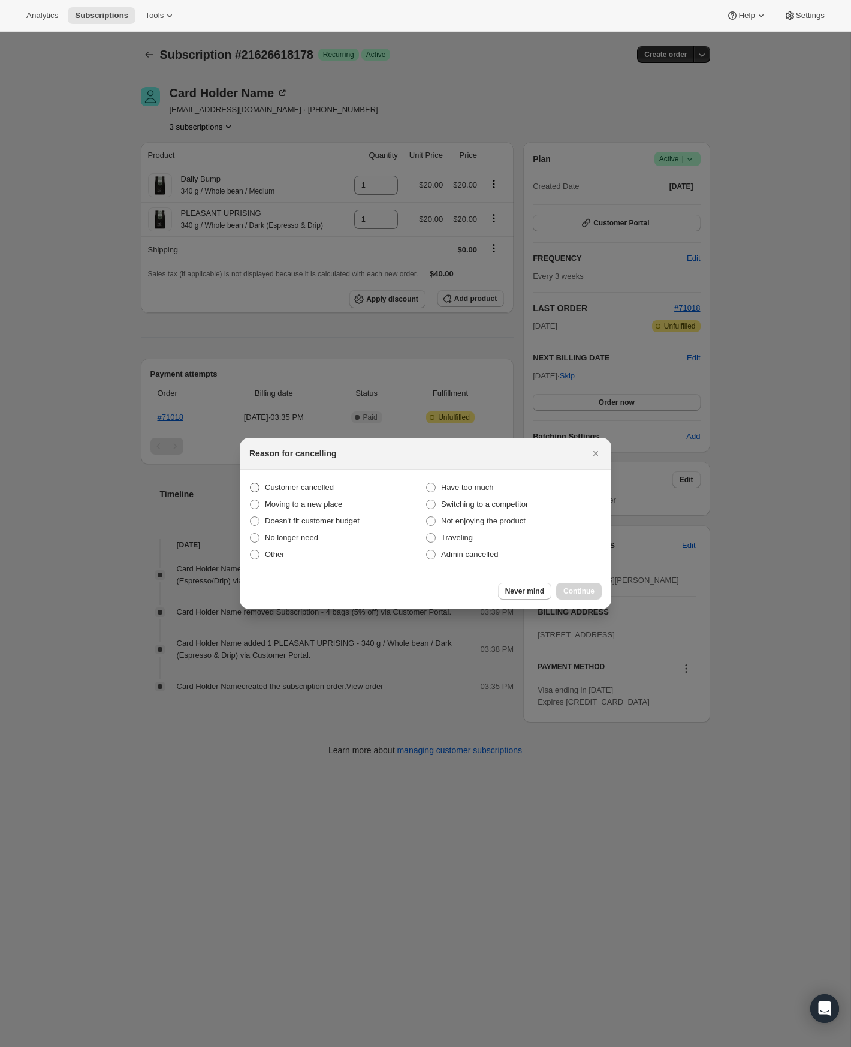
click at [318, 490] on span "Customer cancelled" at bounding box center [299, 487] width 69 height 9
click at [251, 483] on input "Customer cancelled" at bounding box center [250, 483] width 1 height 1
radio input "true"
click at [579, 592] on span "Continue" at bounding box center [578, 591] width 31 height 10
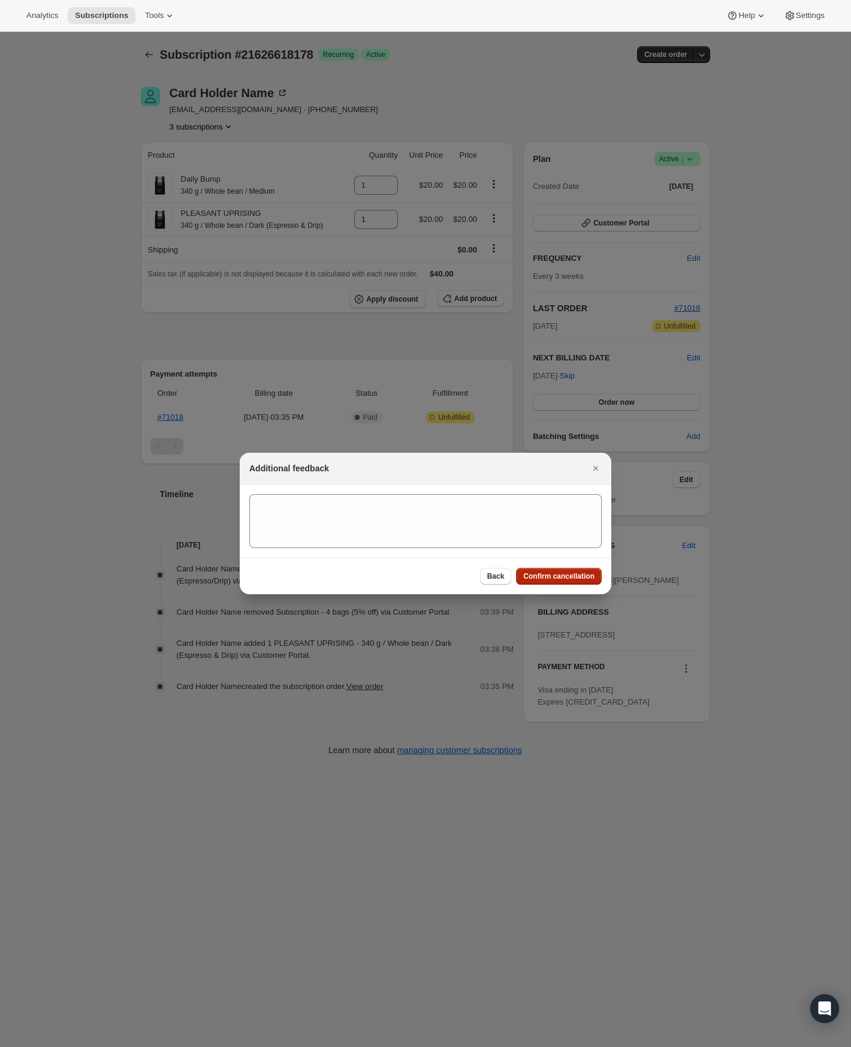
click at [569, 574] on span "Confirm cancellation" at bounding box center [558, 576] width 71 height 10
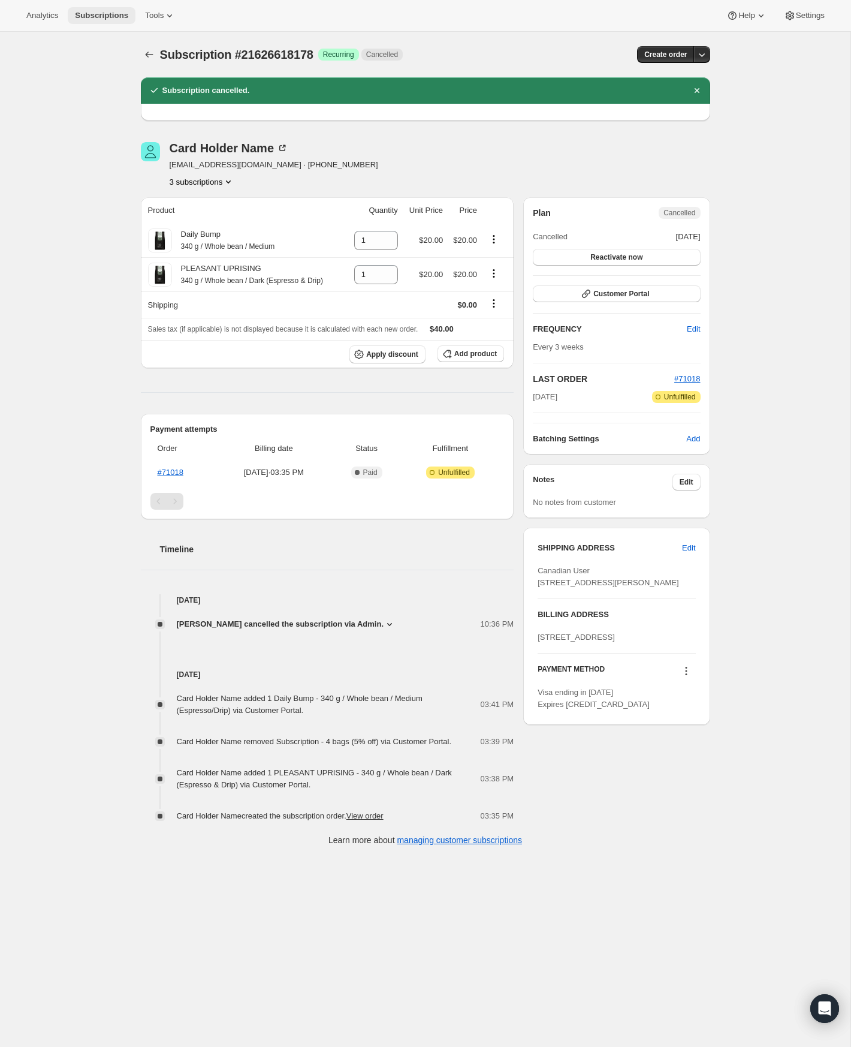
click at [107, 11] on span "Subscriptions" at bounding box center [101, 16] width 53 height 10
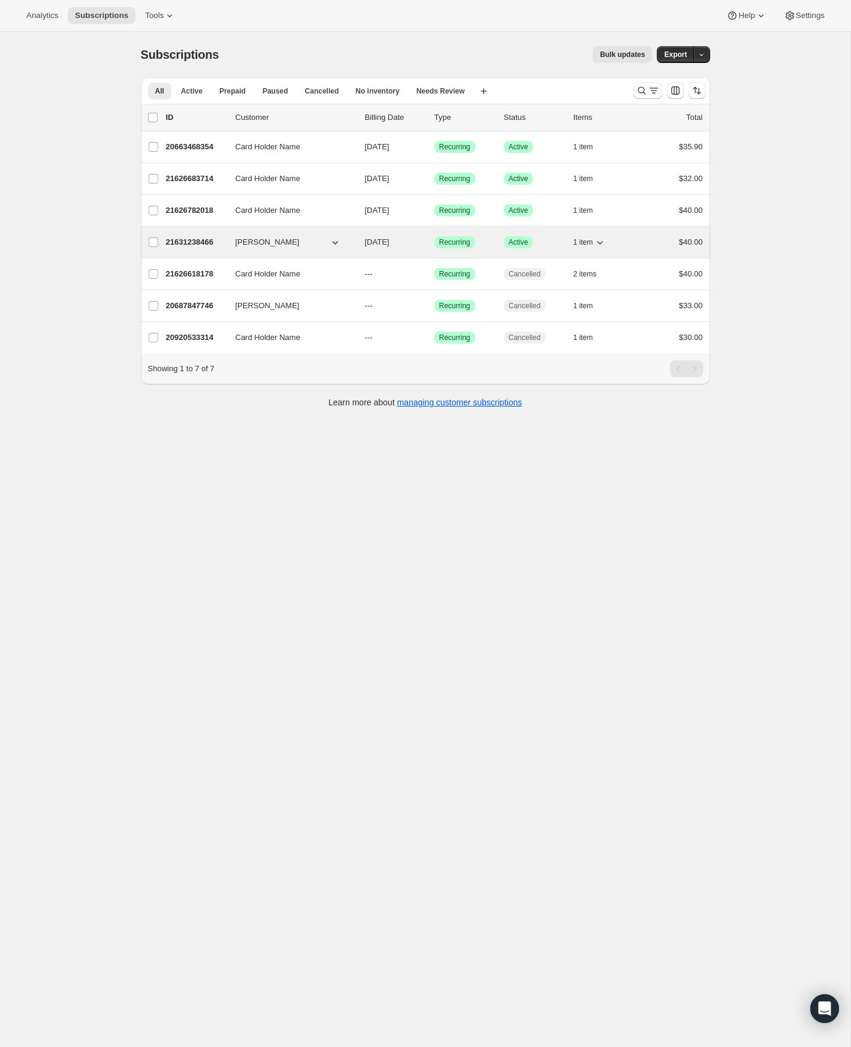
click at [610, 245] on div "1 item" at bounding box center [604, 242] width 60 height 17
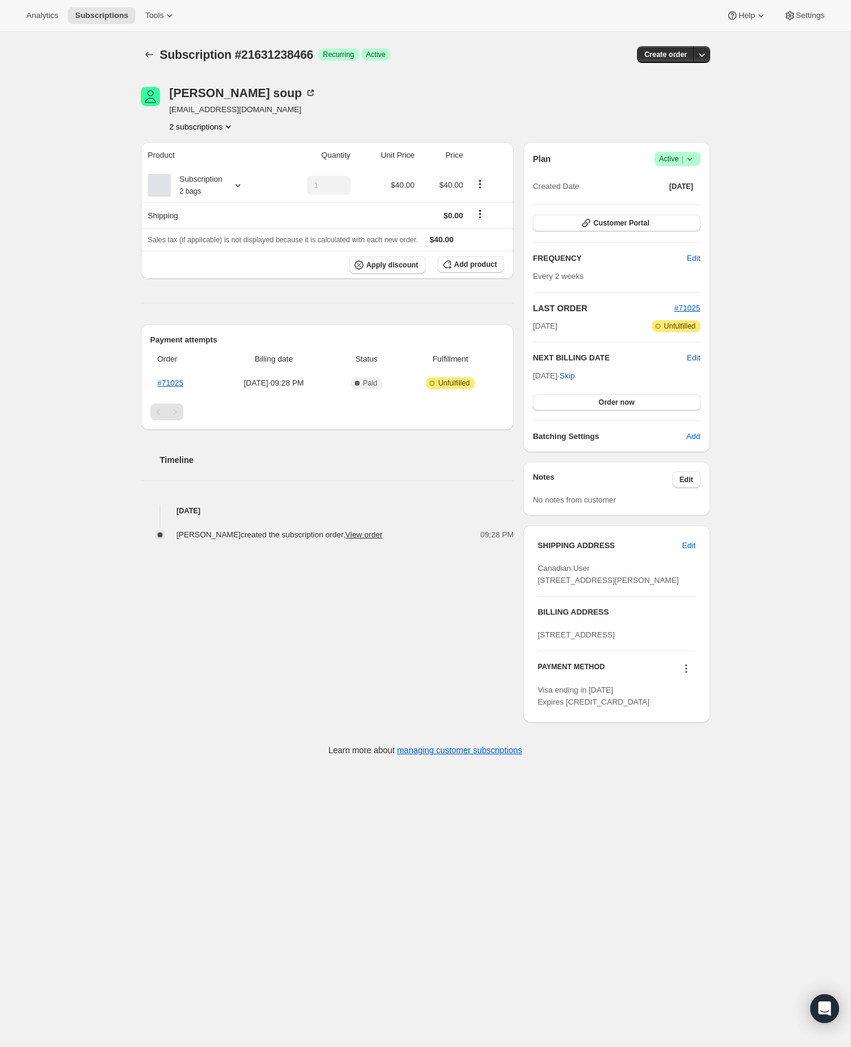
click at [682, 157] on span "|" at bounding box center [682, 159] width 2 height 10
click at [679, 198] on span "Cancel subscription" at bounding box center [674, 202] width 68 height 9
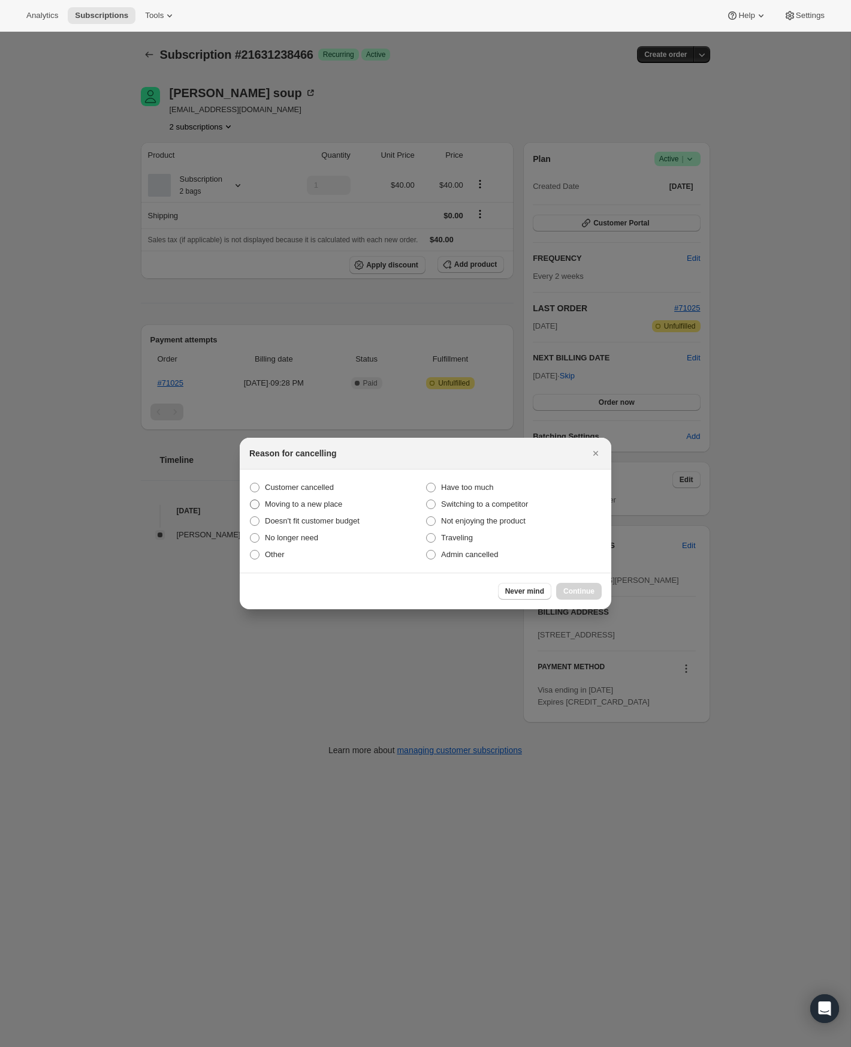
drag, startPoint x: 313, startPoint y: 483, endPoint x: 388, endPoint y: 505, distance: 78.1
click at [313, 483] on span "Customer cancelled" at bounding box center [299, 487] width 69 height 9
click at [251, 483] on input "Customer cancelled" at bounding box center [250, 483] width 1 height 1
radio input "true"
click at [573, 593] on span "Continue" at bounding box center [578, 591] width 31 height 10
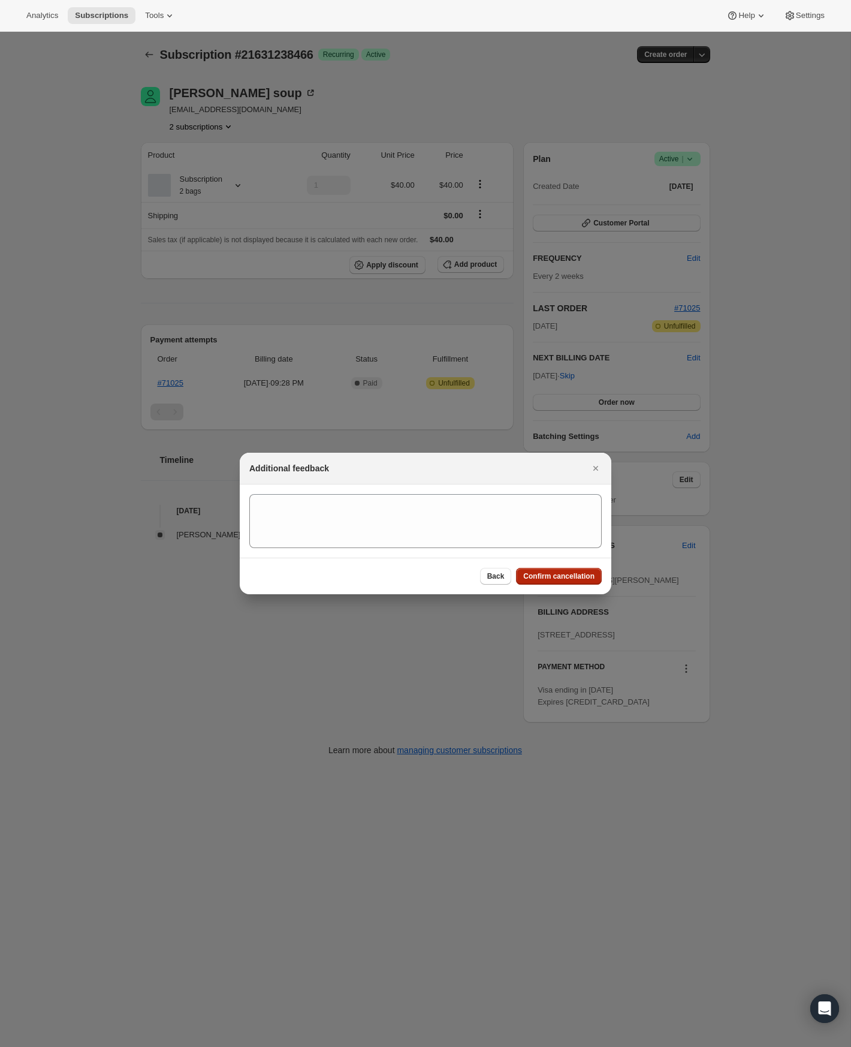
click at [567, 574] on span "Confirm cancellation" at bounding box center [558, 576] width 71 height 10
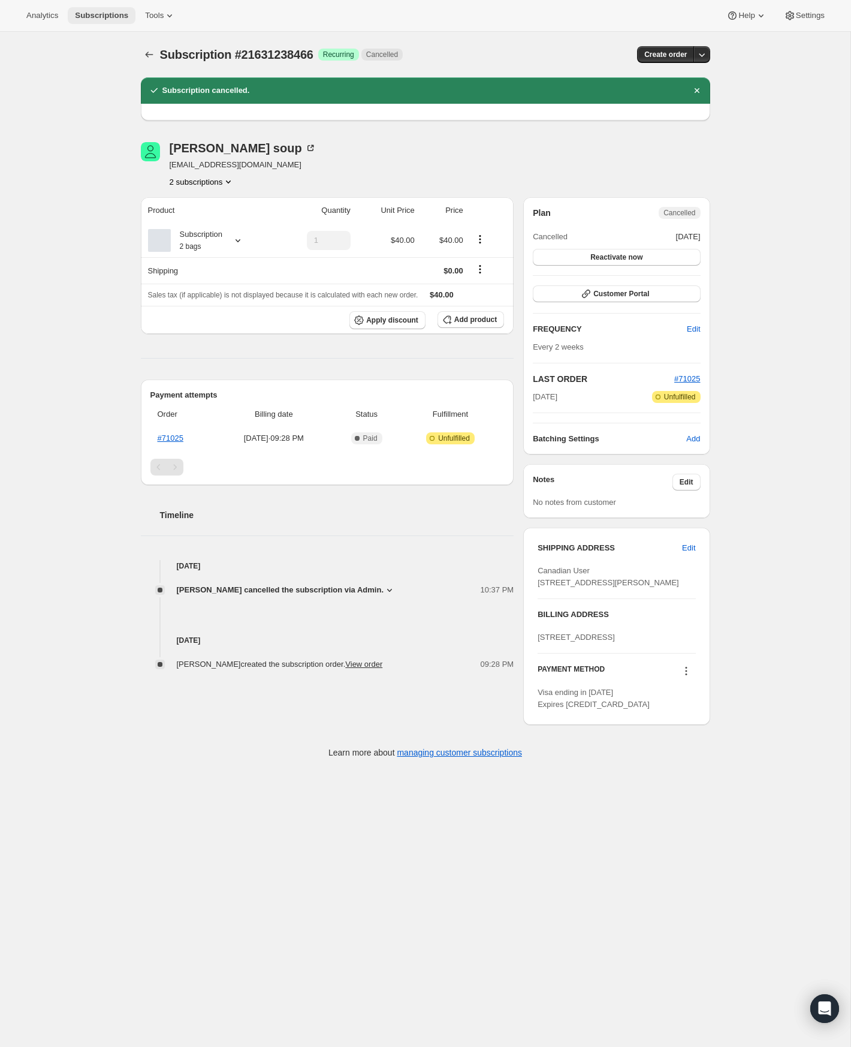
click at [97, 17] on span "Subscriptions" at bounding box center [101, 16] width 53 height 10
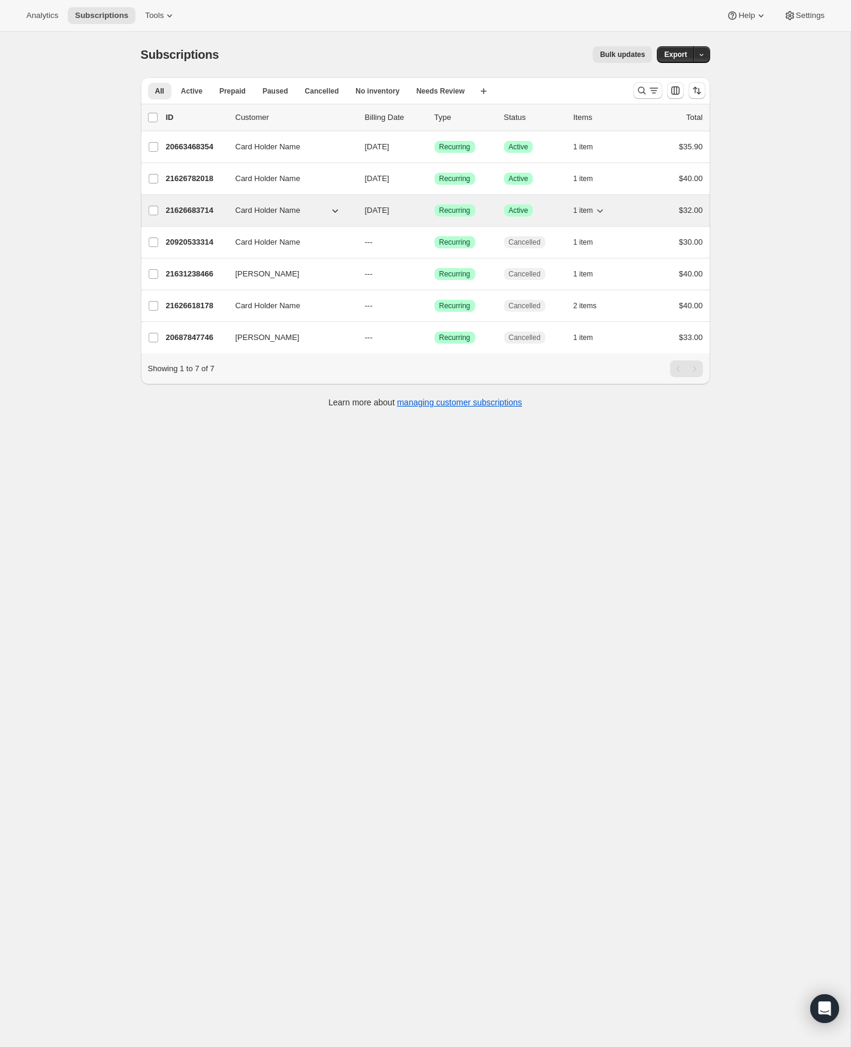
click at [601, 216] on button "1 item" at bounding box center [590, 210] width 33 height 17
click at [635, 215] on div "21626683714 Card Holder Name [DATE] Success Recurring Success Active 1 item $32…" at bounding box center [434, 210] width 537 height 17
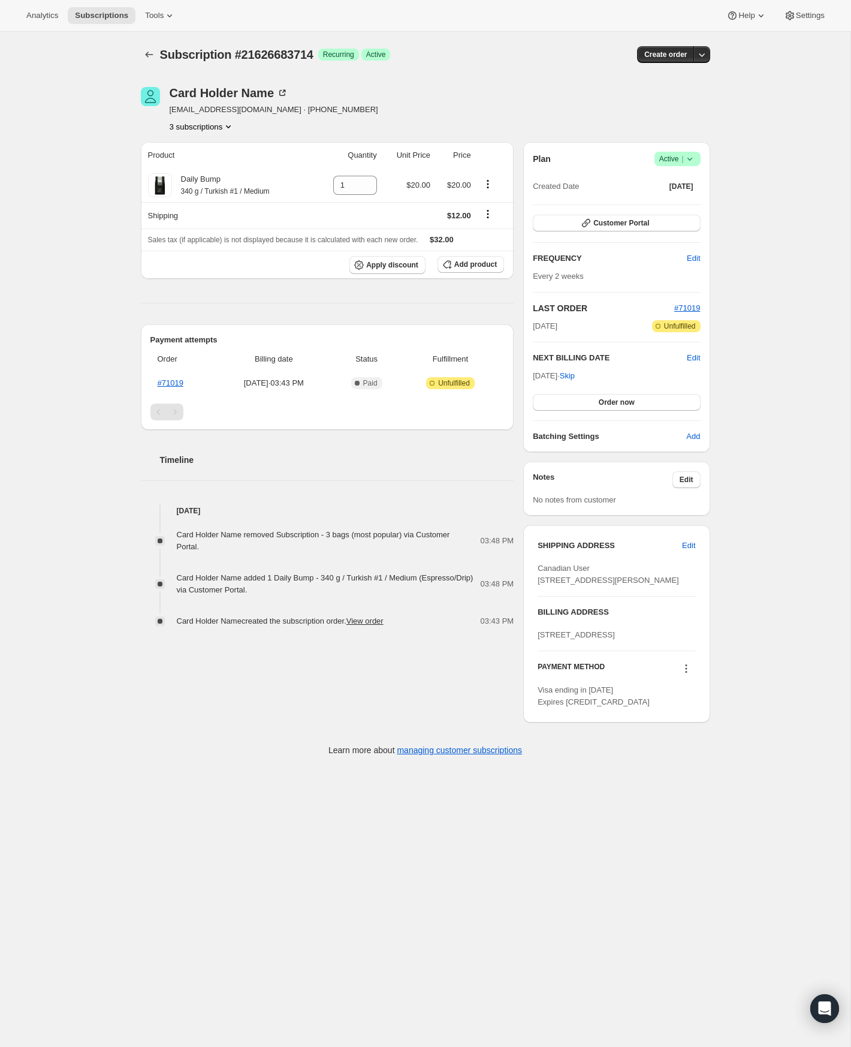
click at [686, 162] on icon at bounding box center [690, 159] width 12 height 12
click at [674, 199] on span "Cancel subscription" at bounding box center [674, 202] width 68 height 9
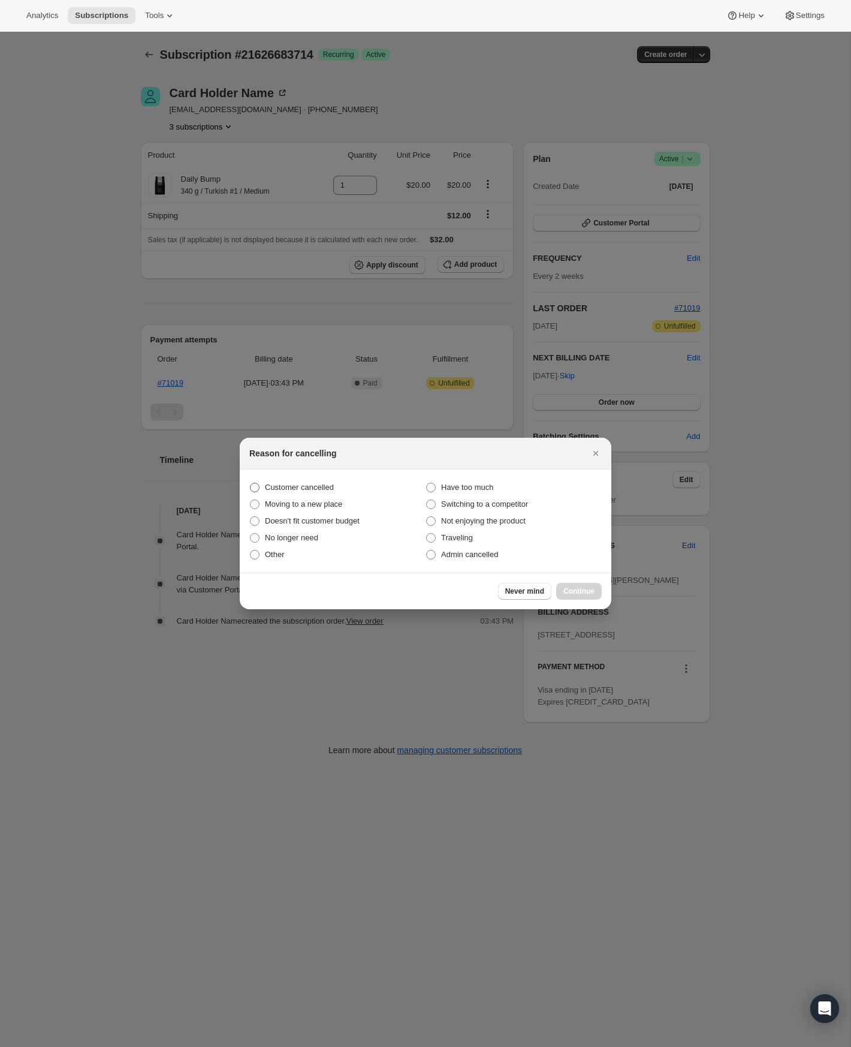
drag, startPoint x: 318, startPoint y: 481, endPoint x: 332, endPoint y: 485, distance: 14.4
click at [319, 482] on span "Customer cancelled" at bounding box center [299, 487] width 69 height 12
click at [251, 483] on input "Customer cancelled" at bounding box center [250, 483] width 1 height 1
radio input "true"
click at [571, 594] on span "Continue" at bounding box center [578, 591] width 31 height 10
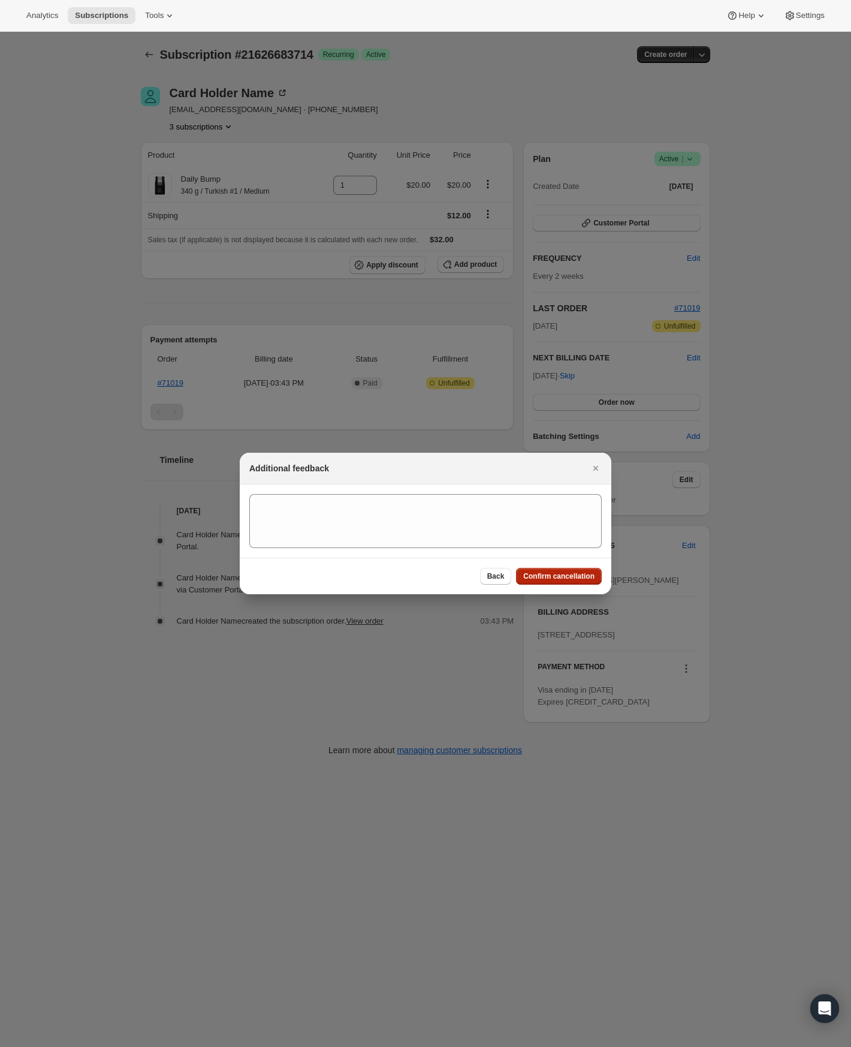
click at [556, 572] on span "Confirm cancellation" at bounding box center [558, 576] width 71 height 10
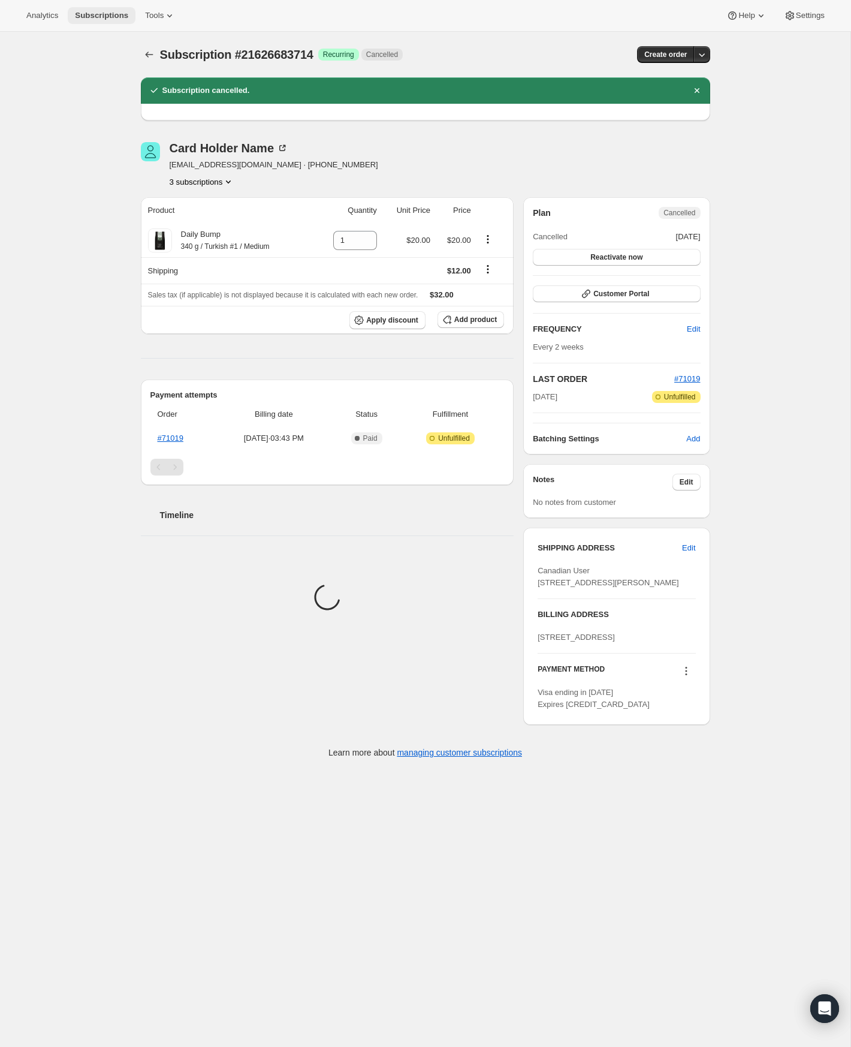
click at [97, 14] on span "Subscriptions" at bounding box center [101, 16] width 53 height 10
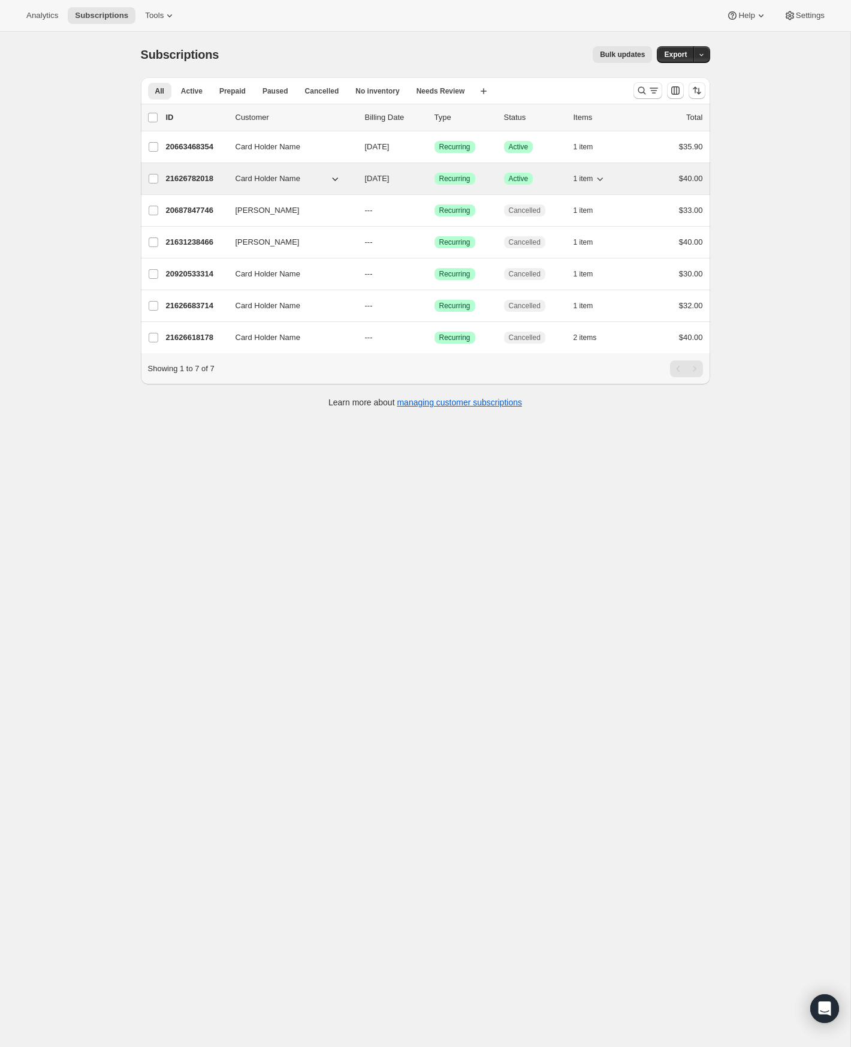
click at [614, 176] on div "1 item" at bounding box center [604, 178] width 60 height 17
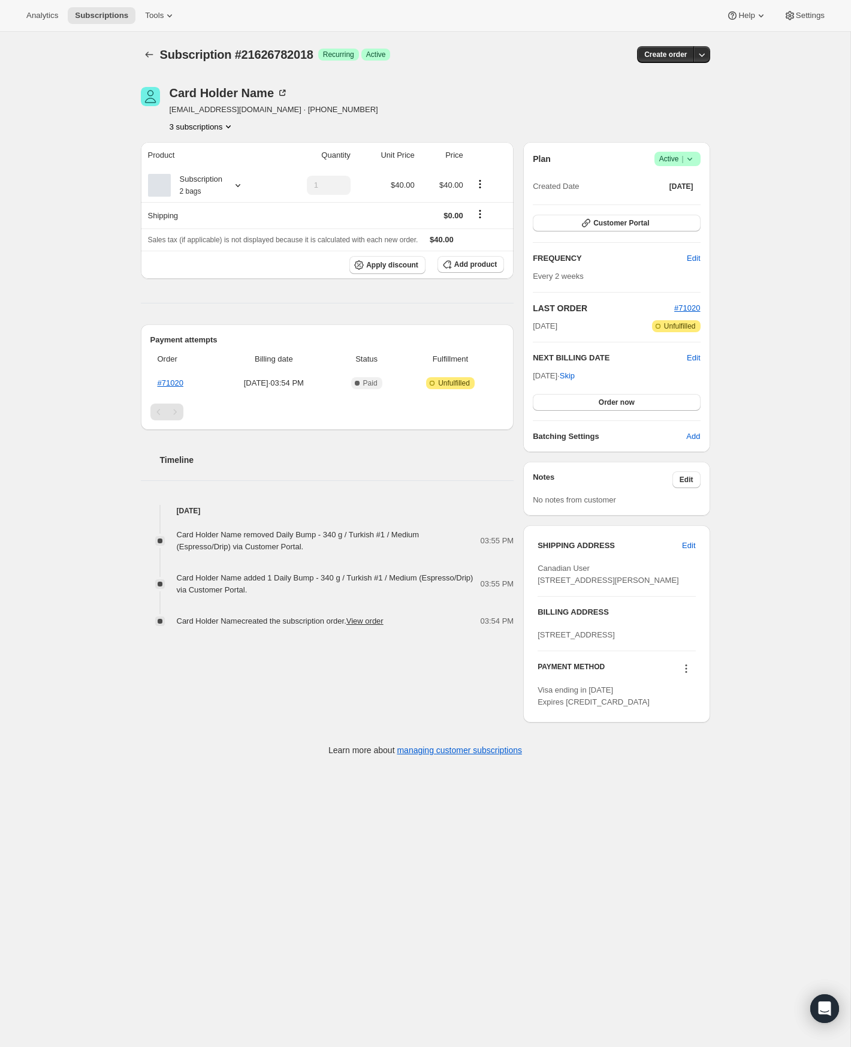
click at [690, 156] on icon at bounding box center [690, 159] width 12 height 12
drag, startPoint x: 680, startPoint y: 189, endPoint x: 679, endPoint y: 204, distance: 15.1
click at [679, 204] on ul "Pause subscription Cancel subscription" at bounding box center [674, 193] width 75 height 40
click at [679, 204] on span "Cancel subscription" at bounding box center [674, 202] width 68 height 9
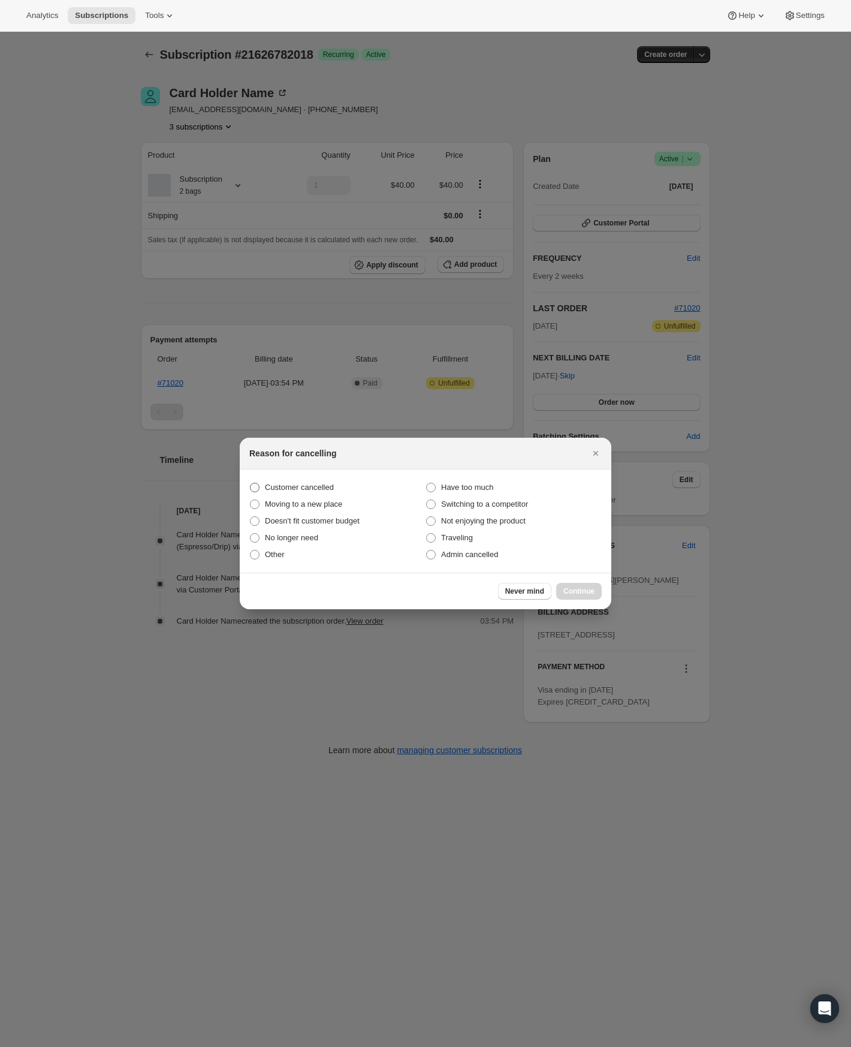
click at [325, 495] on label "Customer cancelled" at bounding box center [337, 487] width 176 height 17
click at [251, 483] on input "Customer cancelled" at bounding box center [250, 483] width 1 height 1
radio input "true"
click at [574, 592] on span "Continue" at bounding box center [578, 591] width 31 height 10
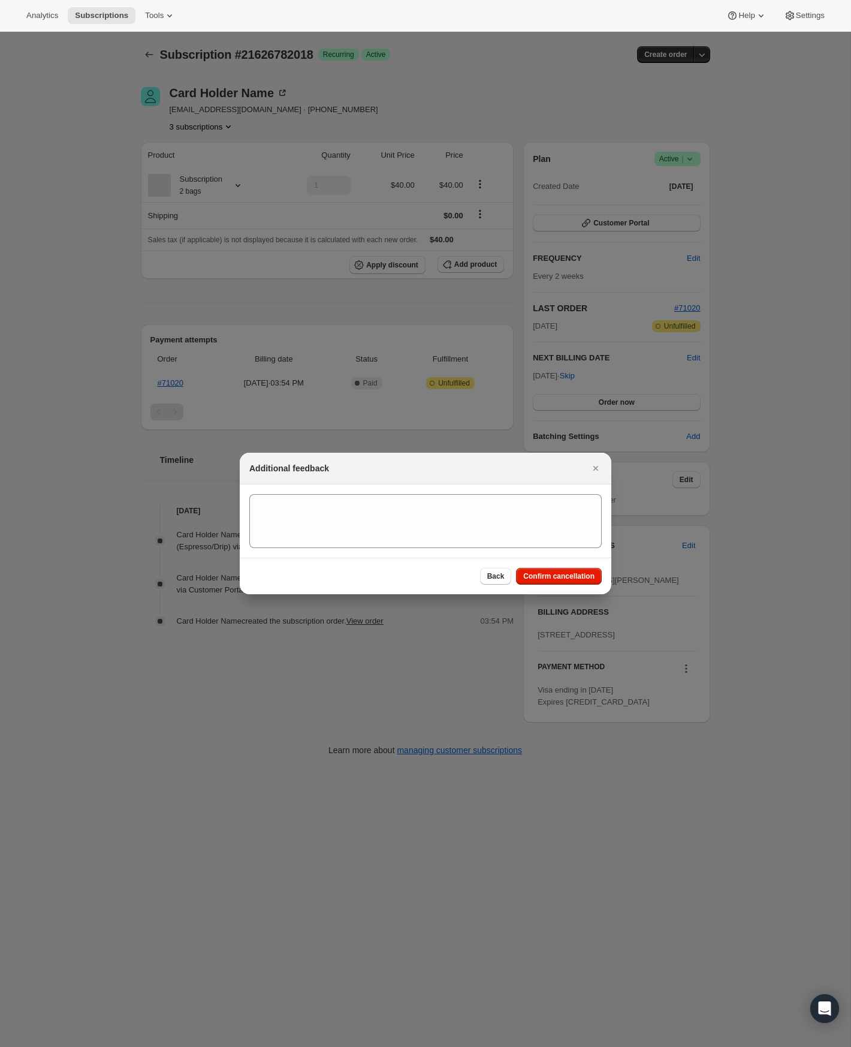
click at [565, 565] on div "Back Confirm cancellation" at bounding box center [426, 575] width 372 height 37
click at [563, 576] on span "Confirm cancellation" at bounding box center [558, 576] width 71 height 10
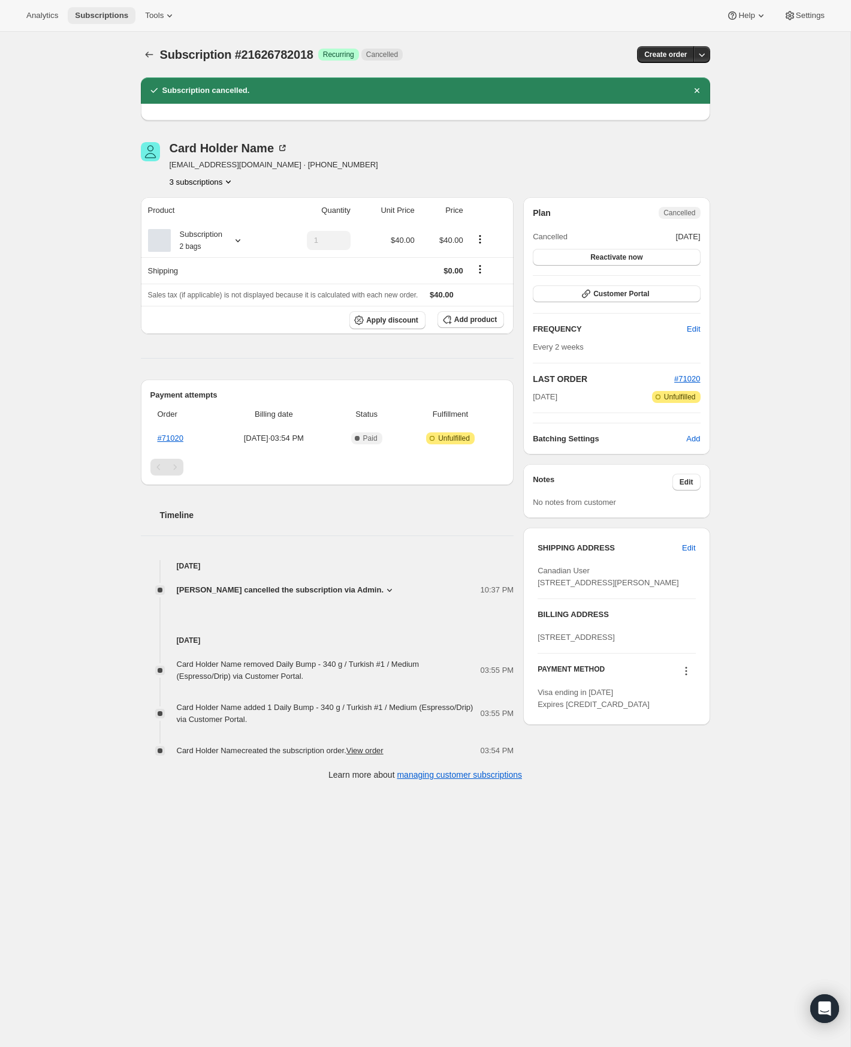
click at [102, 14] on span "Subscriptions" at bounding box center [101, 16] width 53 height 10
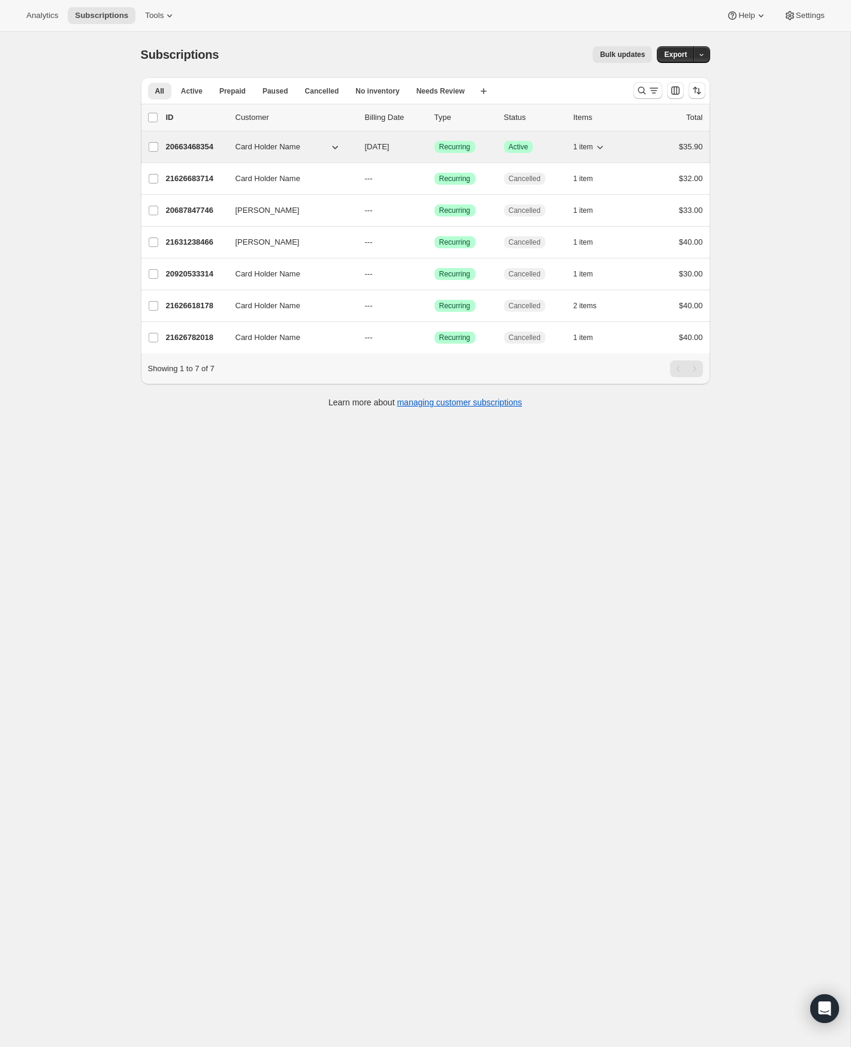
click at [602, 150] on icon "button" at bounding box center [600, 147] width 12 height 12
click at [629, 155] on div "1 item" at bounding box center [604, 146] width 60 height 17
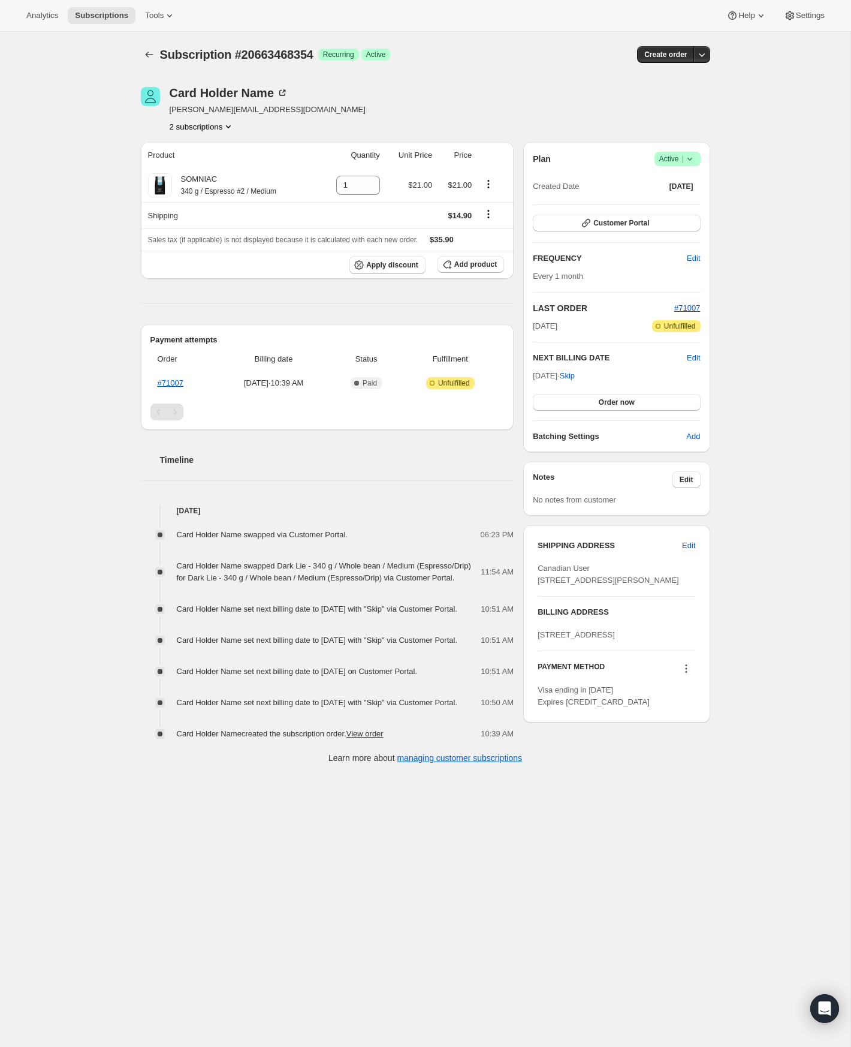
click at [685, 164] on icon at bounding box center [690, 159] width 12 height 12
click at [665, 198] on span "Cancel subscription" at bounding box center [674, 202] width 68 height 9
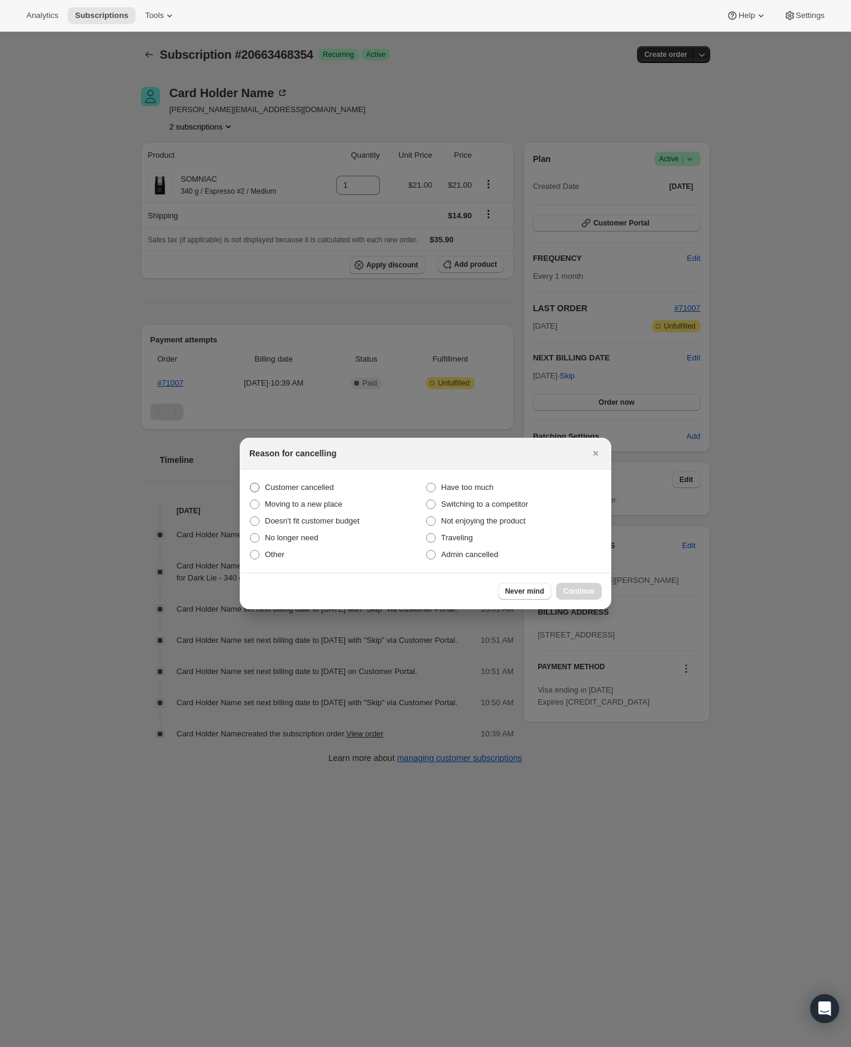
click at [333, 491] on span "Customer cancelled" at bounding box center [299, 487] width 69 height 9
click at [251, 483] on input "Customer cancelled" at bounding box center [250, 483] width 1 height 1
radio input "true"
click at [570, 595] on span "Continue" at bounding box center [578, 591] width 31 height 10
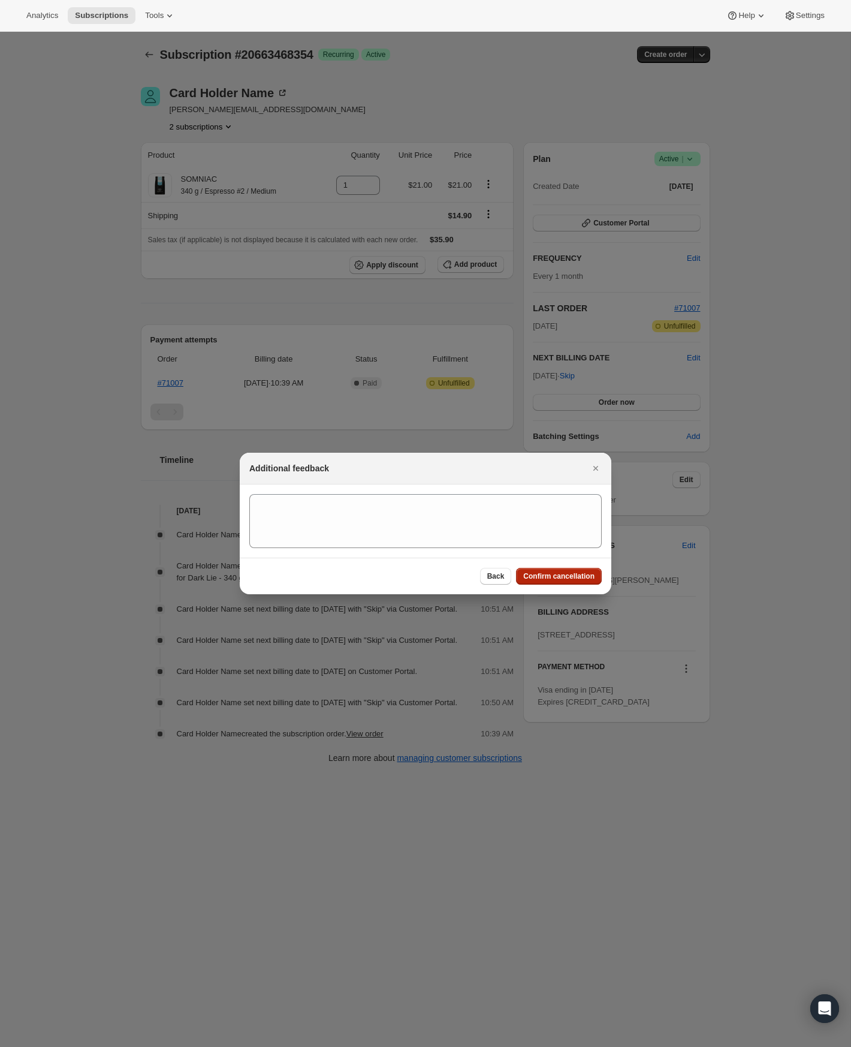
click at [566, 578] on span "Confirm cancellation" at bounding box center [558, 576] width 71 height 10
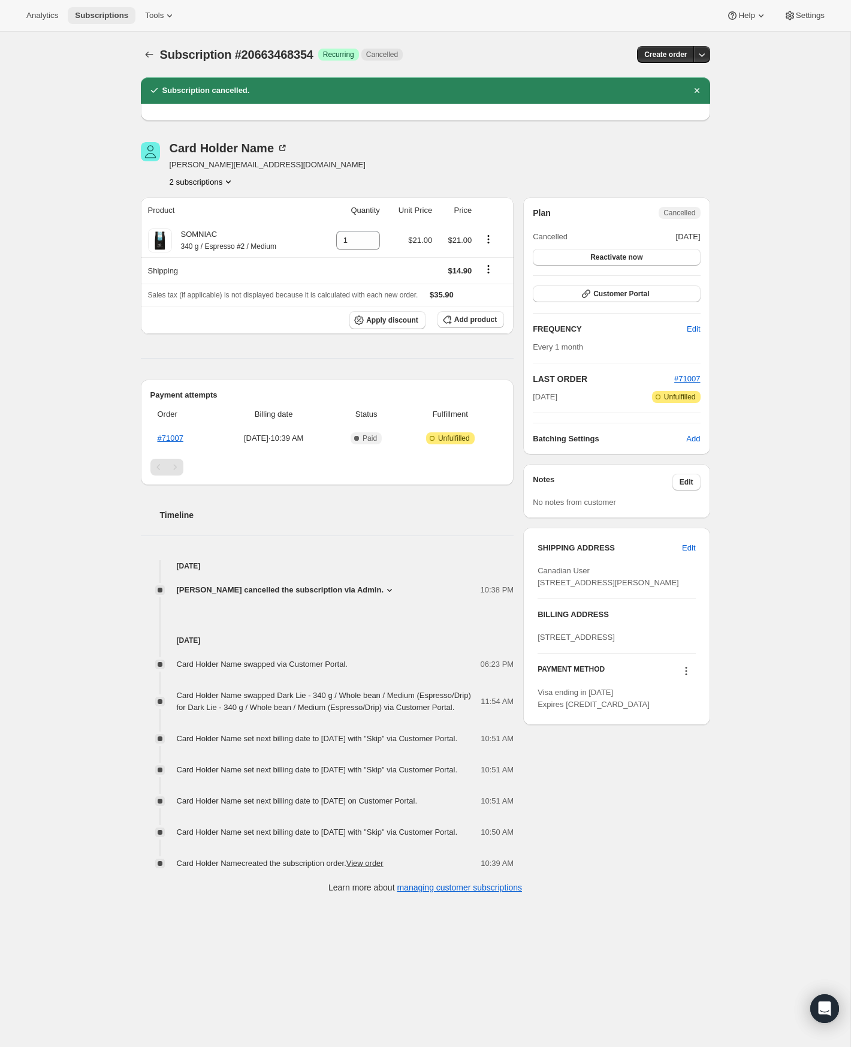
click at [95, 21] on button "Subscriptions" at bounding box center [102, 15] width 68 height 17
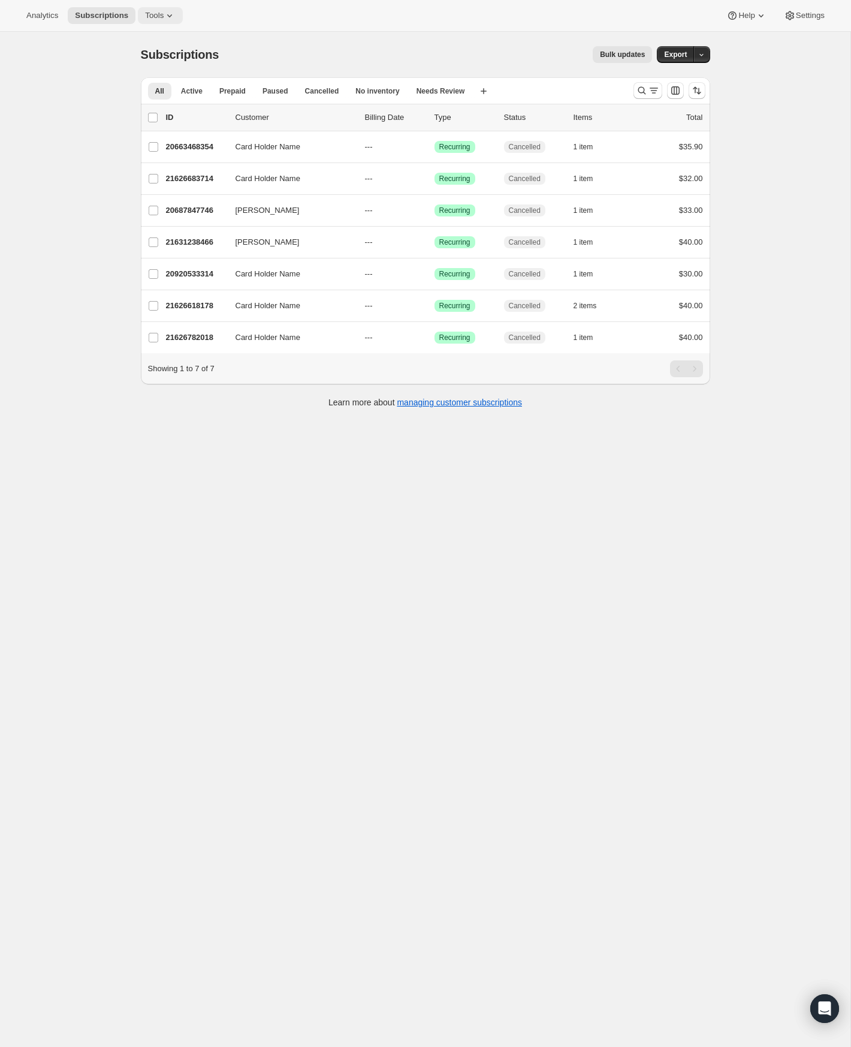
click at [164, 14] on icon at bounding box center [170, 16] width 12 height 12
click at [140, 77] on span "Bundles" at bounding box center [153, 82] width 106 height 12
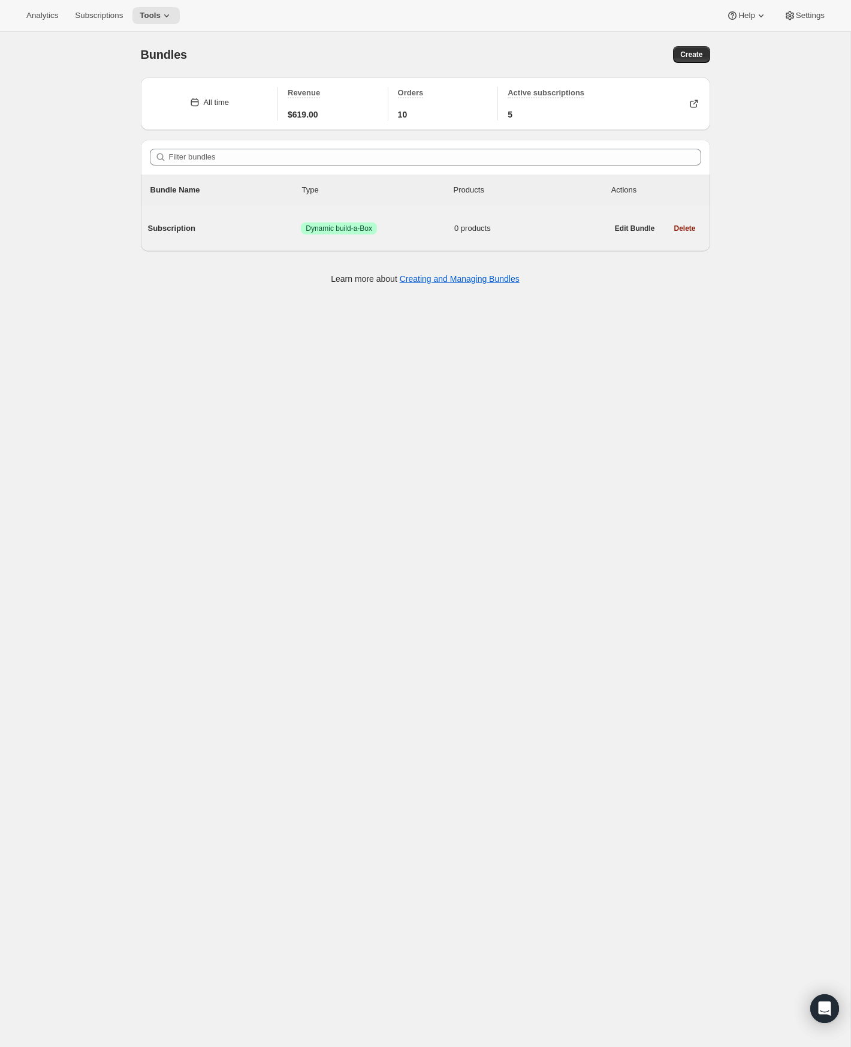
click at [345, 235] on div "Subscription Success Dynamic build-a-Box 0 products" at bounding box center [378, 228] width 460 height 31
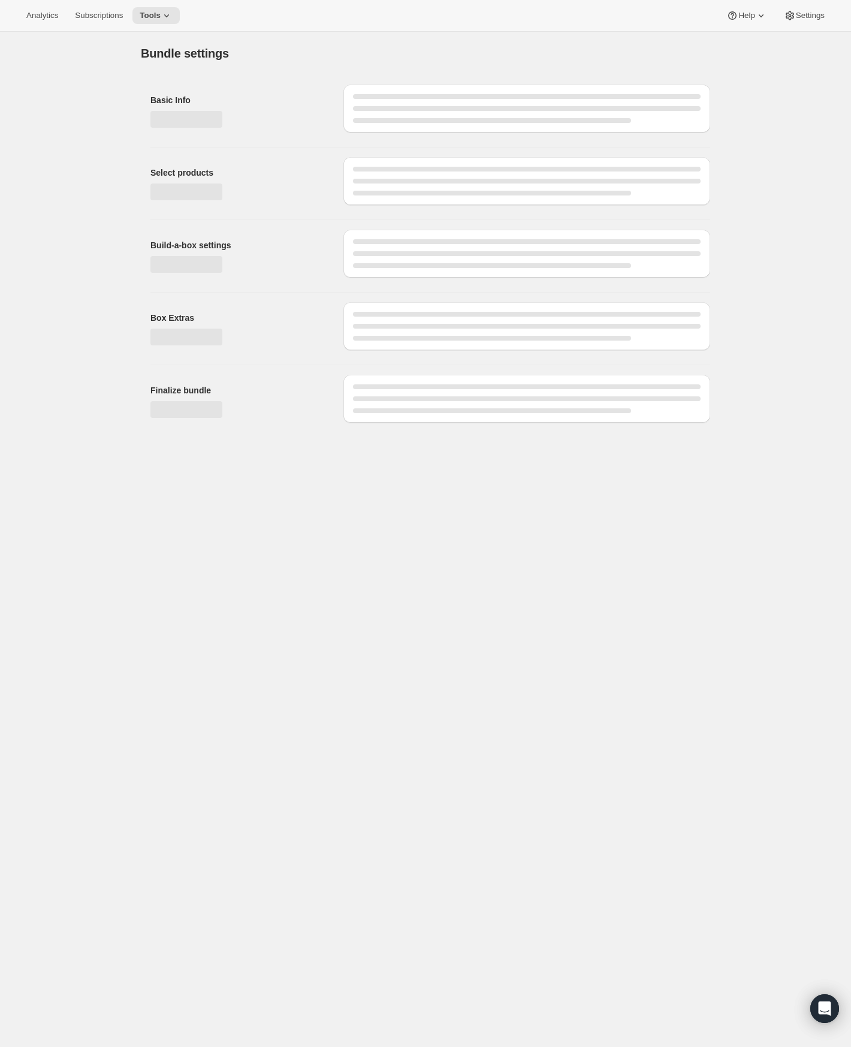
type input "Subscription"
radio input "true"
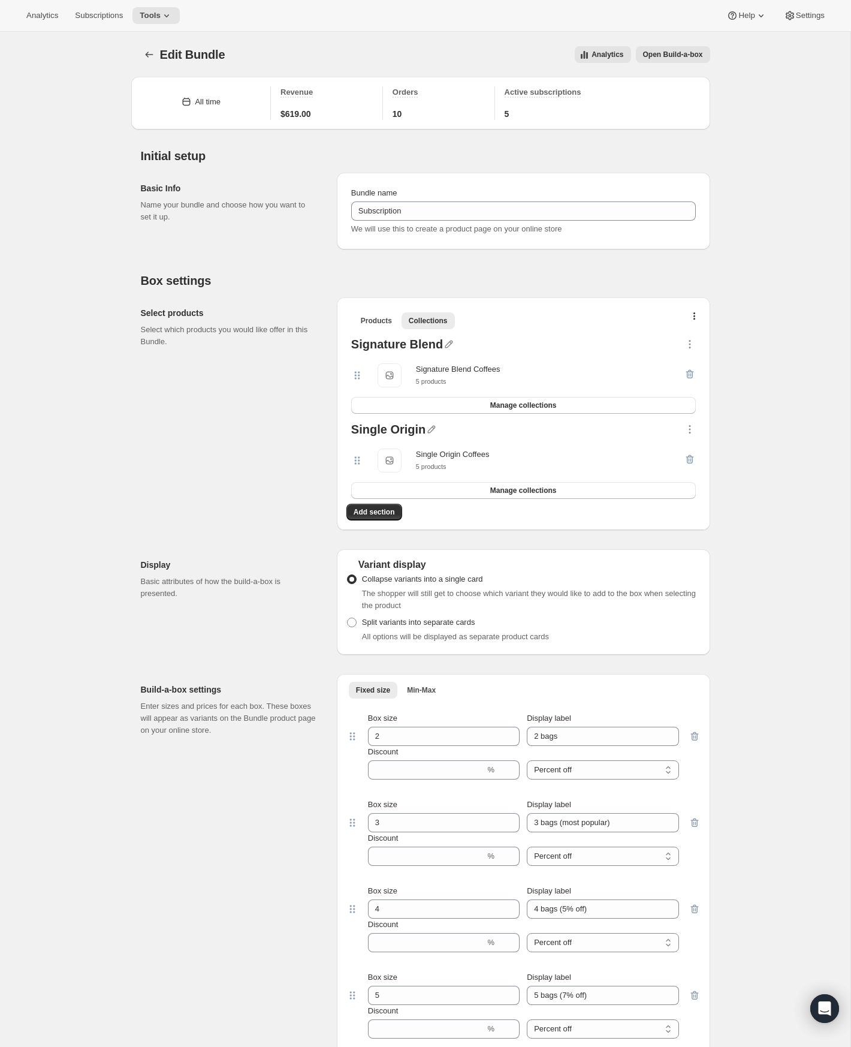
click at [475, 369] on div "Signature Blend Coffees" at bounding box center [458, 369] width 85 height 12
click at [391, 373] on span "Signature Blend Coffees" at bounding box center [390, 375] width 24 height 24
click at [427, 373] on div "Signature Blend Coffees" at bounding box center [458, 369] width 85 height 12
click at [445, 347] on icon "button" at bounding box center [449, 344] width 8 height 8
click at [503, 348] on div at bounding box center [563, 346] width 240 height 16
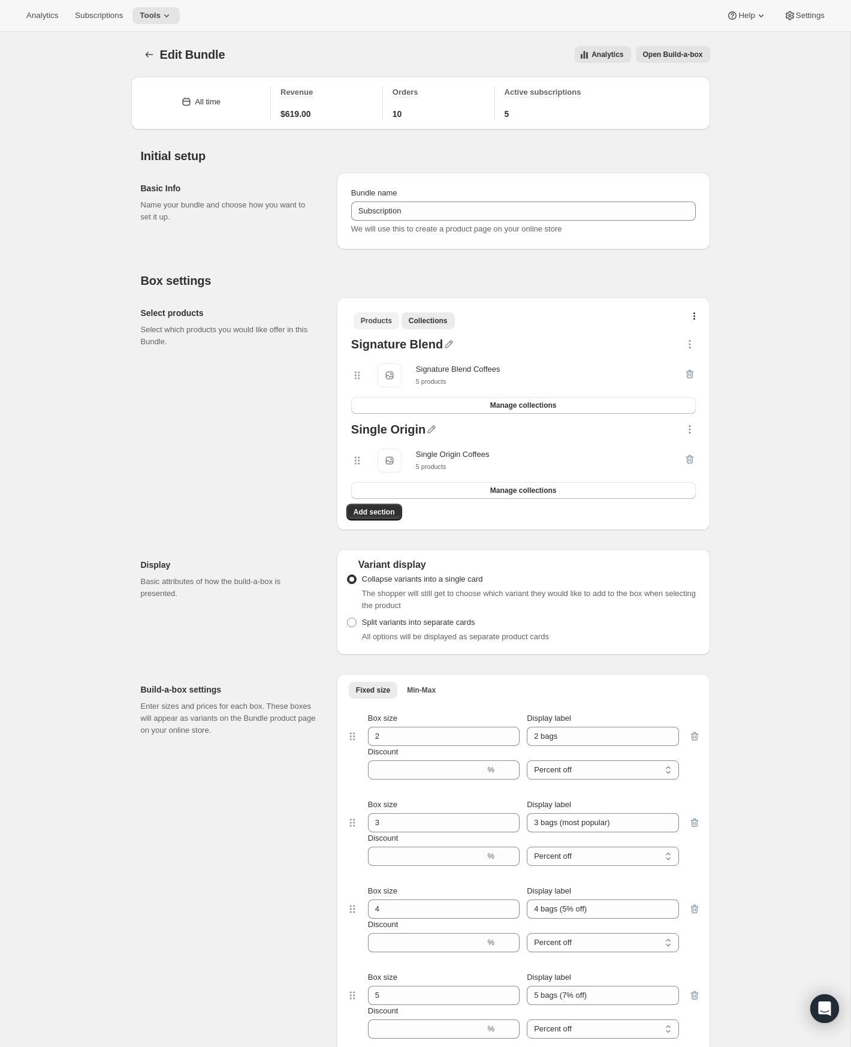
click at [388, 318] on span "Products" at bounding box center [376, 321] width 31 height 10
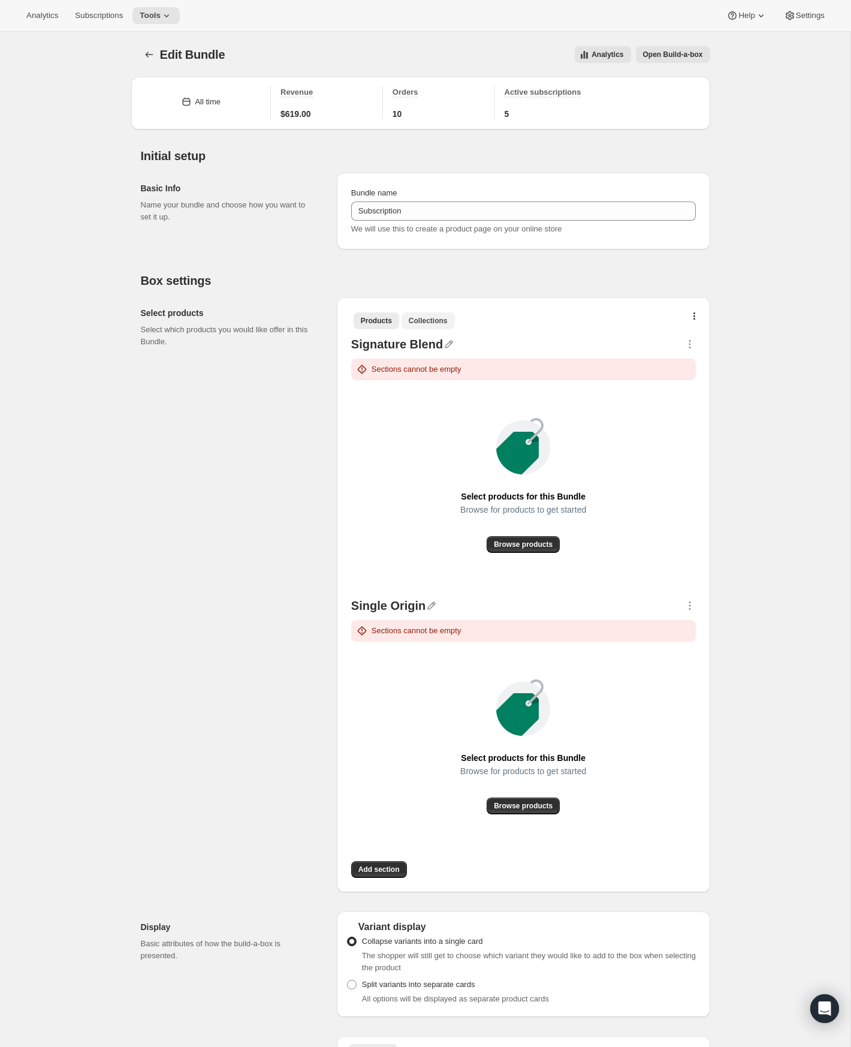
click at [415, 318] on span "Collections" at bounding box center [428, 321] width 39 height 10
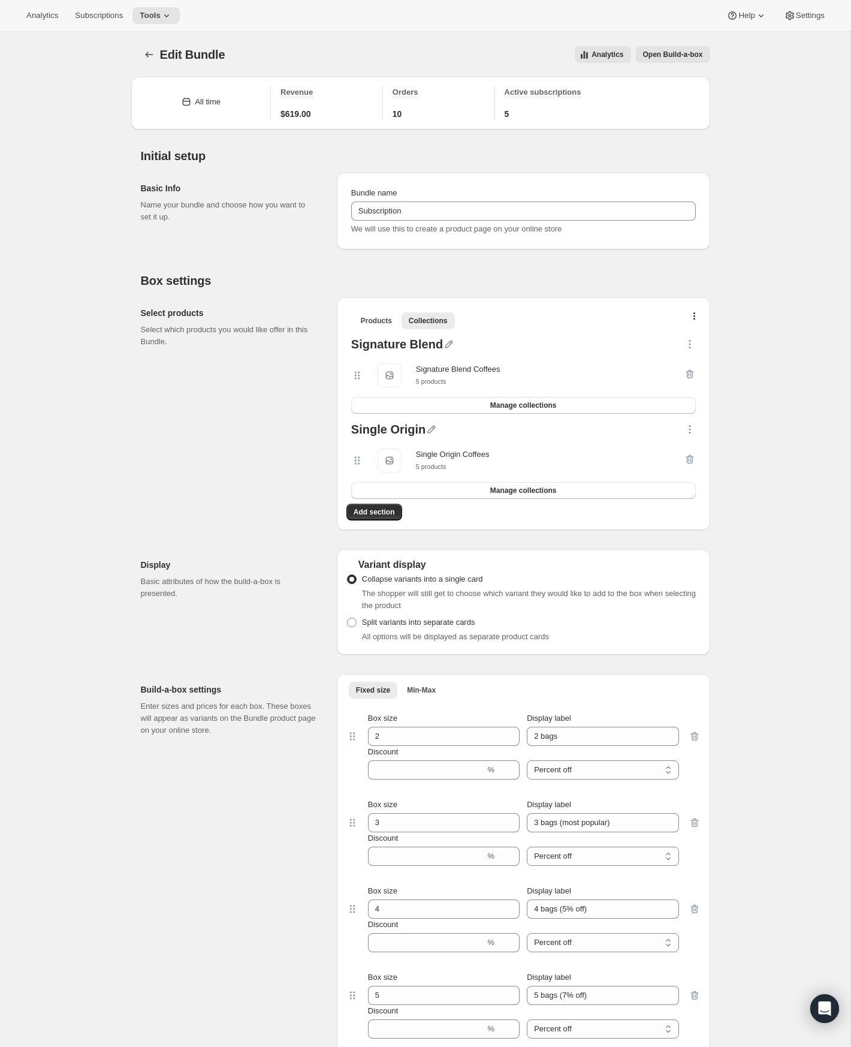
drag, startPoint x: 391, startPoint y: 462, endPoint x: 341, endPoint y: 460, distance: 50.4
click at [391, 462] on span "Single Origin Coffees" at bounding box center [390, 460] width 24 height 24
click at [355, 378] on icon at bounding box center [356, 379] width 2 height 2
click at [360, 377] on icon at bounding box center [357, 375] width 12 height 12
click at [694, 340] on icon "button" at bounding box center [690, 344] width 12 height 12
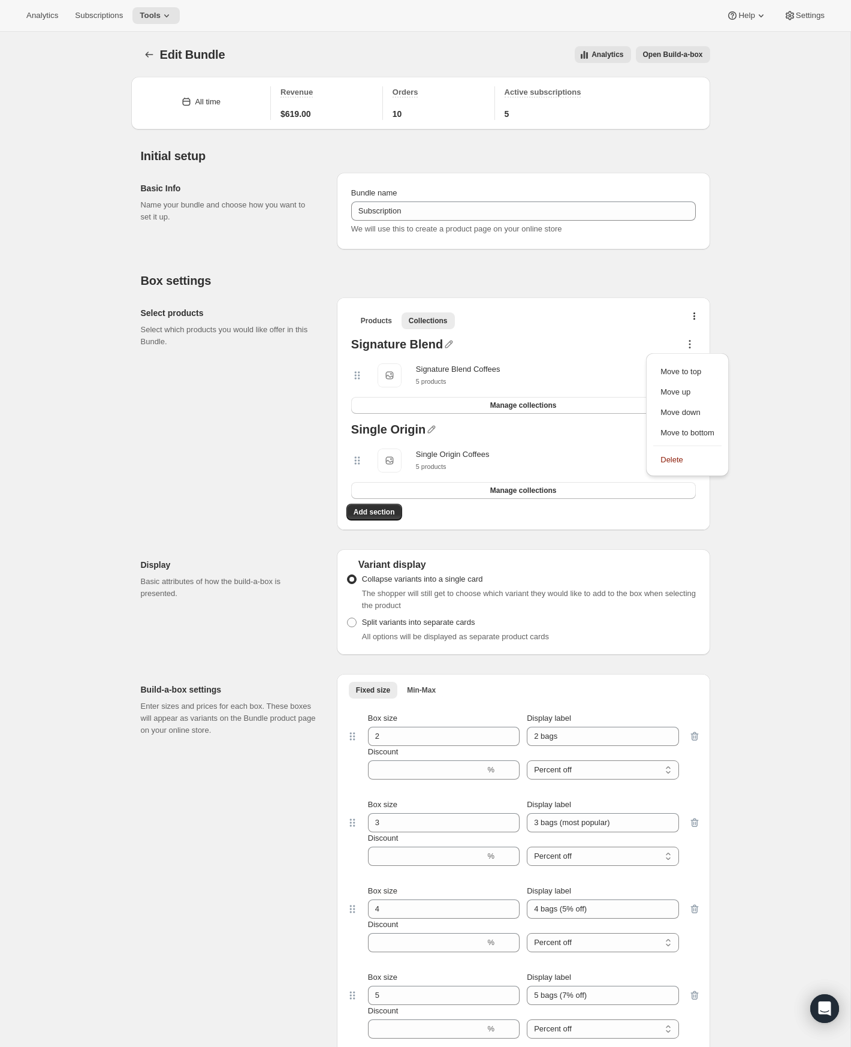
click at [759, 376] on div "Edit Bundle. This page is ready Edit Bundle Analytics Open Build-a-box More act…" at bounding box center [425, 865] width 851 height 1667
click at [515, 407] on span "Manage collections" at bounding box center [523, 405] width 67 height 10
click at [369, 508] on span "Add section" at bounding box center [374, 512] width 41 height 10
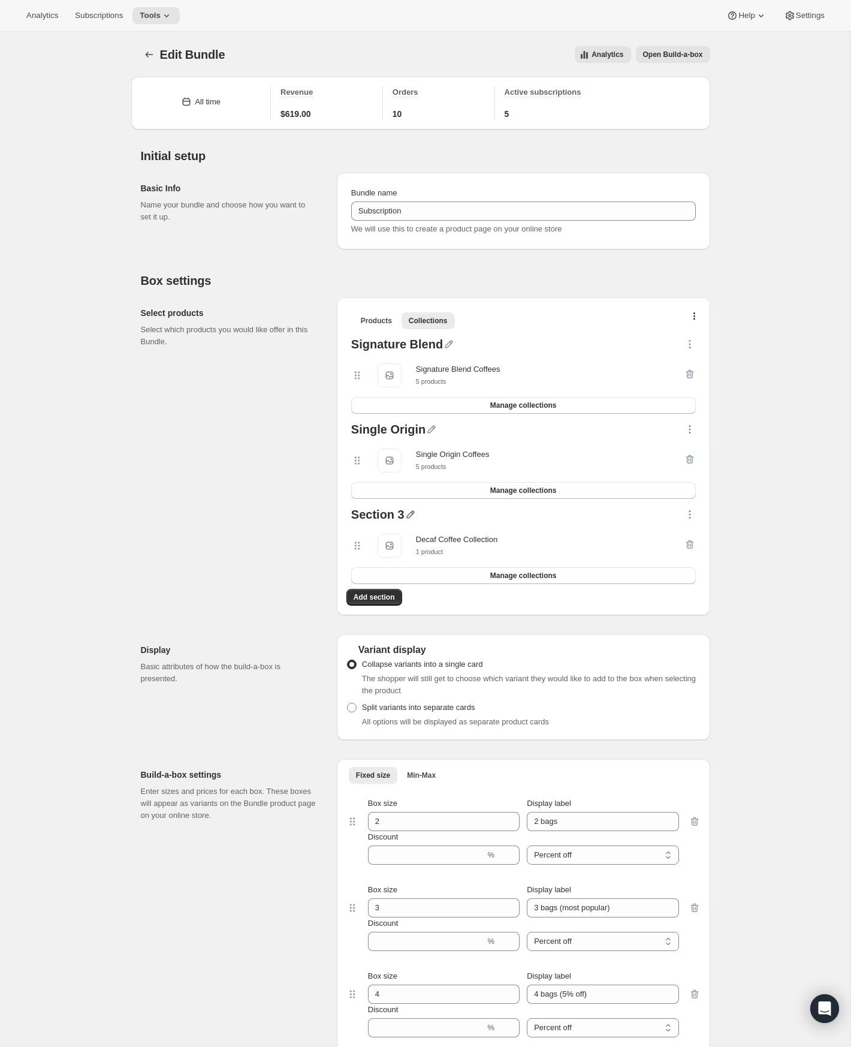
click at [408, 515] on icon "button" at bounding box center [411, 514] width 12 height 12
click at [400, 534] on input "text" at bounding box center [409, 537] width 115 height 19
type input "Decaf"
click at [765, 576] on div "Edit Bundle. This page is ready Edit Bundle Analytics Open Build-a-box More act…" at bounding box center [425, 908] width 851 height 1753
click at [409, 514] on icon "button" at bounding box center [411, 514] width 12 height 12
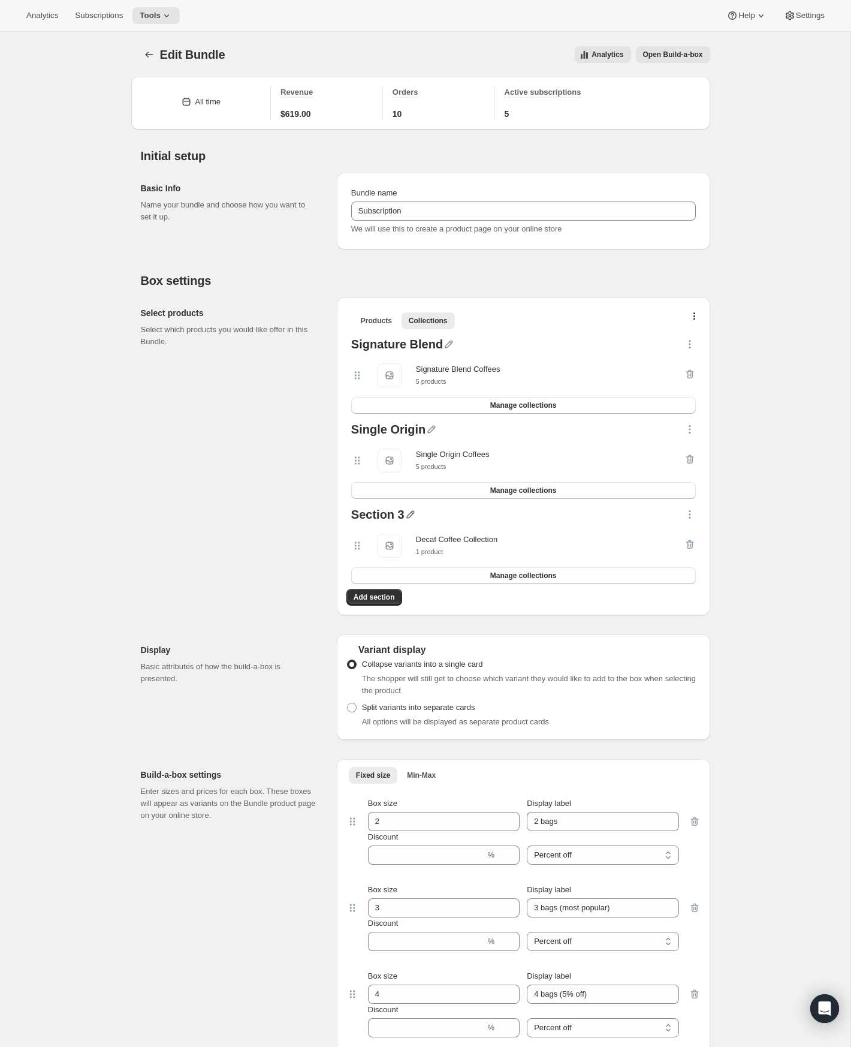
click at [409, 514] on icon "button" at bounding box center [411, 514] width 12 height 12
click at [365, 556] on span "Save" at bounding box center [361, 553] width 18 height 12
click at [429, 428] on icon "button" at bounding box center [432, 429] width 12 height 12
click at [427, 445] on input "text" at bounding box center [427, 452] width 115 height 19
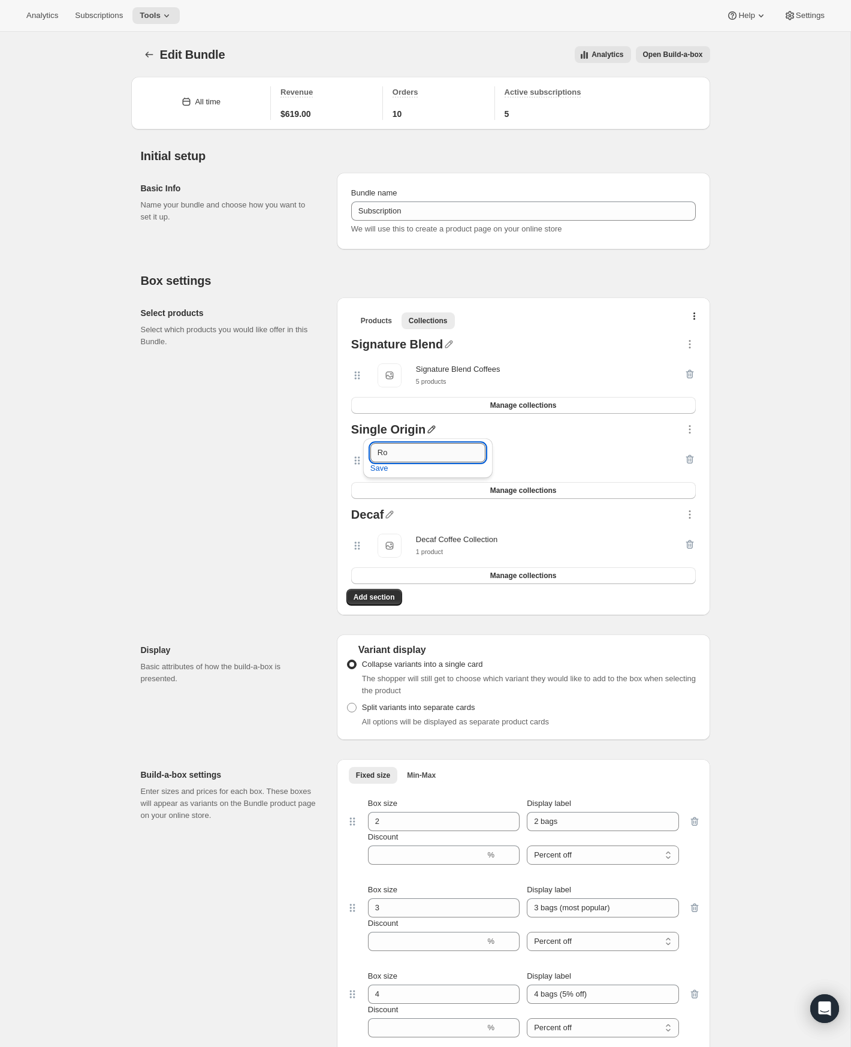
type input "R"
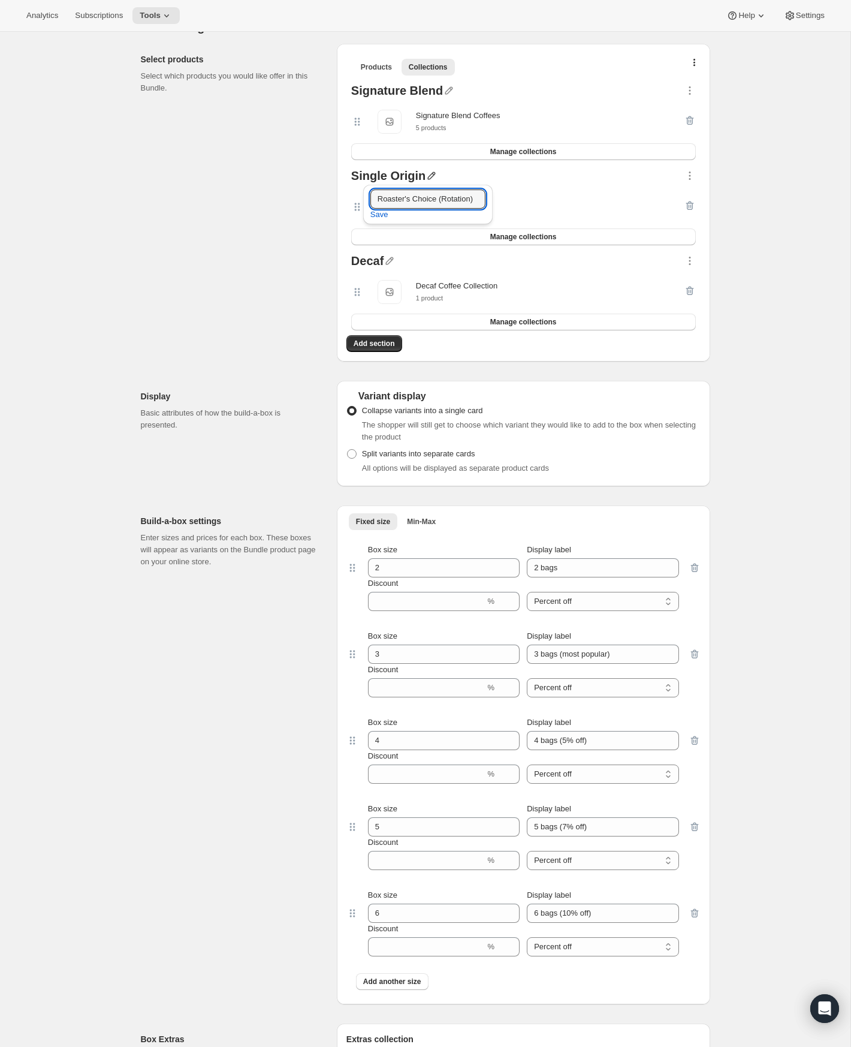
scroll to position [255, 0]
type input "Roaster's Choice (Rotation)"
click at [384, 218] on span "Save" at bounding box center [379, 213] width 18 height 12
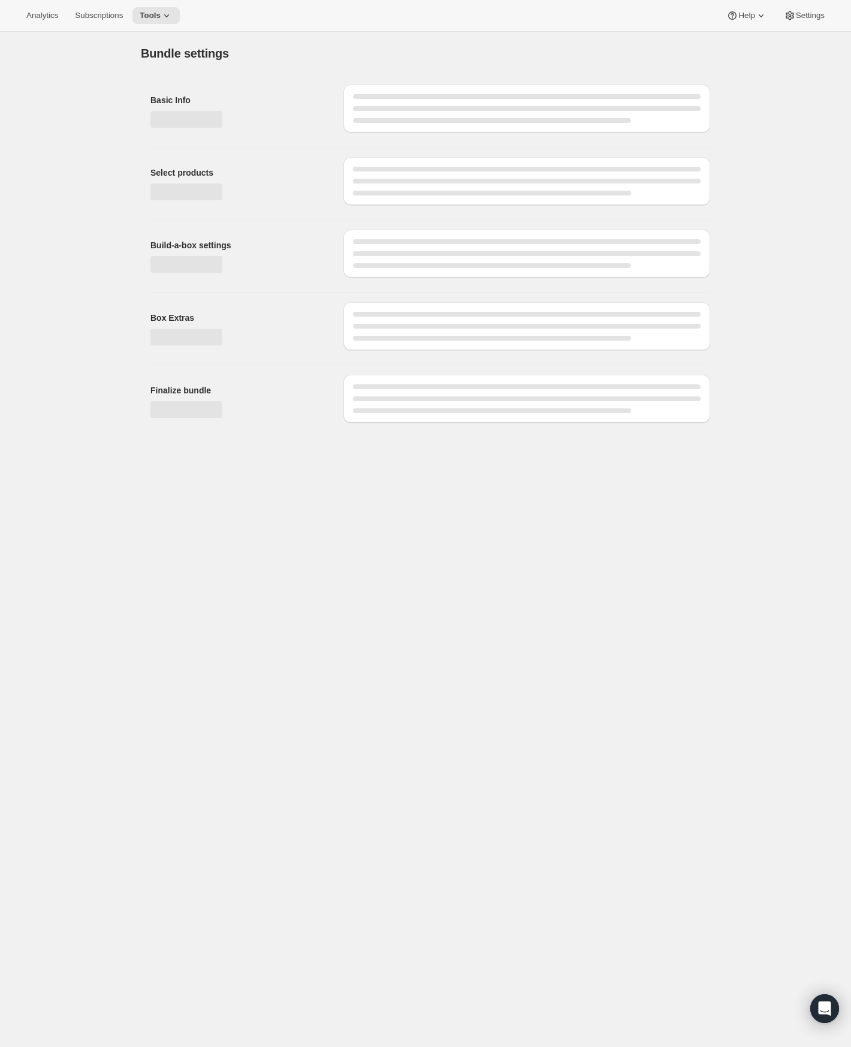
scroll to position [0, 0]
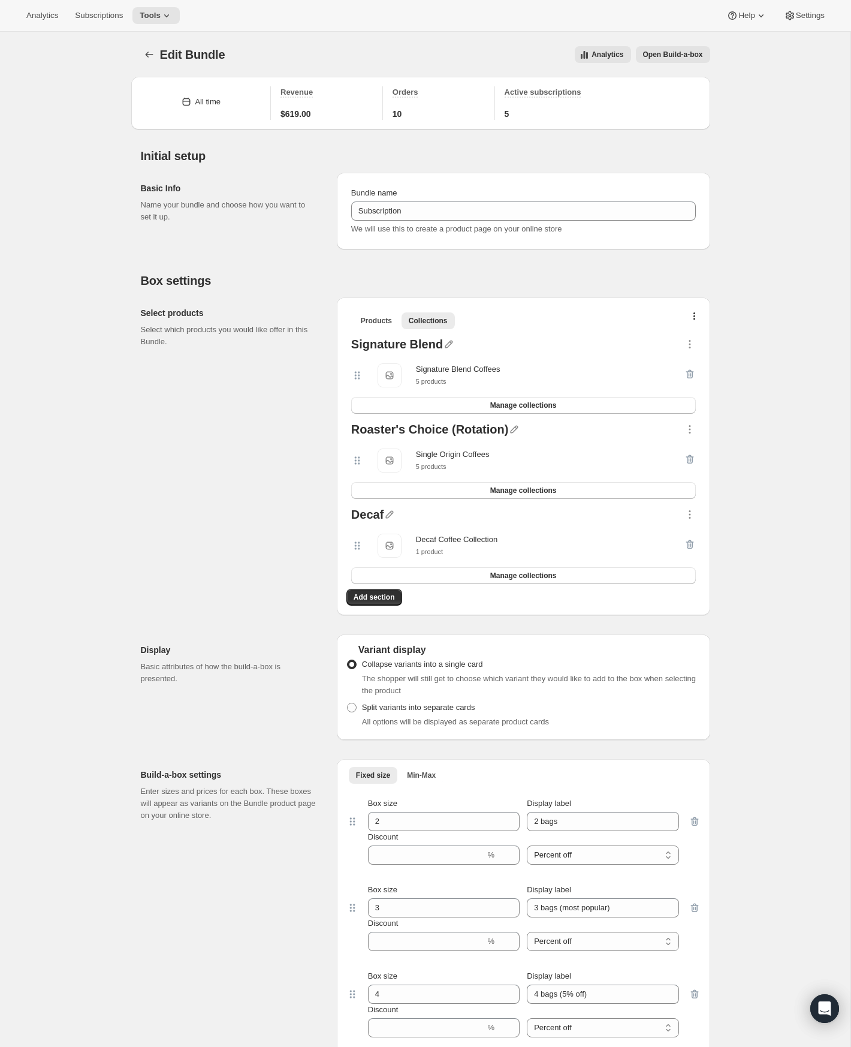
click at [358, 460] on icon at bounding box center [359, 461] width 2 height 2
click at [513, 494] on span "Manage collections" at bounding box center [523, 490] width 67 height 10
click at [508, 433] on icon "button" at bounding box center [514, 429] width 12 height 12
click at [584, 439] on div "Single Origin Coffees Single Origin Coffees 5 products" at bounding box center [523, 460] width 345 height 43
click at [531, 491] on span "Manage collections" at bounding box center [523, 490] width 67 height 10
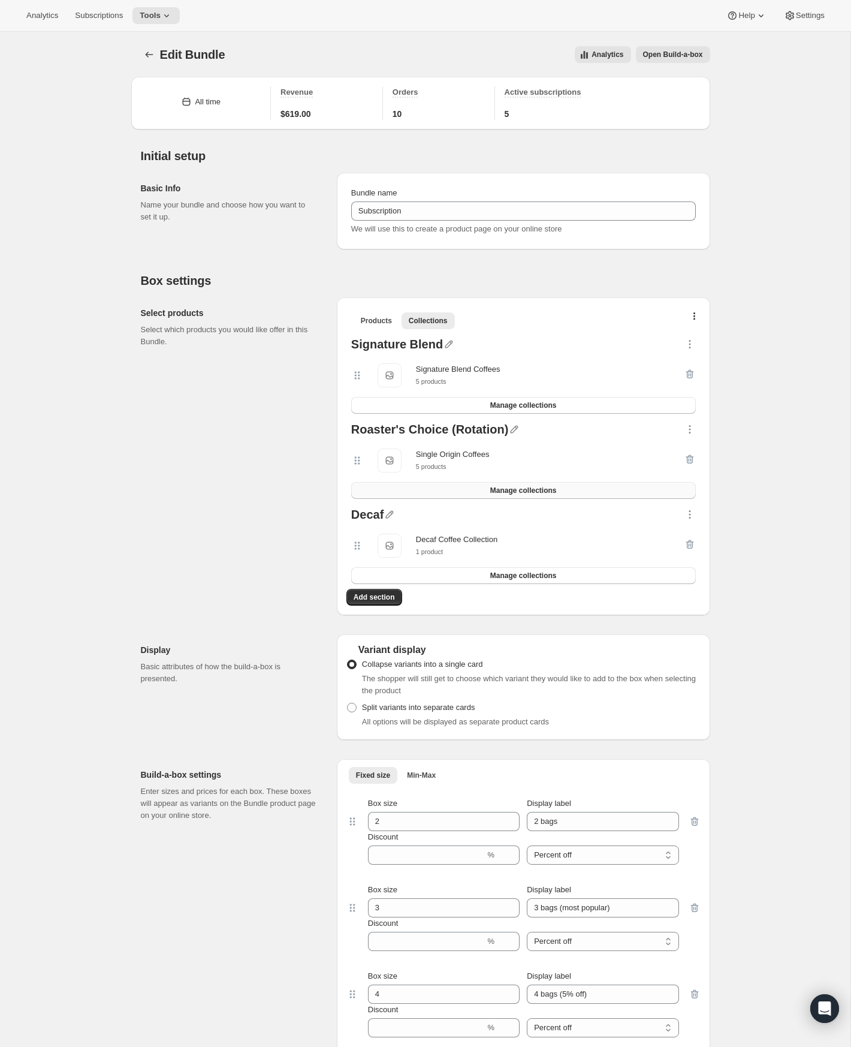
click at [494, 491] on span "Manage collections" at bounding box center [523, 490] width 67 height 10
click at [535, 485] on button "Manage collections" at bounding box center [523, 490] width 345 height 17
